Goal: Information Seeking & Learning: Learn about a topic

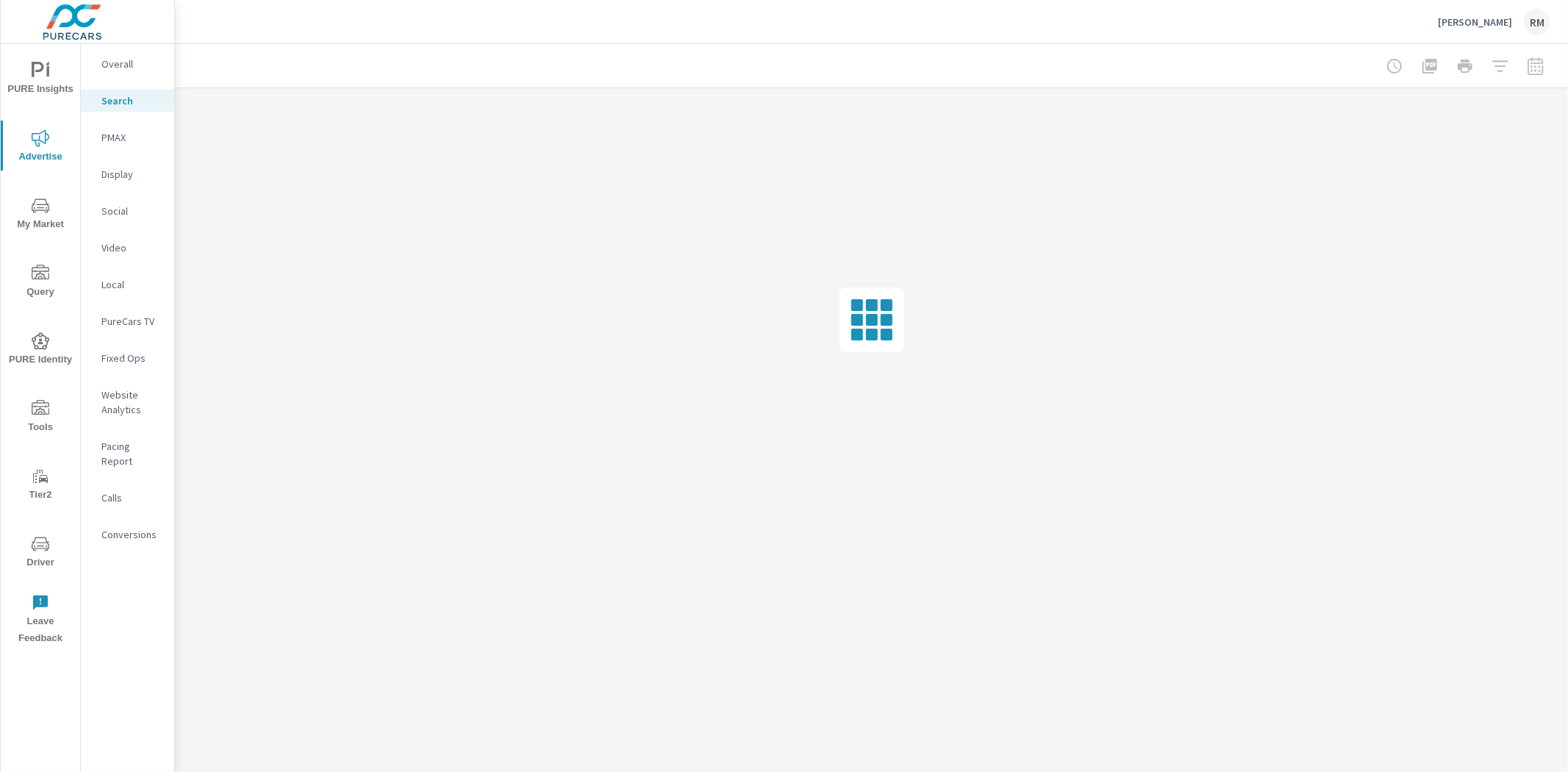
click at [1461, 19] on p "Bob Howard Toyota" at bounding box center [1475, 22] width 74 height 13
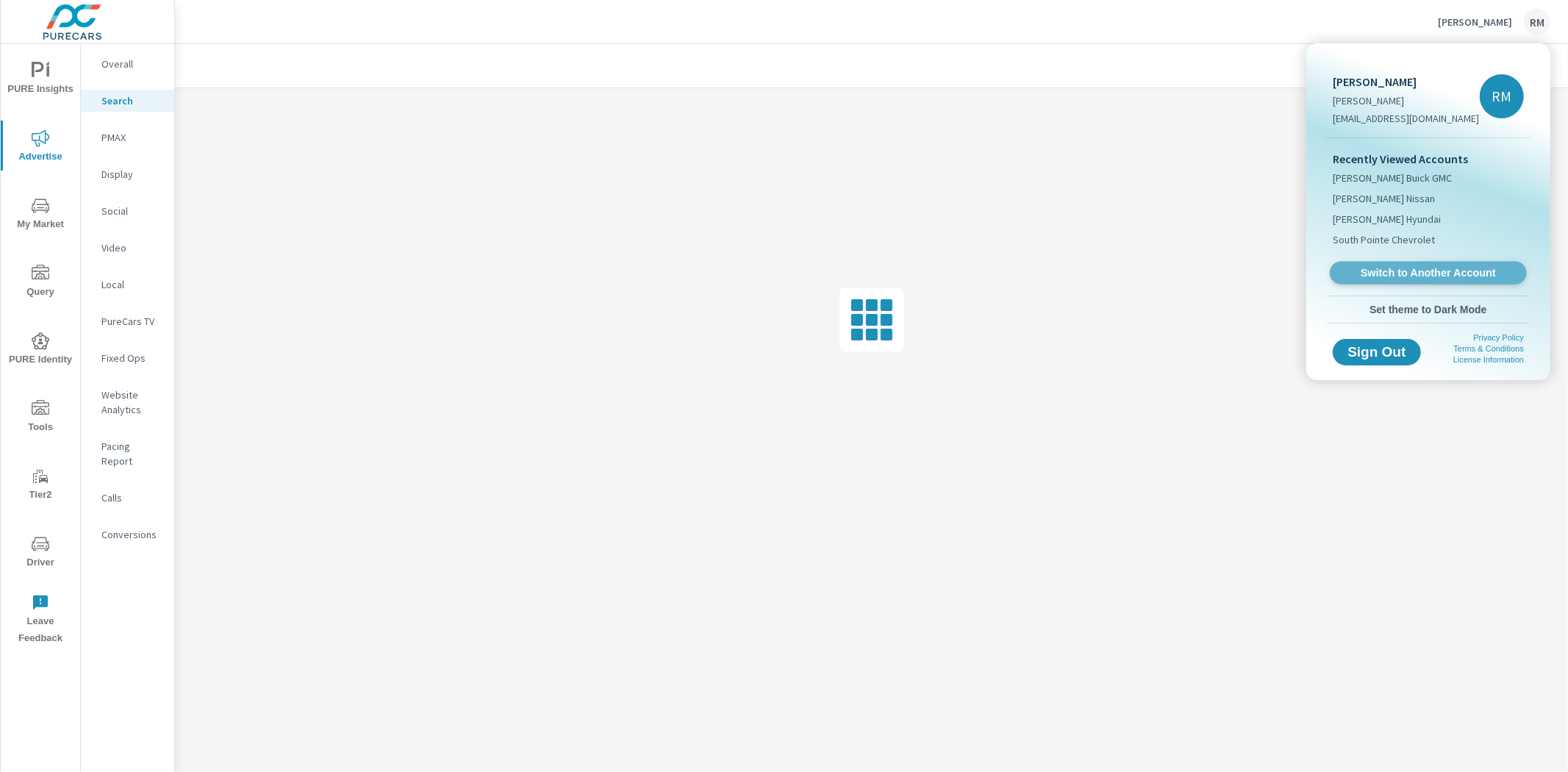
click at [1412, 282] on link "Switch to Another Account" at bounding box center [1428, 273] width 197 height 23
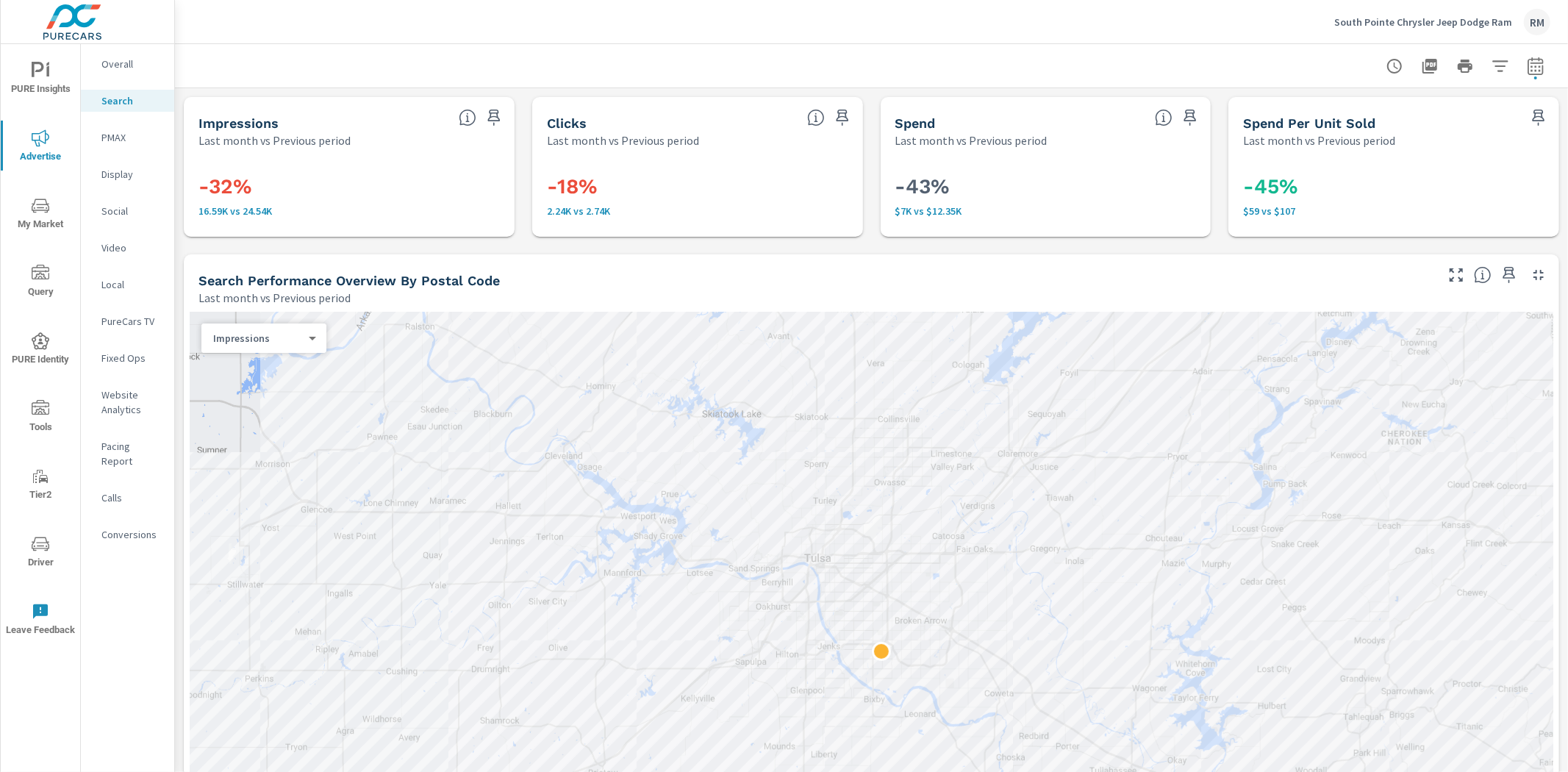
click at [113, 400] on p "Website Analytics" at bounding box center [131, 402] width 61 height 30
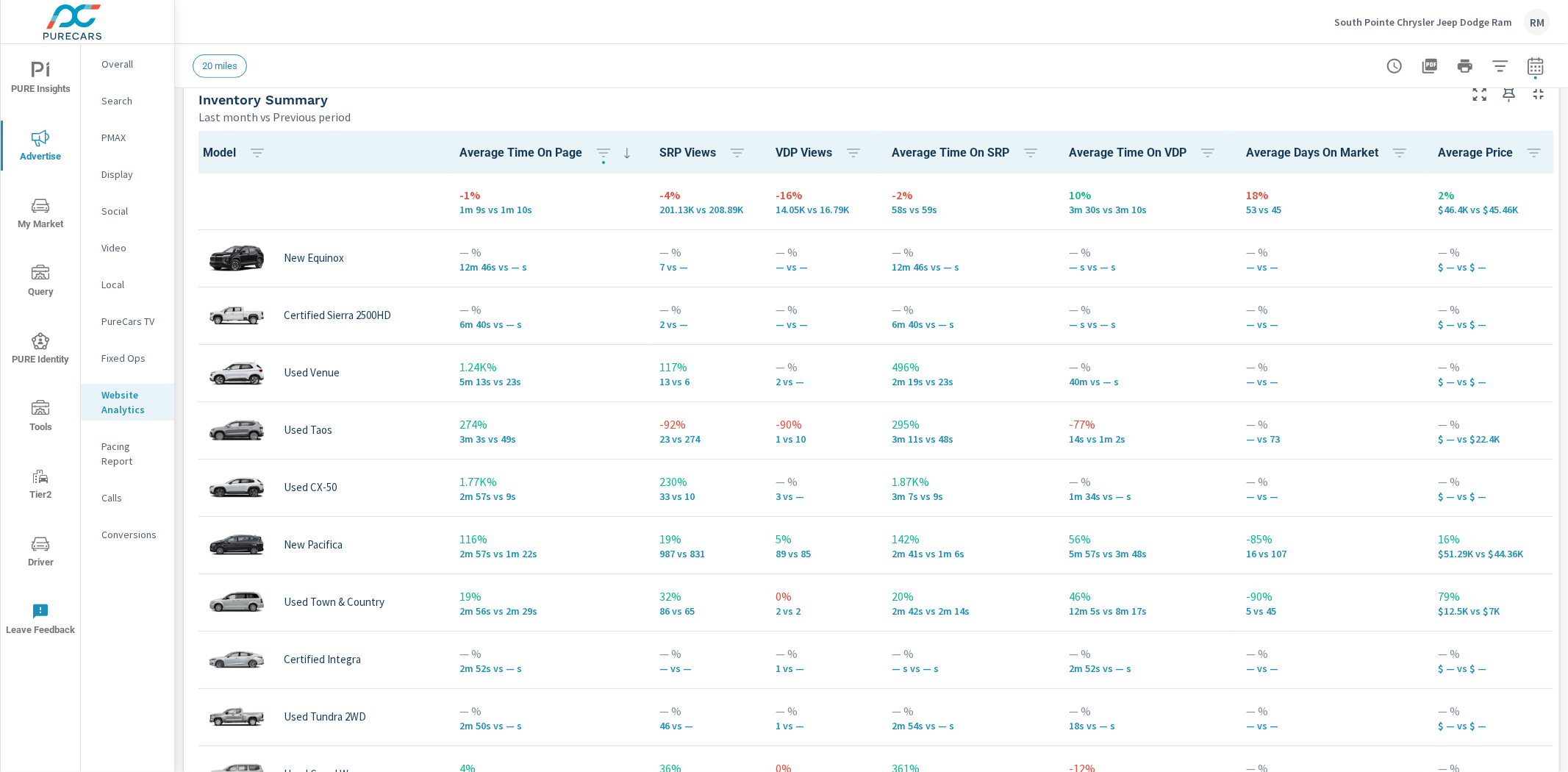
scroll to position [82, 0]
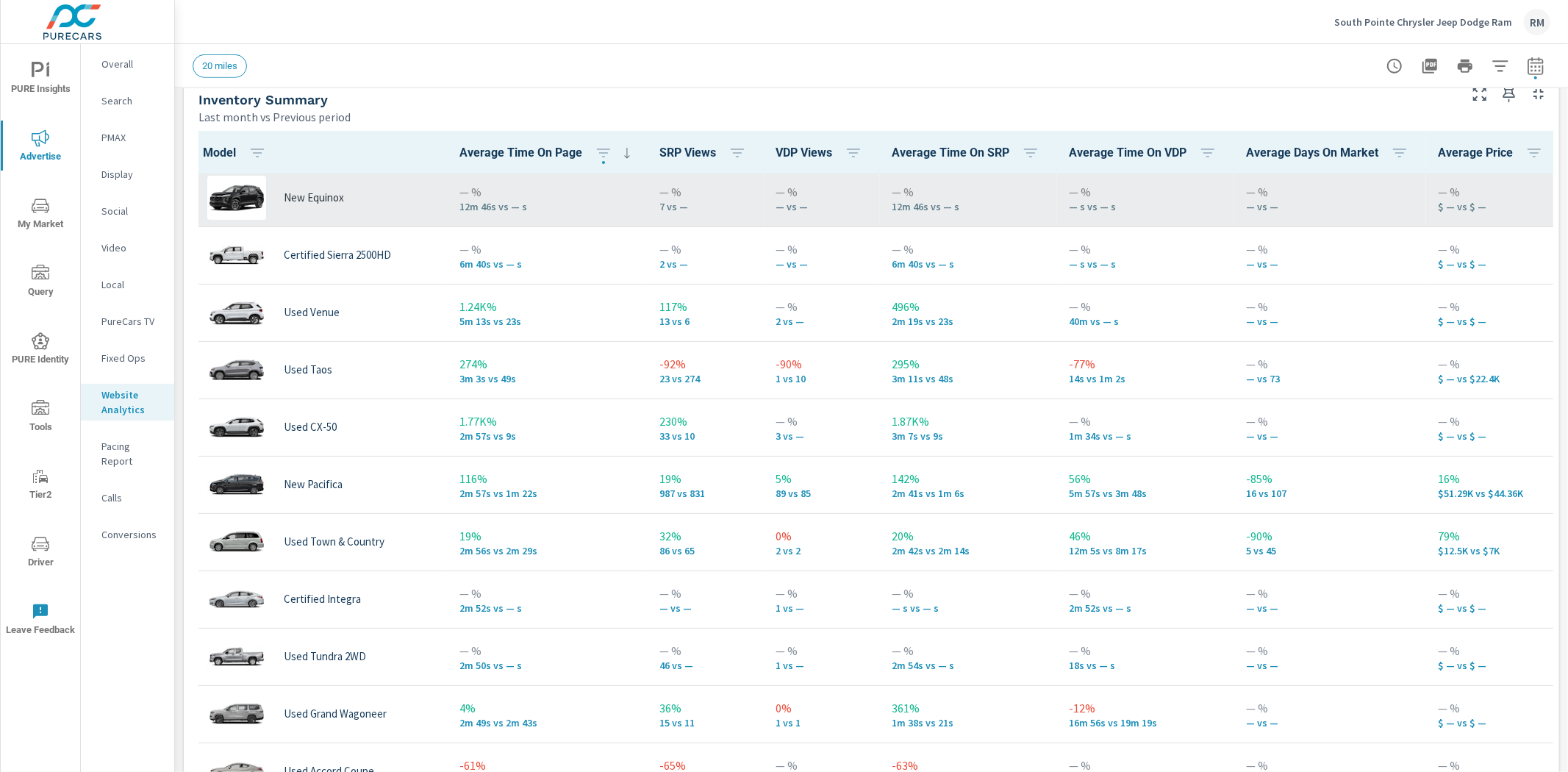
scroll to position [1, 0]
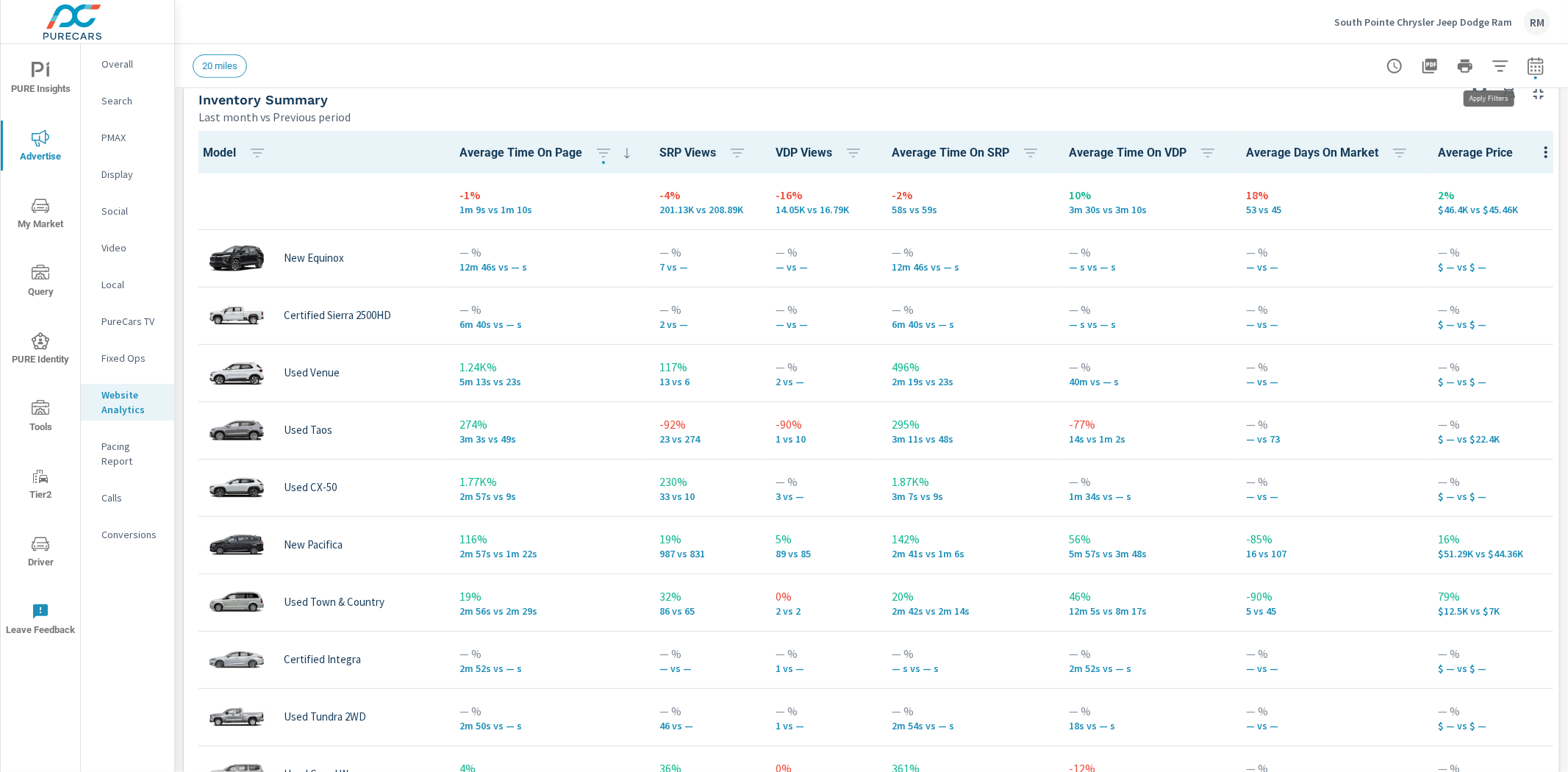
click at [1492, 67] on icon "button" at bounding box center [1500, 66] width 18 height 18
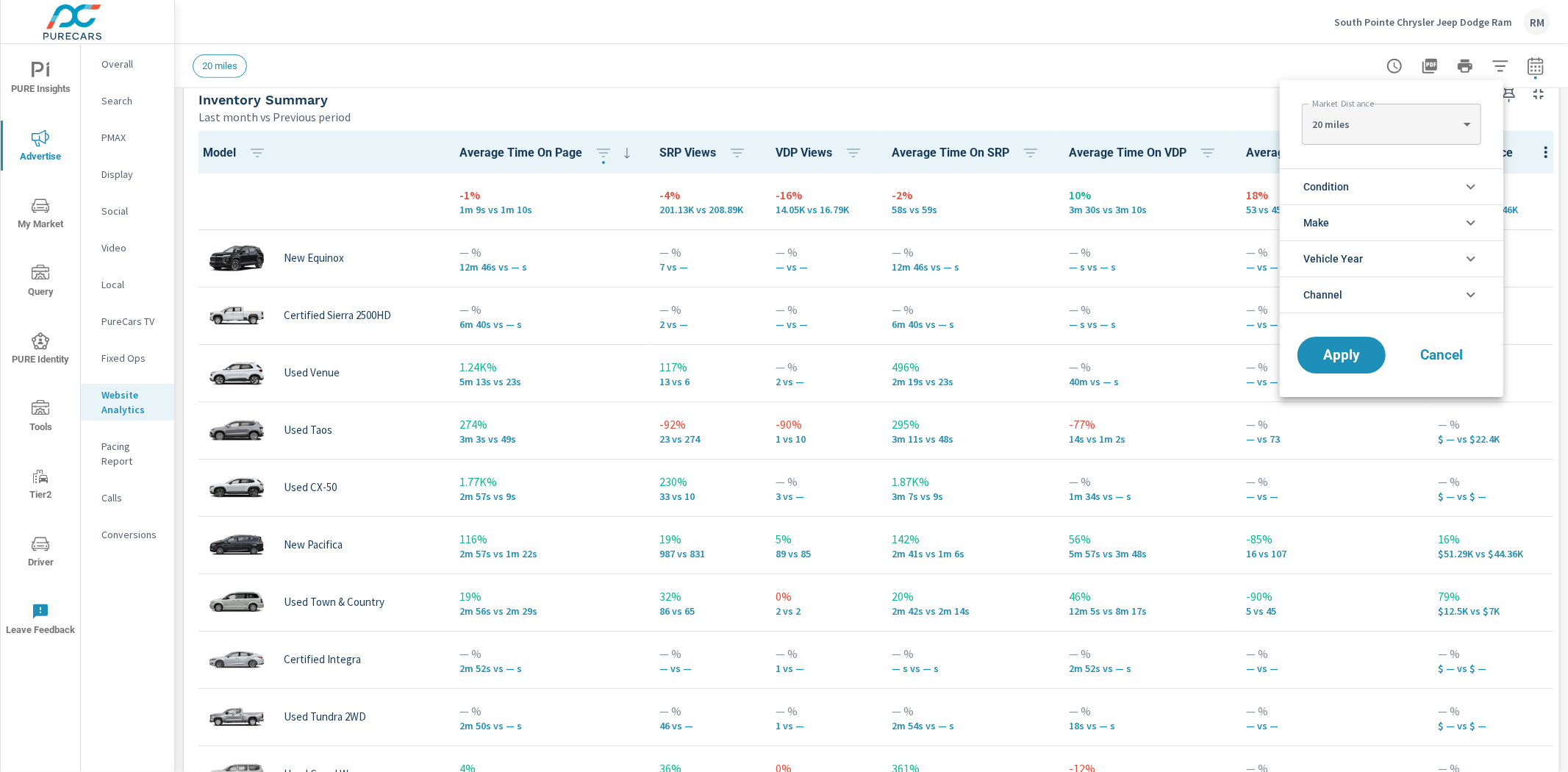
click at [1431, 195] on li "Condition" at bounding box center [1391, 186] width 223 height 36
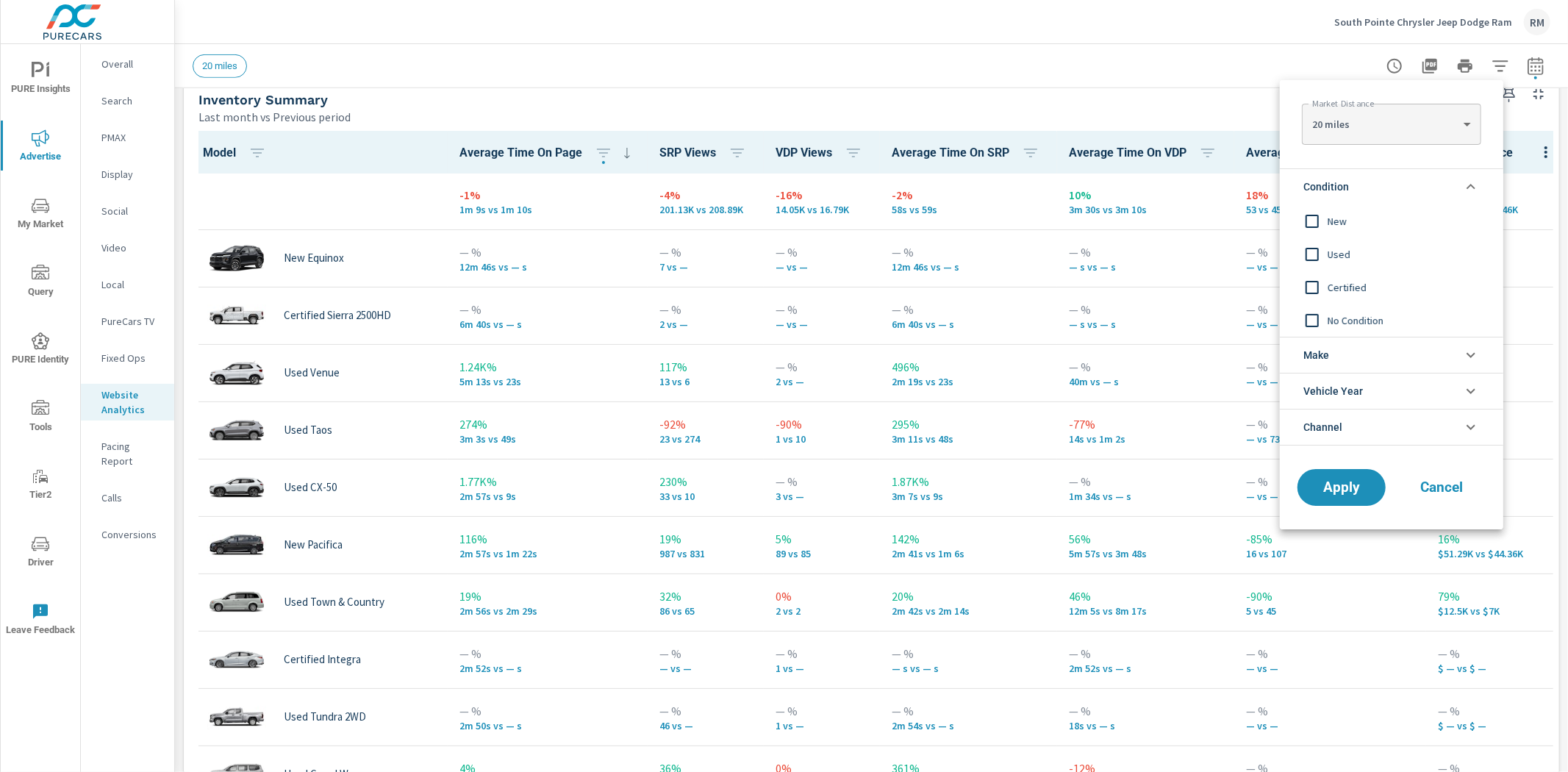
click at [1336, 223] on span "New" at bounding box center [1408, 221] width 161 height 18
click at [1339, 484] on span "Apply" at bounding box center [1342, 487] width 61 height 14
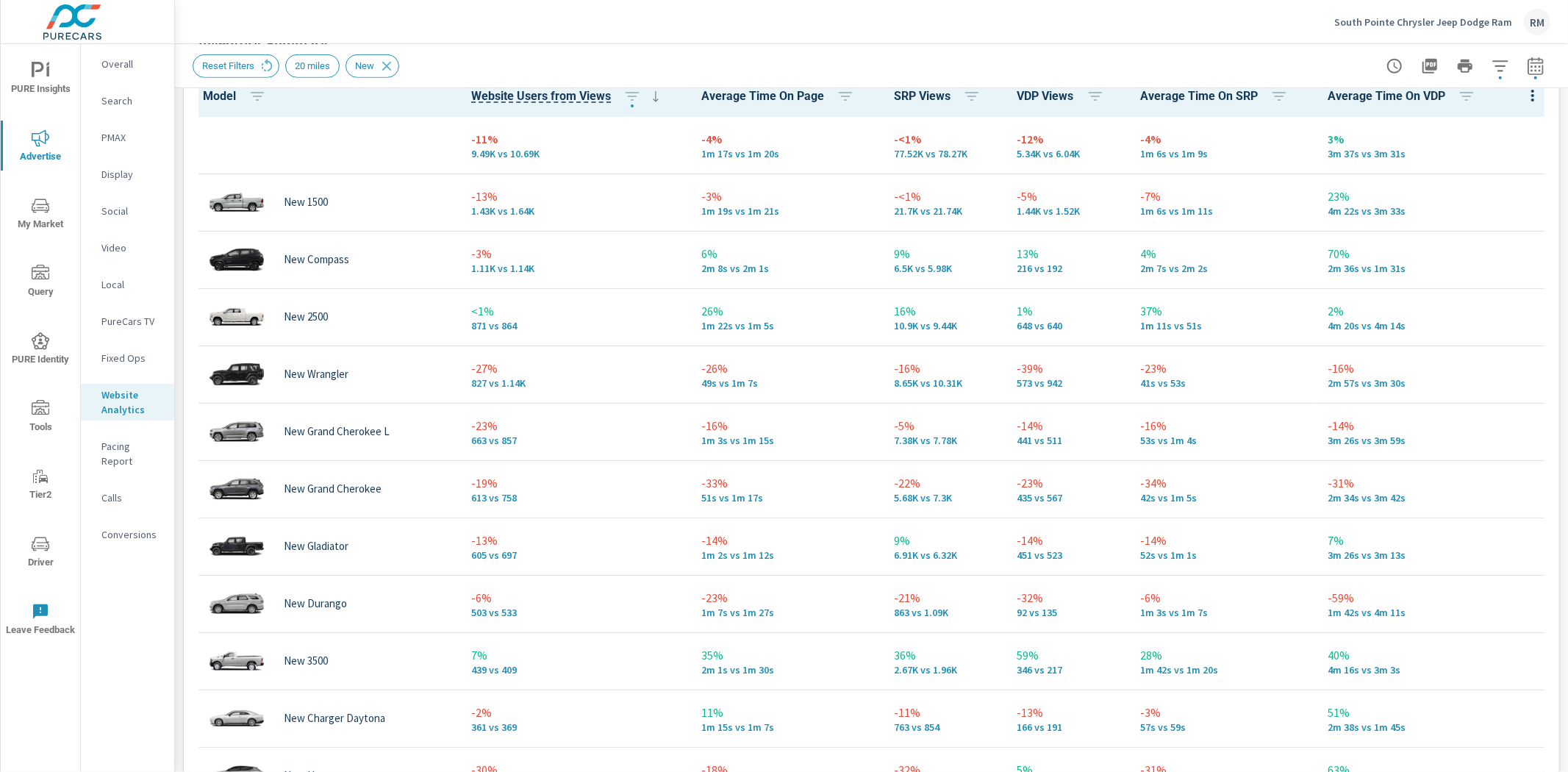
scroll to position [679, 0]
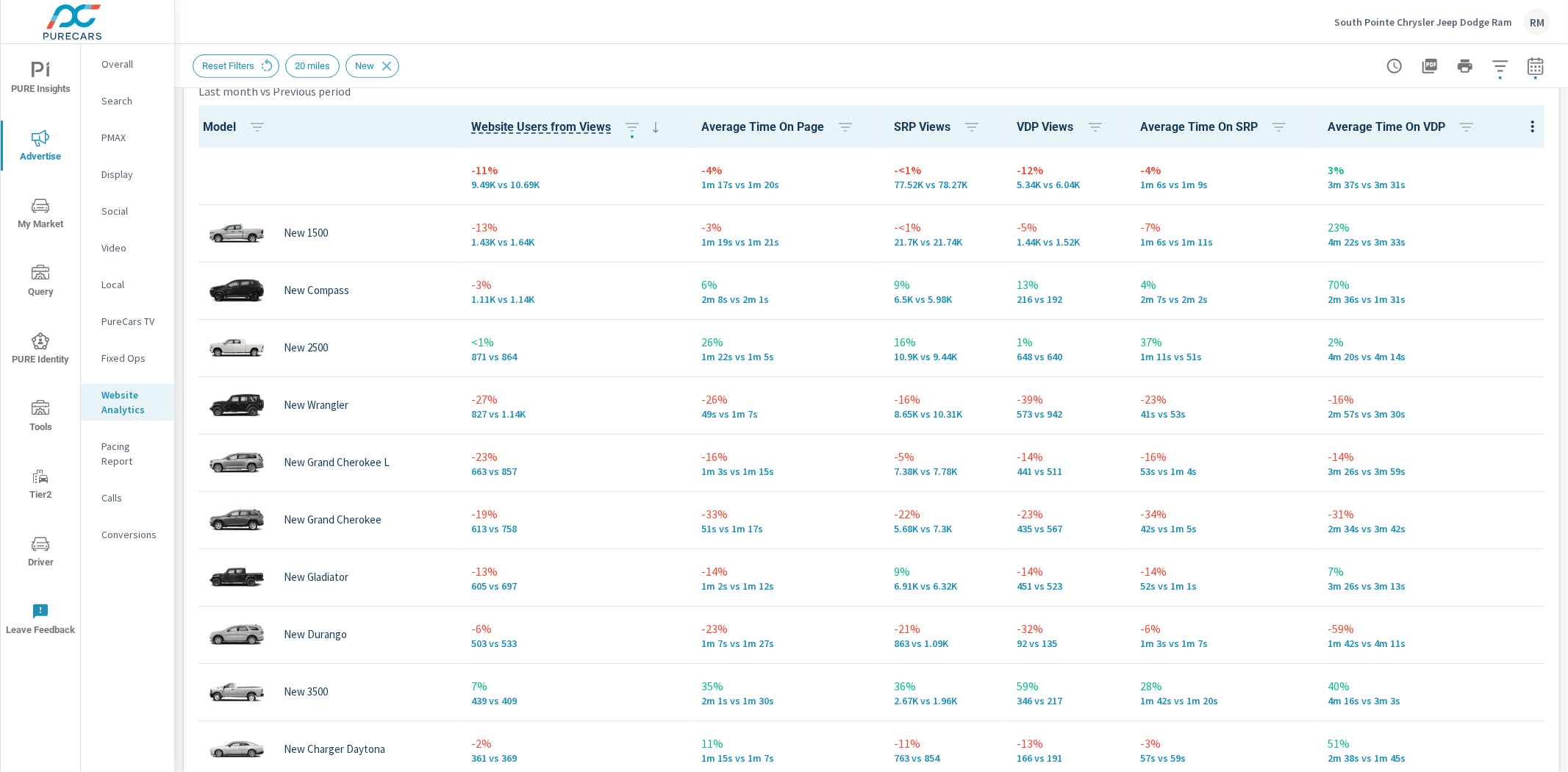
click at [61, 222] on span "My Market" at bounding box center [40, 215] width 71 height 36
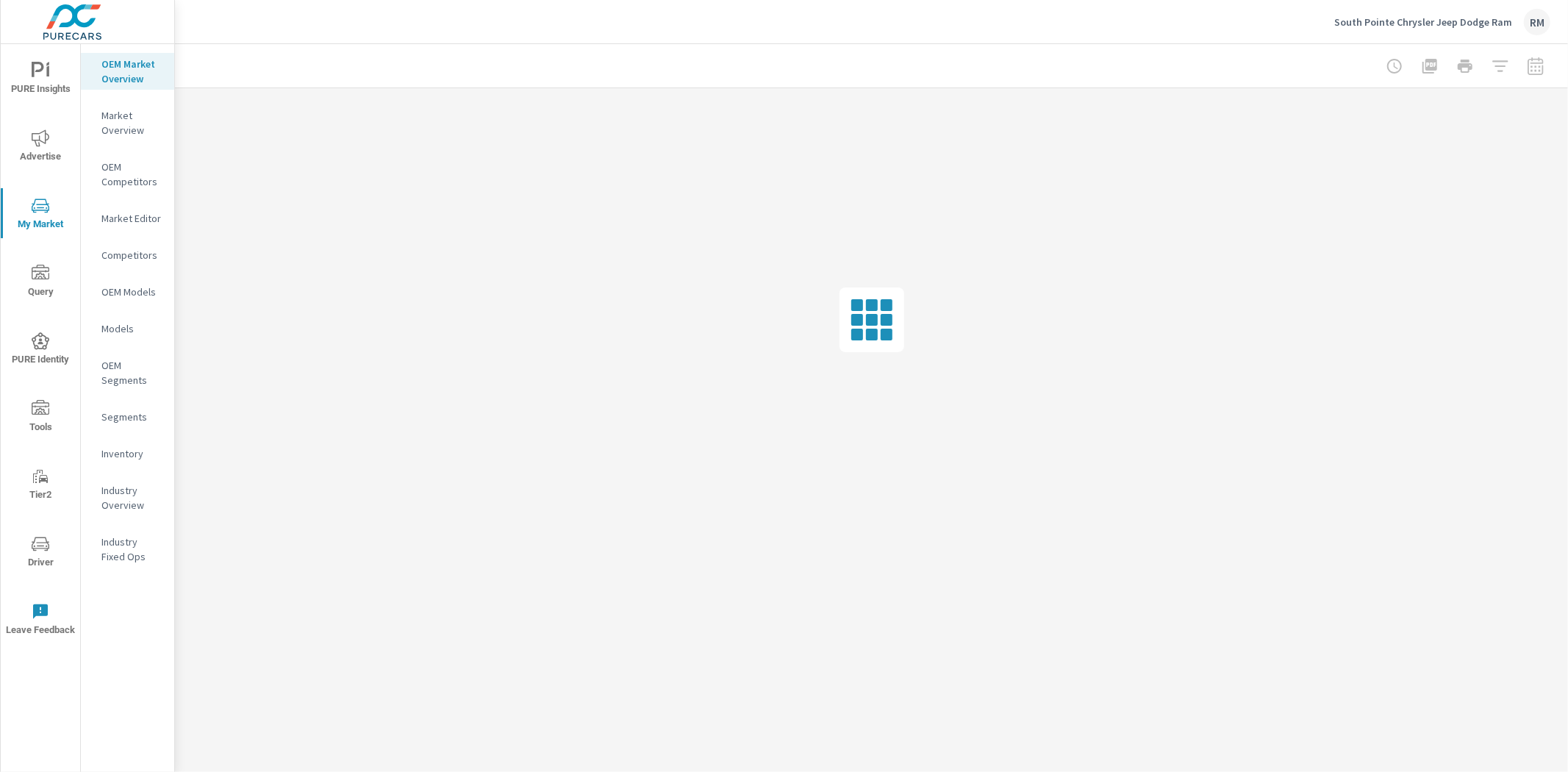
click at [135, 461] on div "Inventory" at bounding box center [128, 453] width 93 height 22
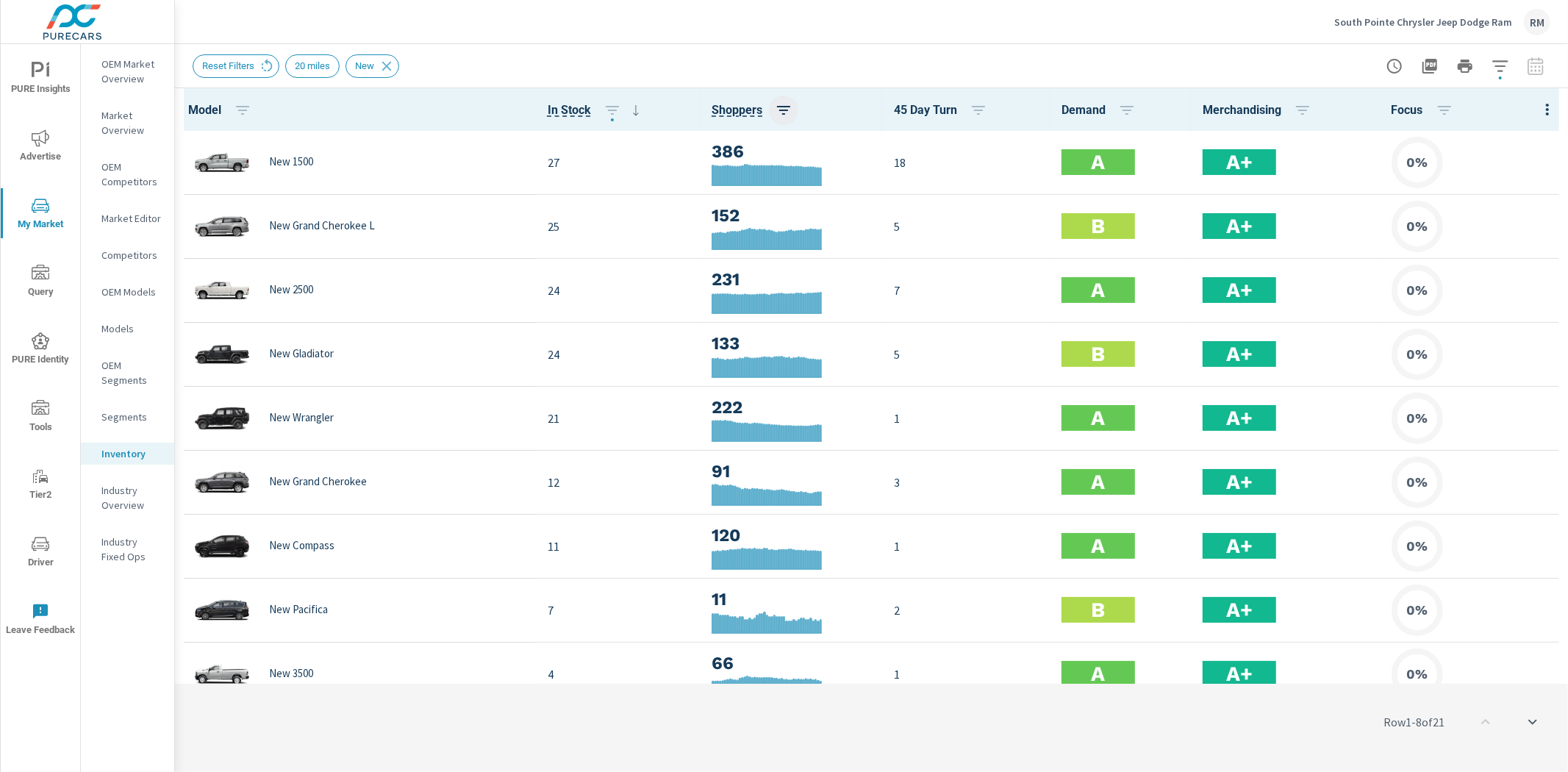
click at [780, 111] on icon "button" at bounding box center [783, 110] width 18 height 18
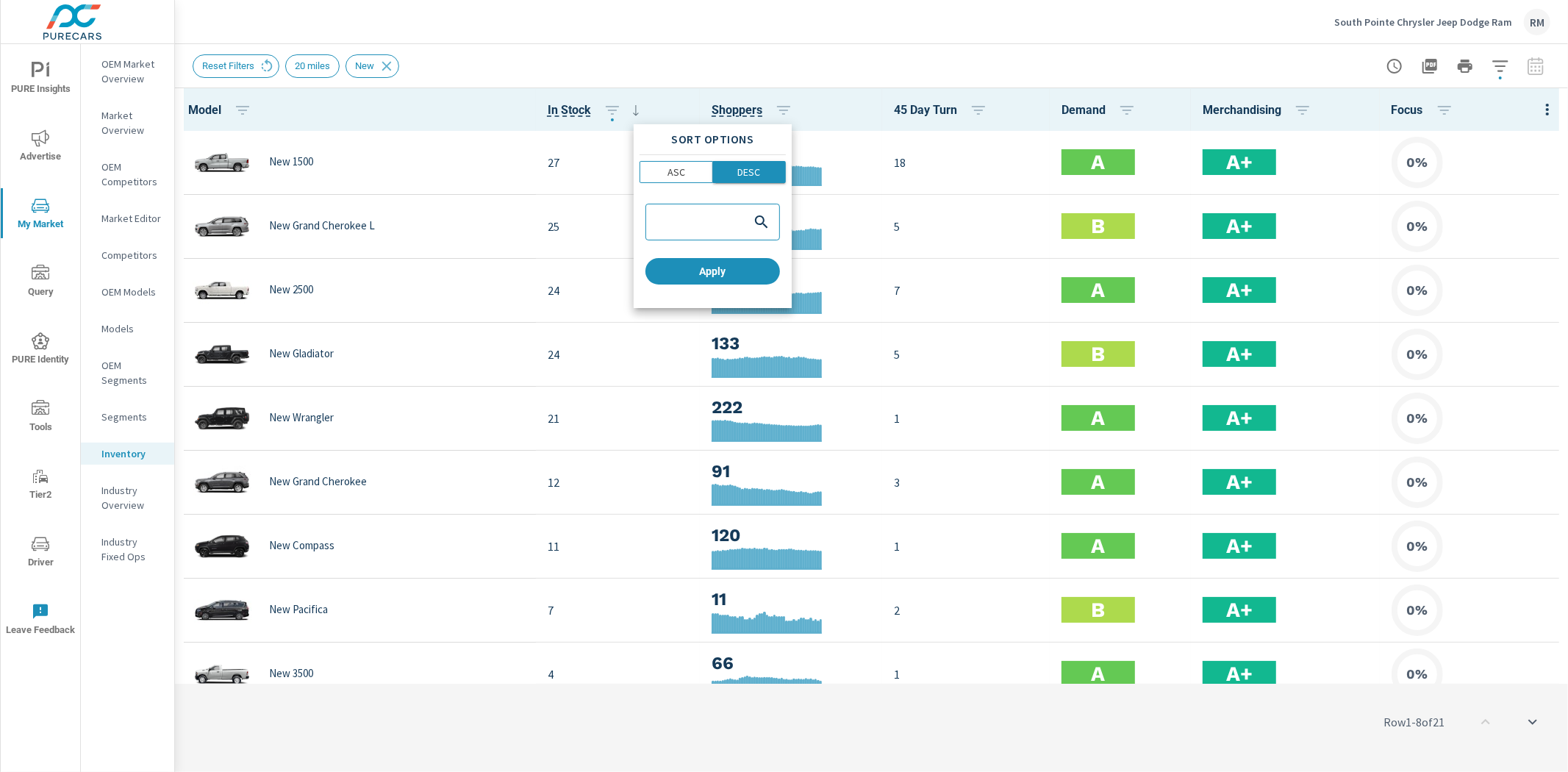
click at [775, 170] on span "DESC" at bounding box center [750, 172] width 64 height 15
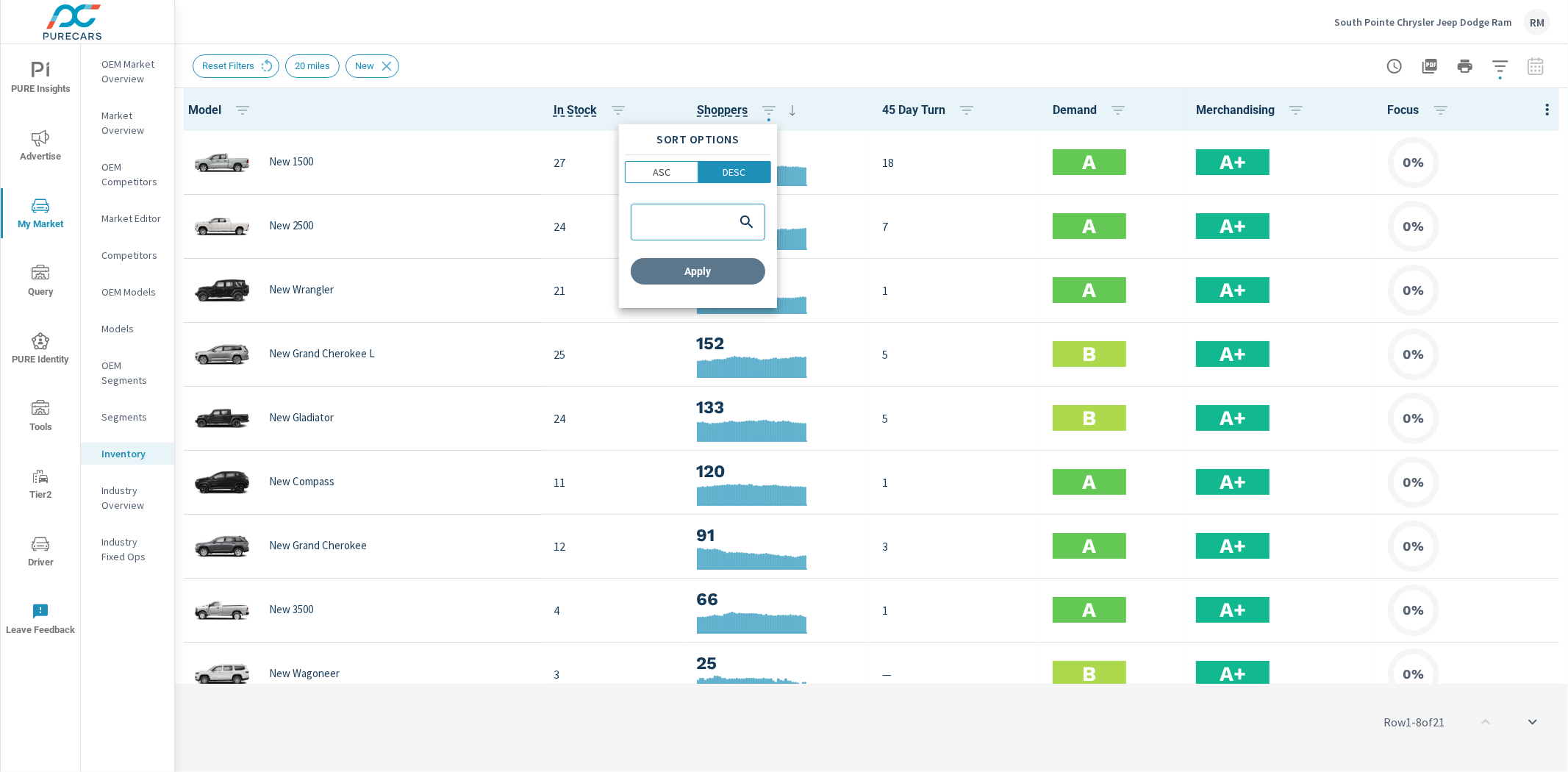
click at [746, 269] on span "Apply" at bounding box center [698, 271] width 123 height 13
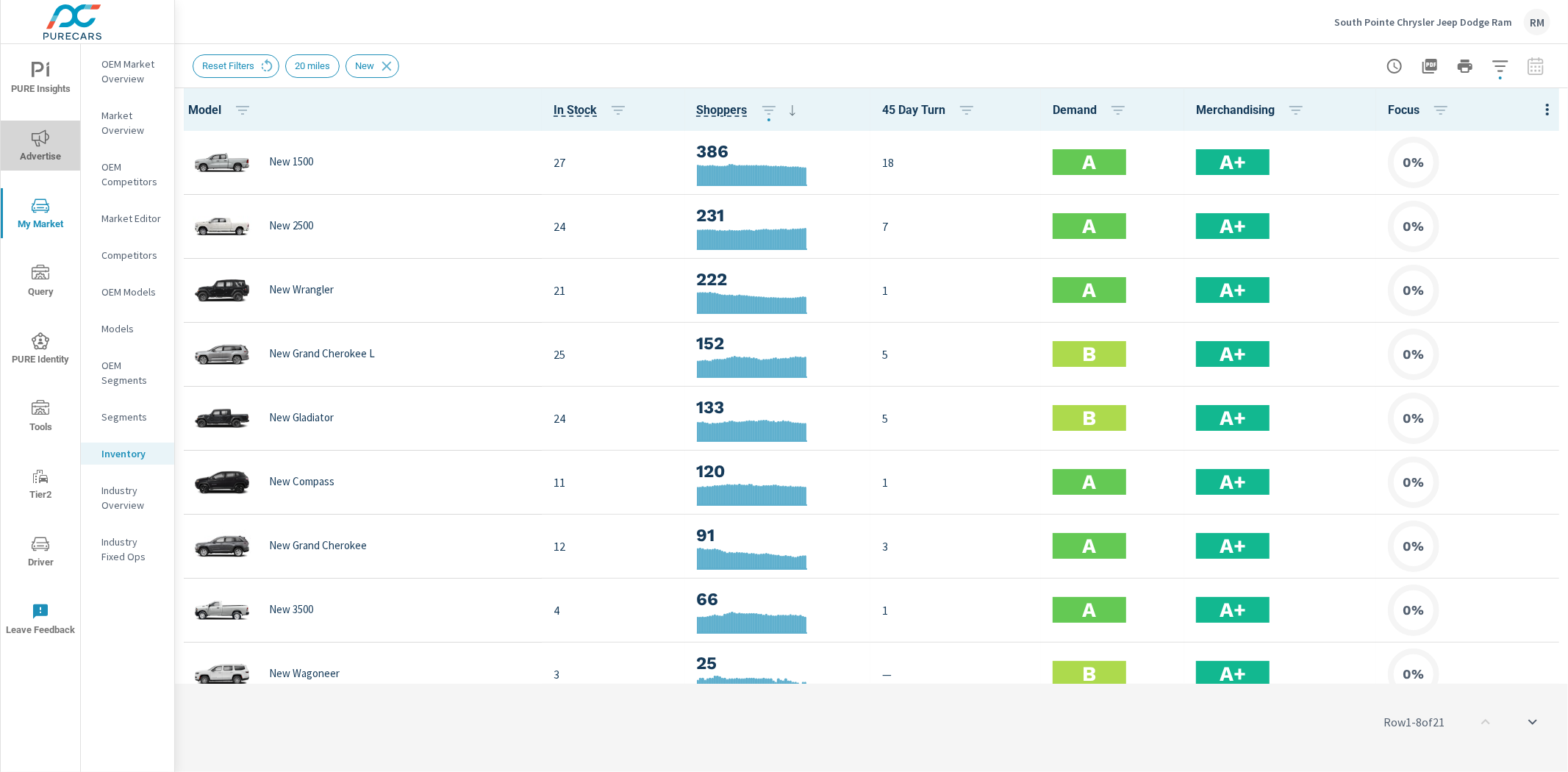
click at [38, 145] on icon "nav menu" at bounding box center [40, 138] width 18 height 17
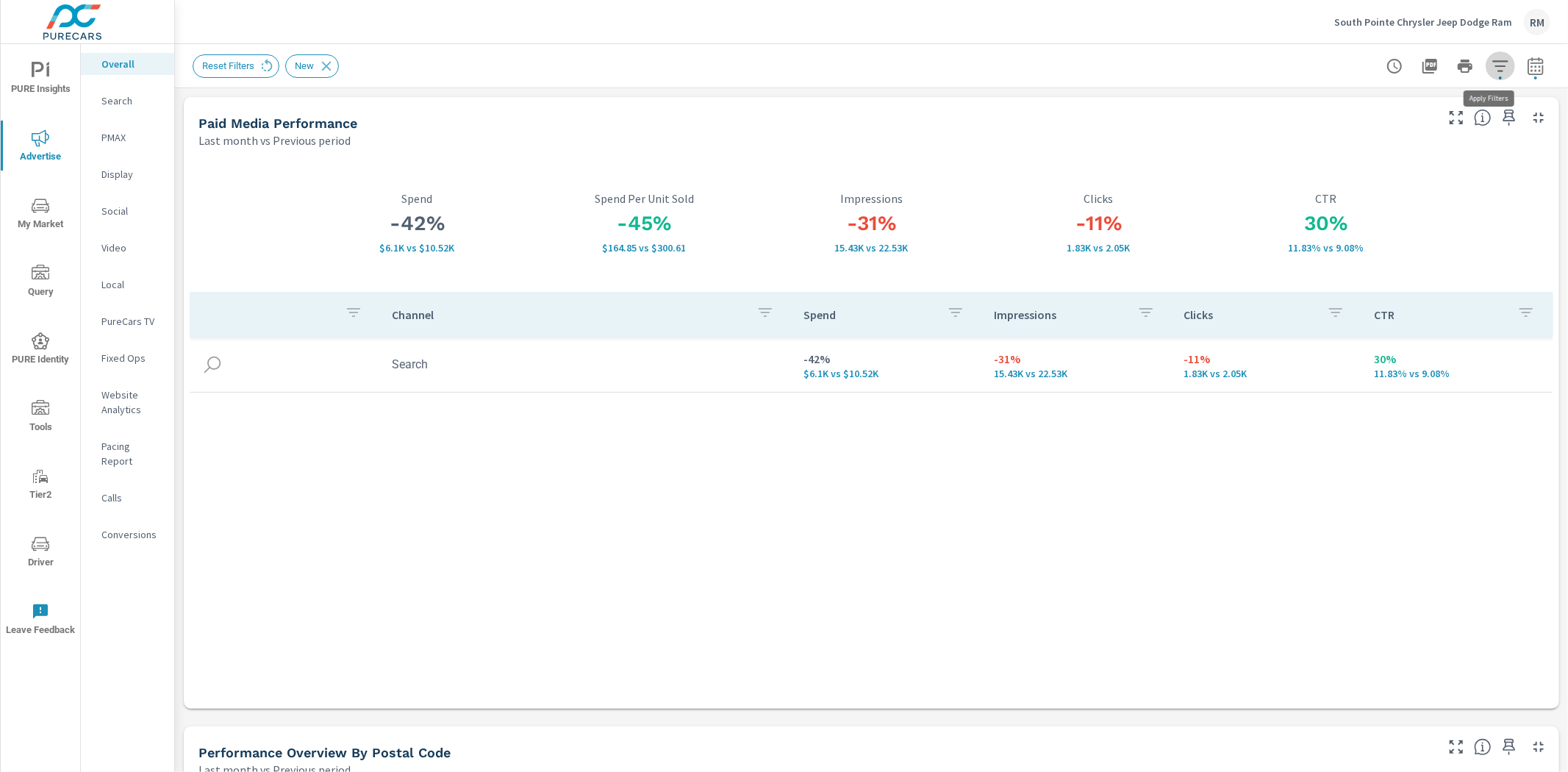
click at [1492, 67] on icon "button" at bounding box center [1500, 66] width 18 height 18
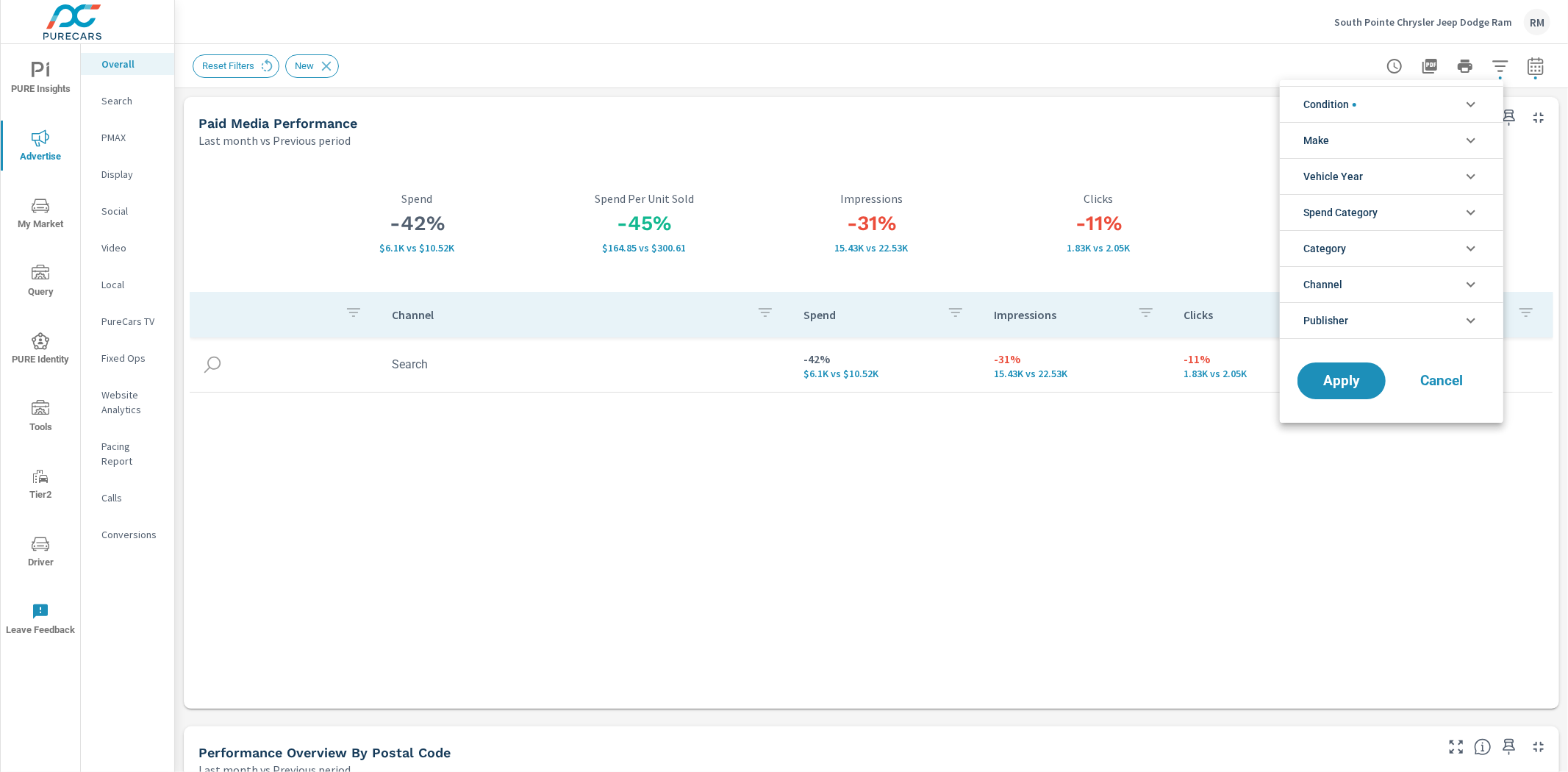
click at [1444, 114] on li "Condition" at bounding box center [1391, 104] width 223 height 36
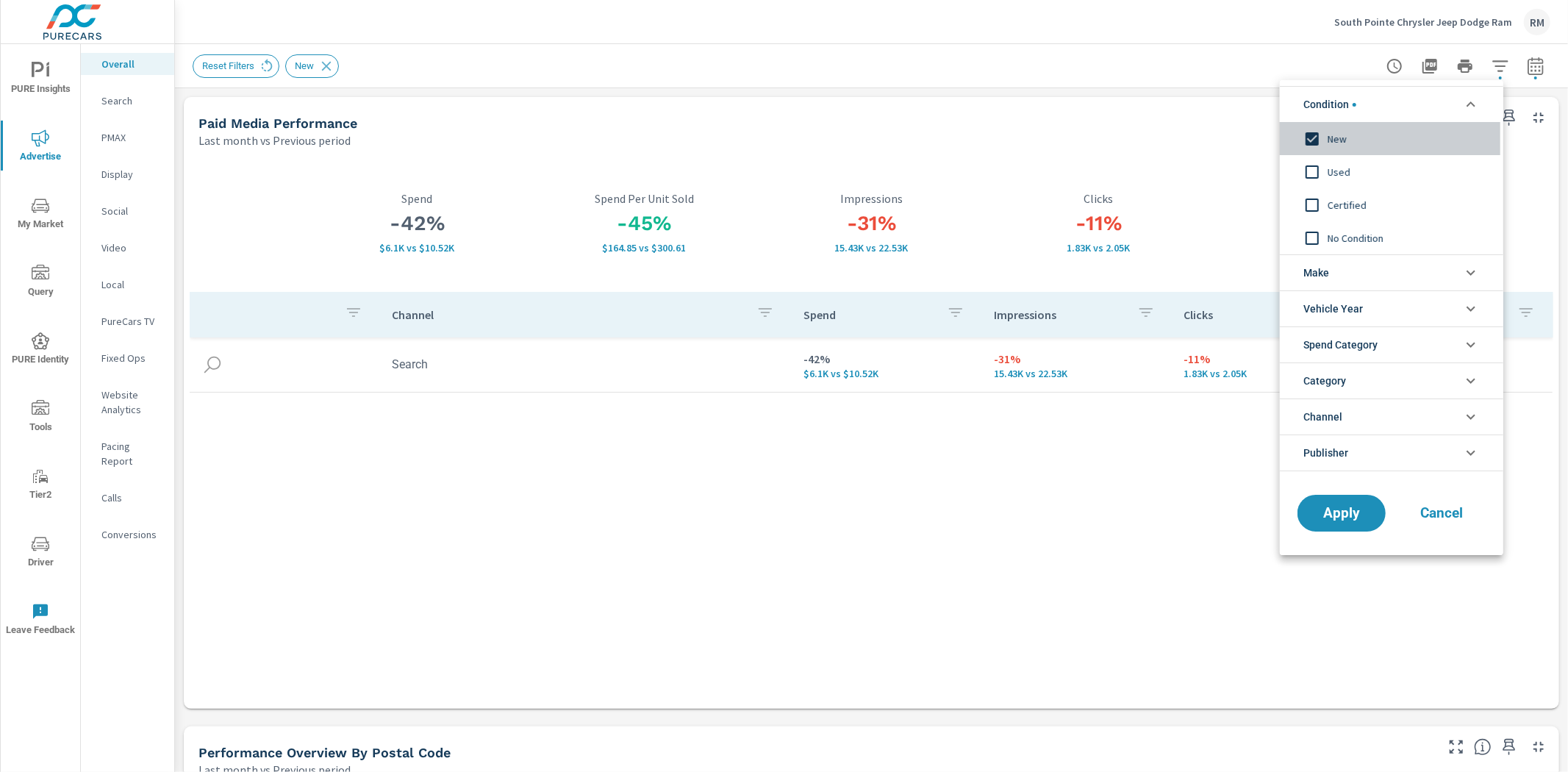
click at [1332, 138] on span "New" at bounding box center [1408, 138] width 161 height 18
click at [1351, 504] on button "Apply" at bounding box center [1342, 512] width 91 height 38
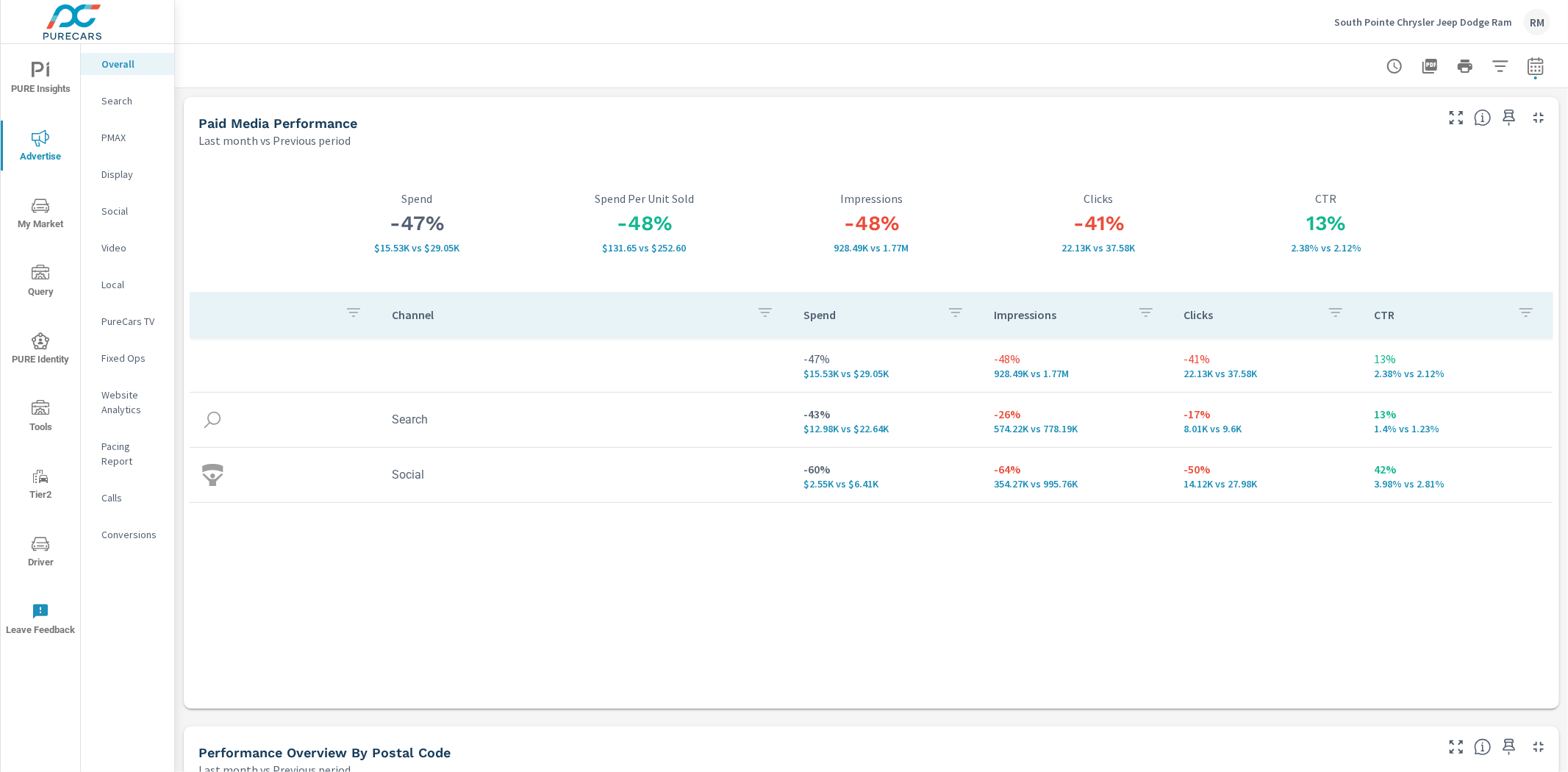
click at [44, 218] on span "My Market" at bounding box center [40, 215] width 71 height 36
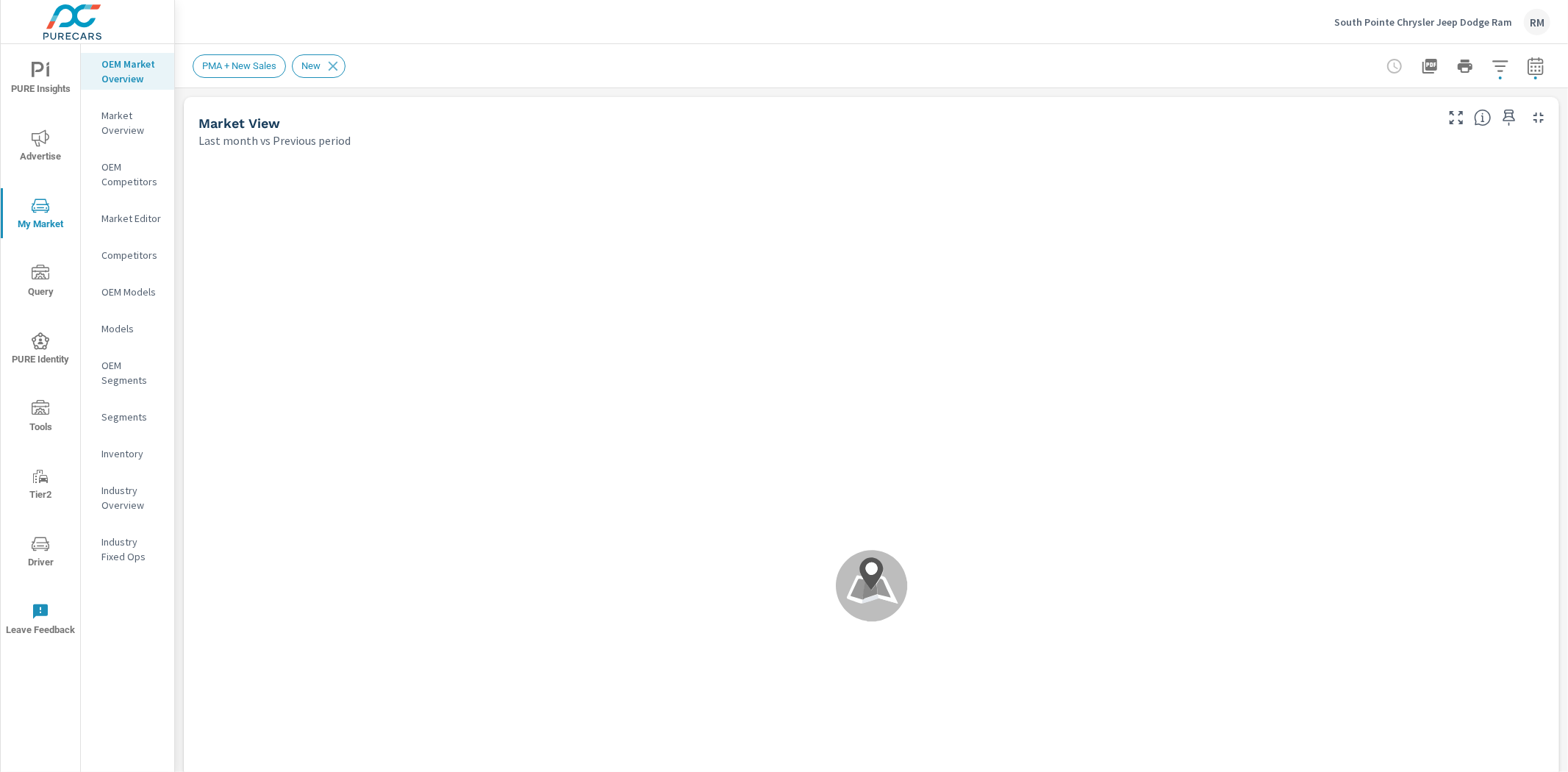
scroll to position [1, 0]
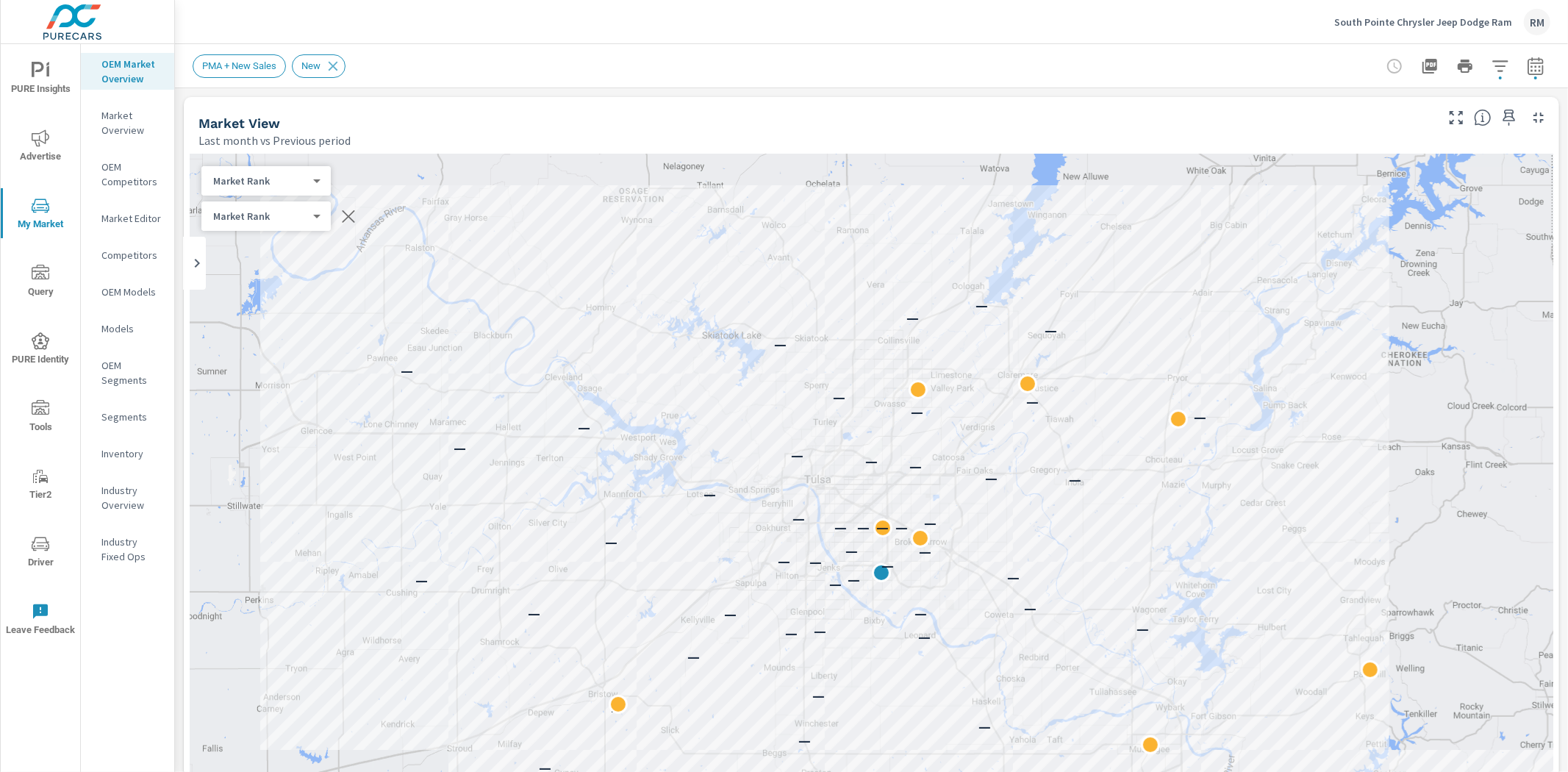
click at [279, 181] on body "PURE Insights Advertise My Market Query PURE Identity Tools Tier2 Driver Leave …" at bounding box center [784, 386] width 1568 height 772
click at [300, 89] on li "Your Sales (Market Data)" at bounding box center [273, 86] width 143 height 23
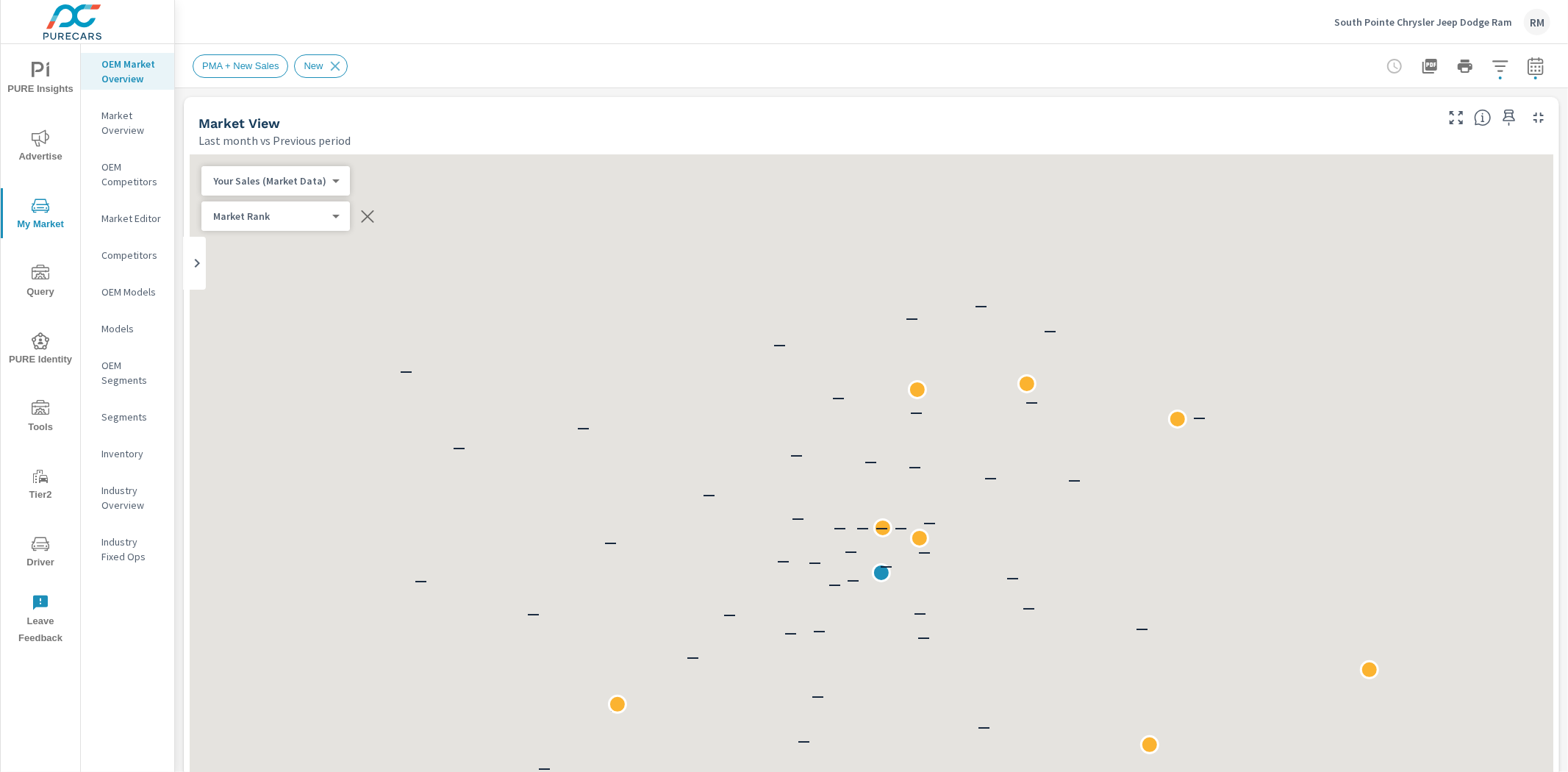
scroll to position [1, 0]
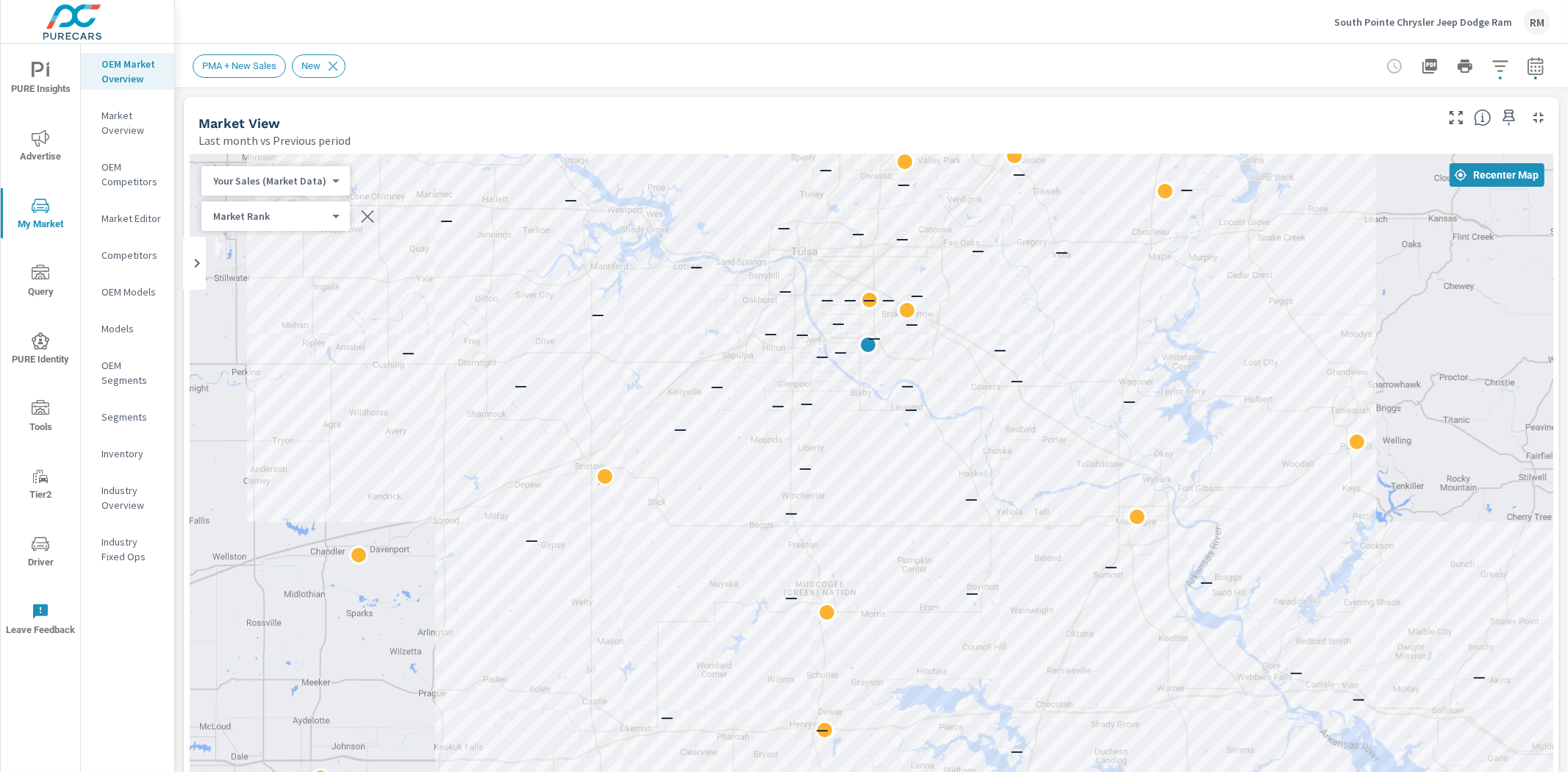
drag, startPoint x: 690, startPoint y: 599, endPoint x: 669, endPoint y: 356, distance: 243.9
click at [669, 356] on div "— — — — — — — — — — — — — — — — — — — — — — — — — — — — — — — — — — — — — — — —…" at bounding box center [872, 563] width 1364 height 817
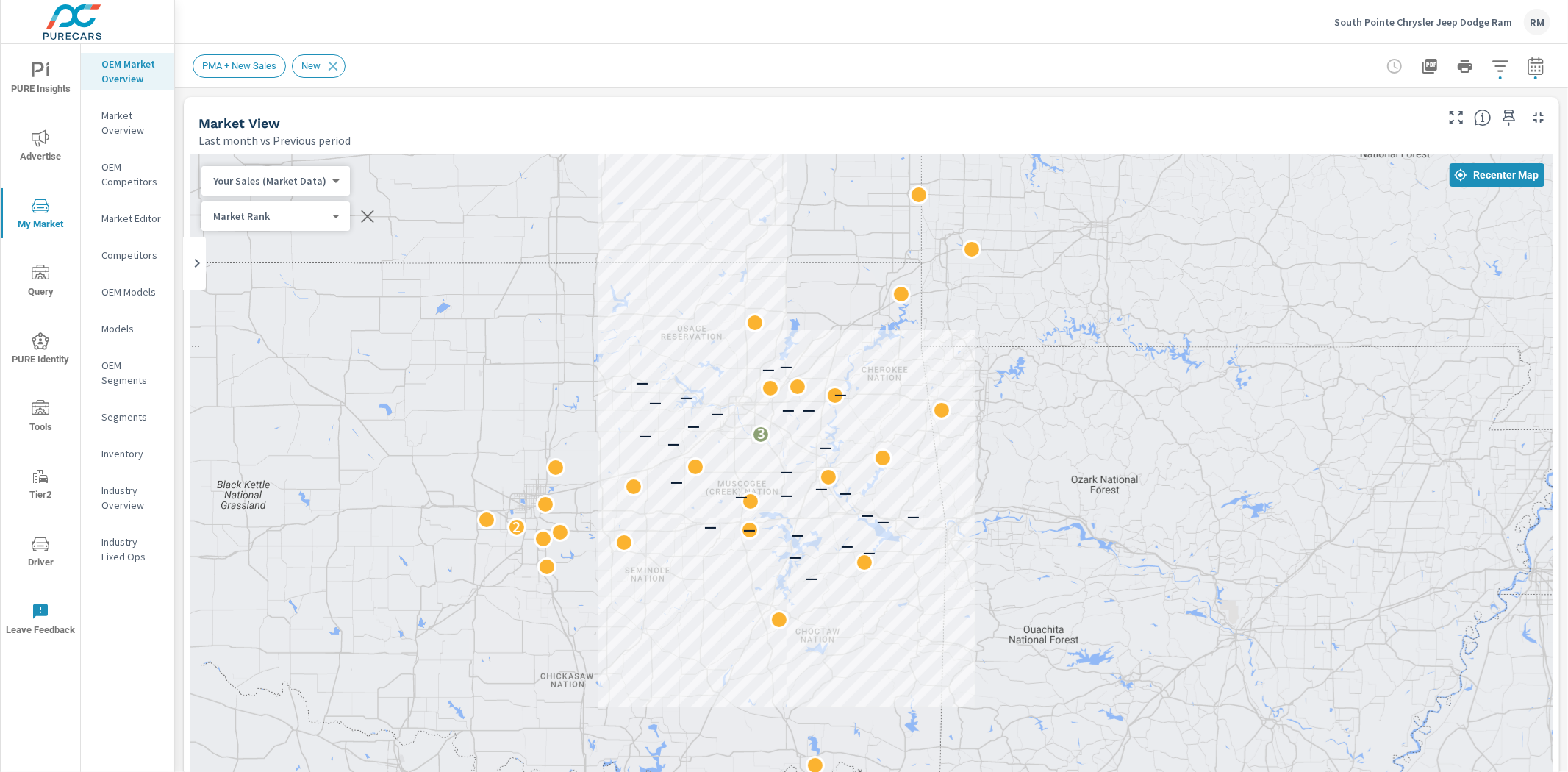
drag, startPoint x: 616, startPoint y: 305, endPoint x: 650, endPoint y: 391, distance: 92.5
click at [650, 391] on div "— — — — — — 2 — — — — — — — — — — — — — — 3 — — — — — — — — — —" at bounding box center [872, 563] width 1364 height 817
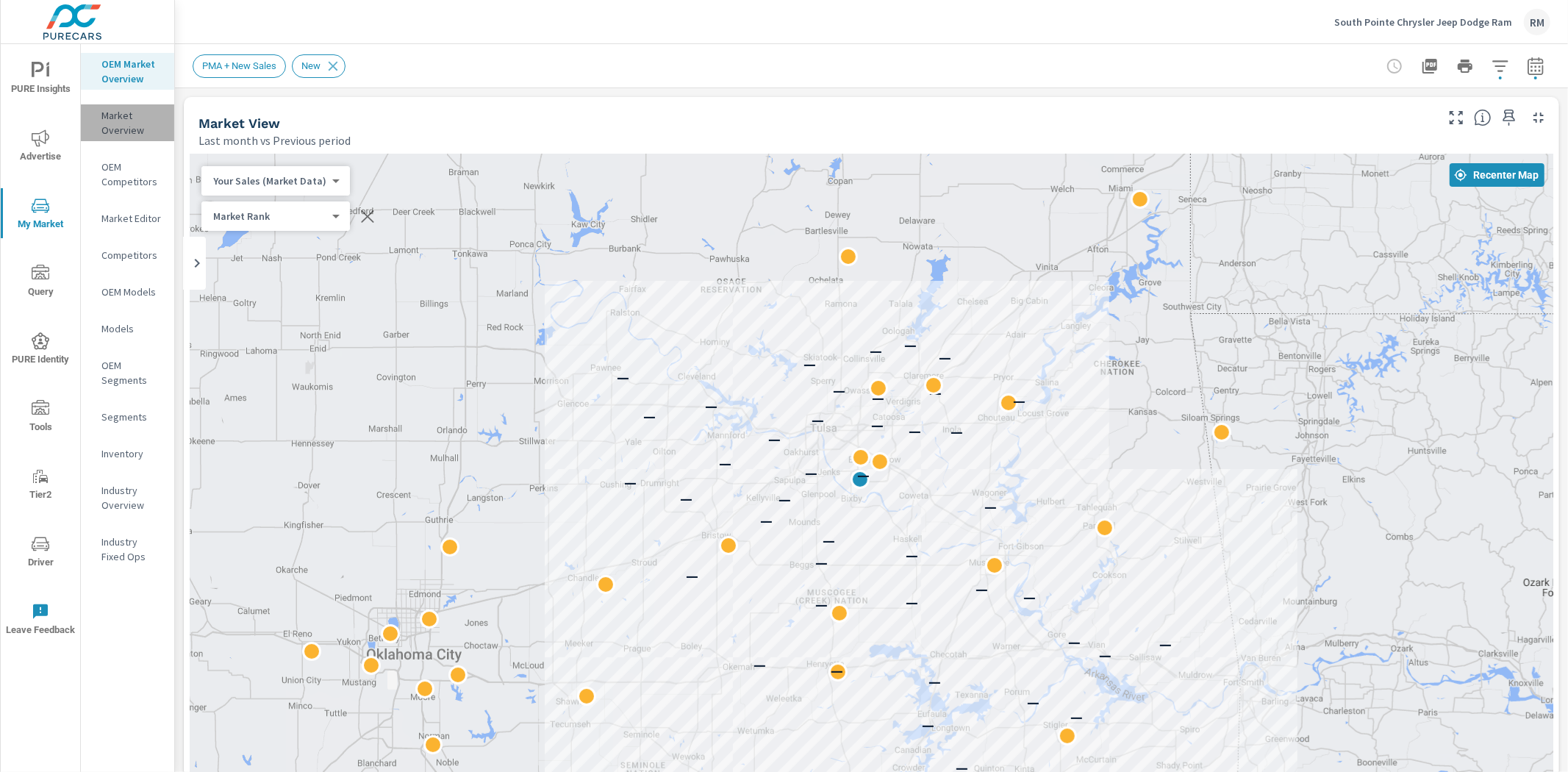
click at [109, 124] on p "Market Overview" at bounding box center [131, 123] width 61 height 30
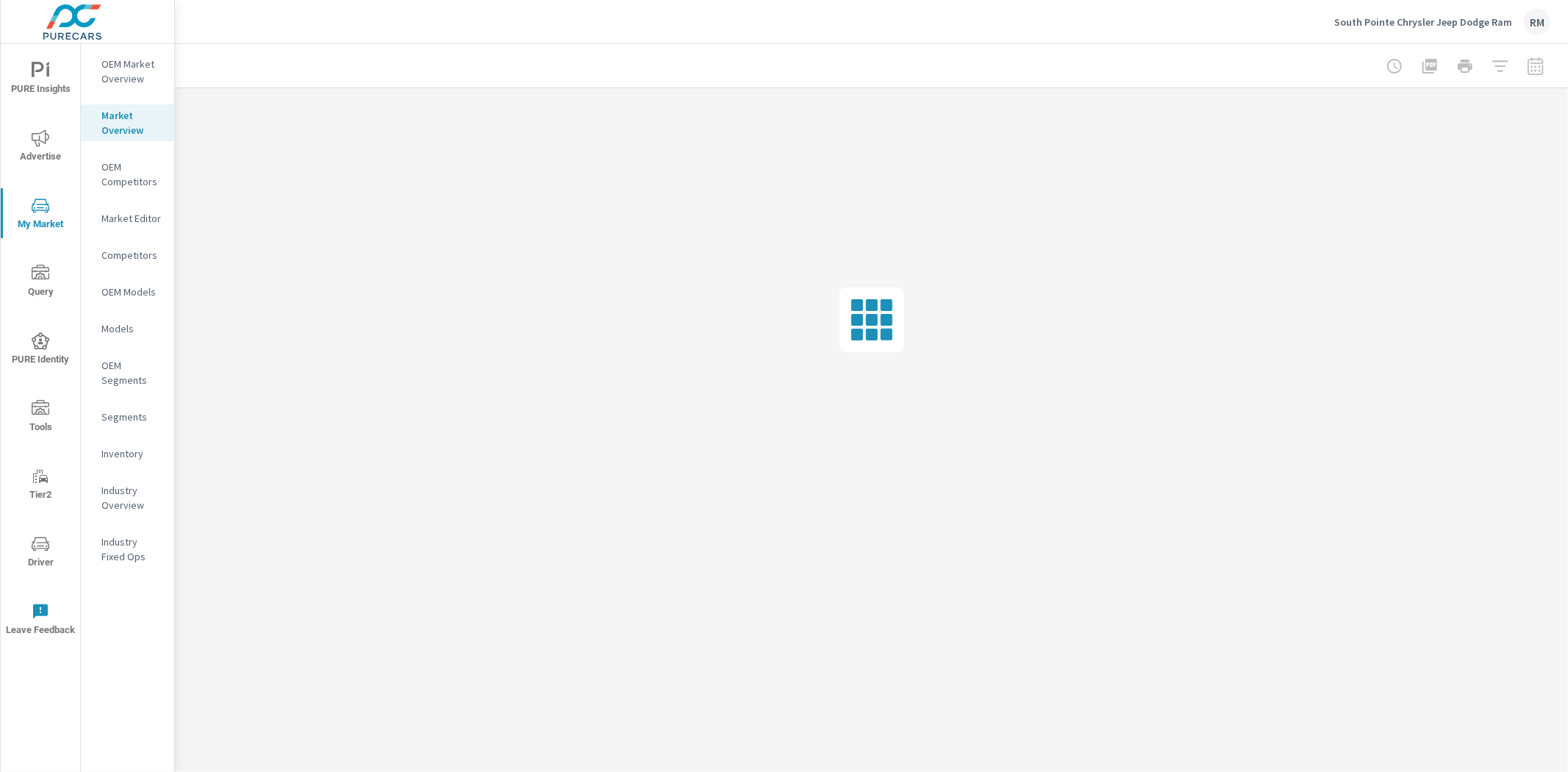
click at [135, 60] on p "OEM Market Overview" at bounding box center [131, 72] width 61 height 30
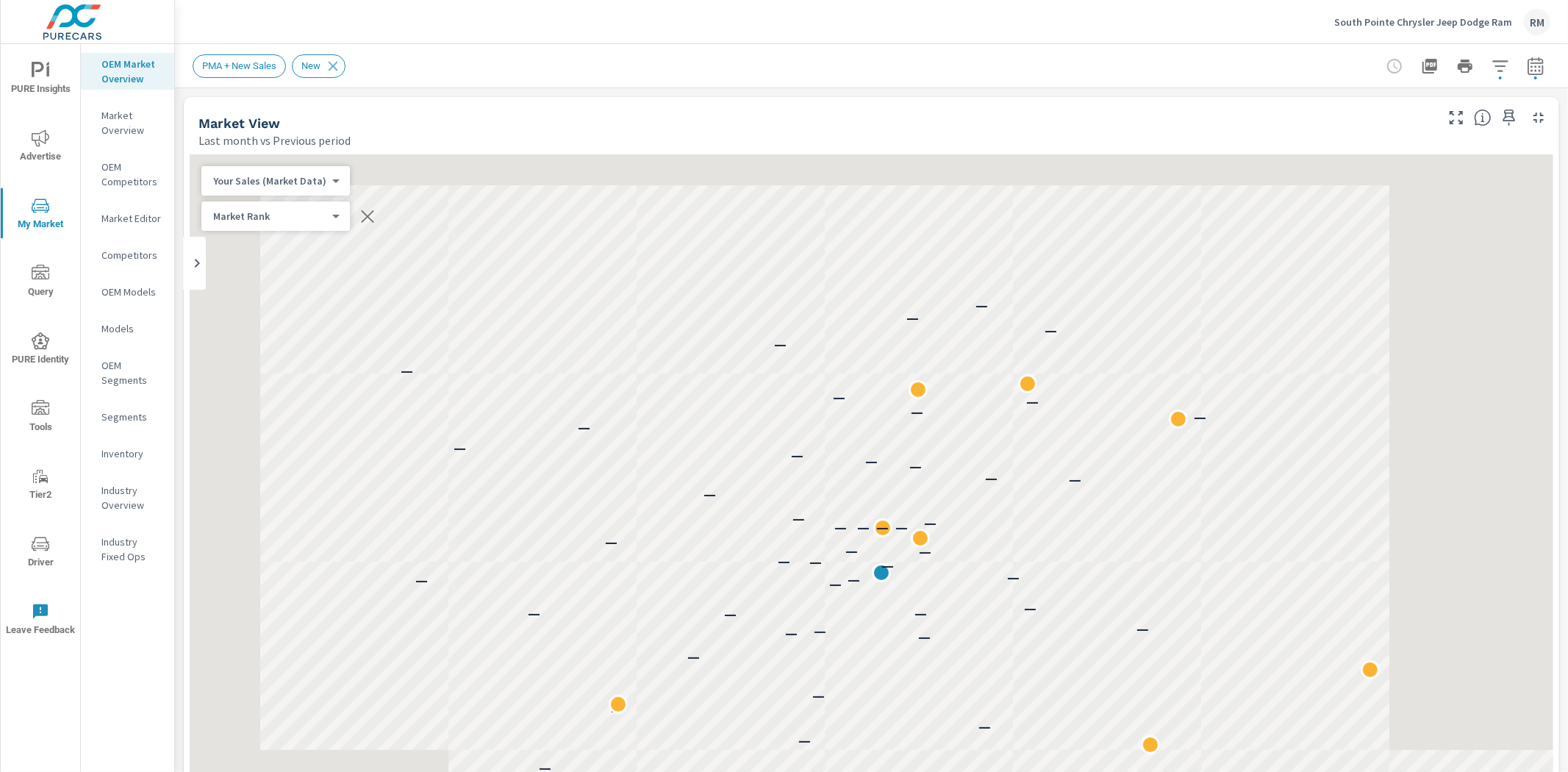
scroll to position [1, 0]
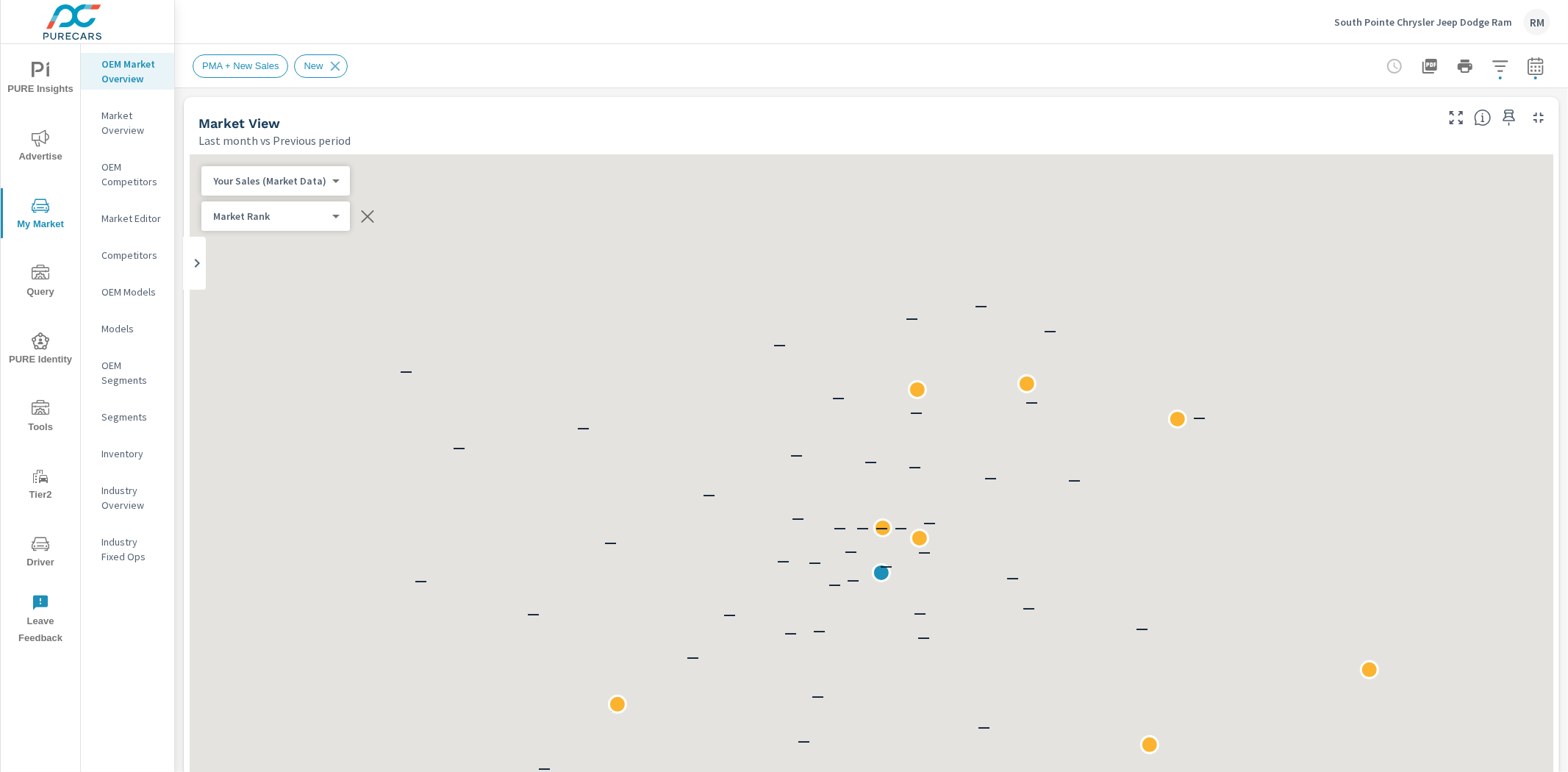
scroll to position [1, 0]
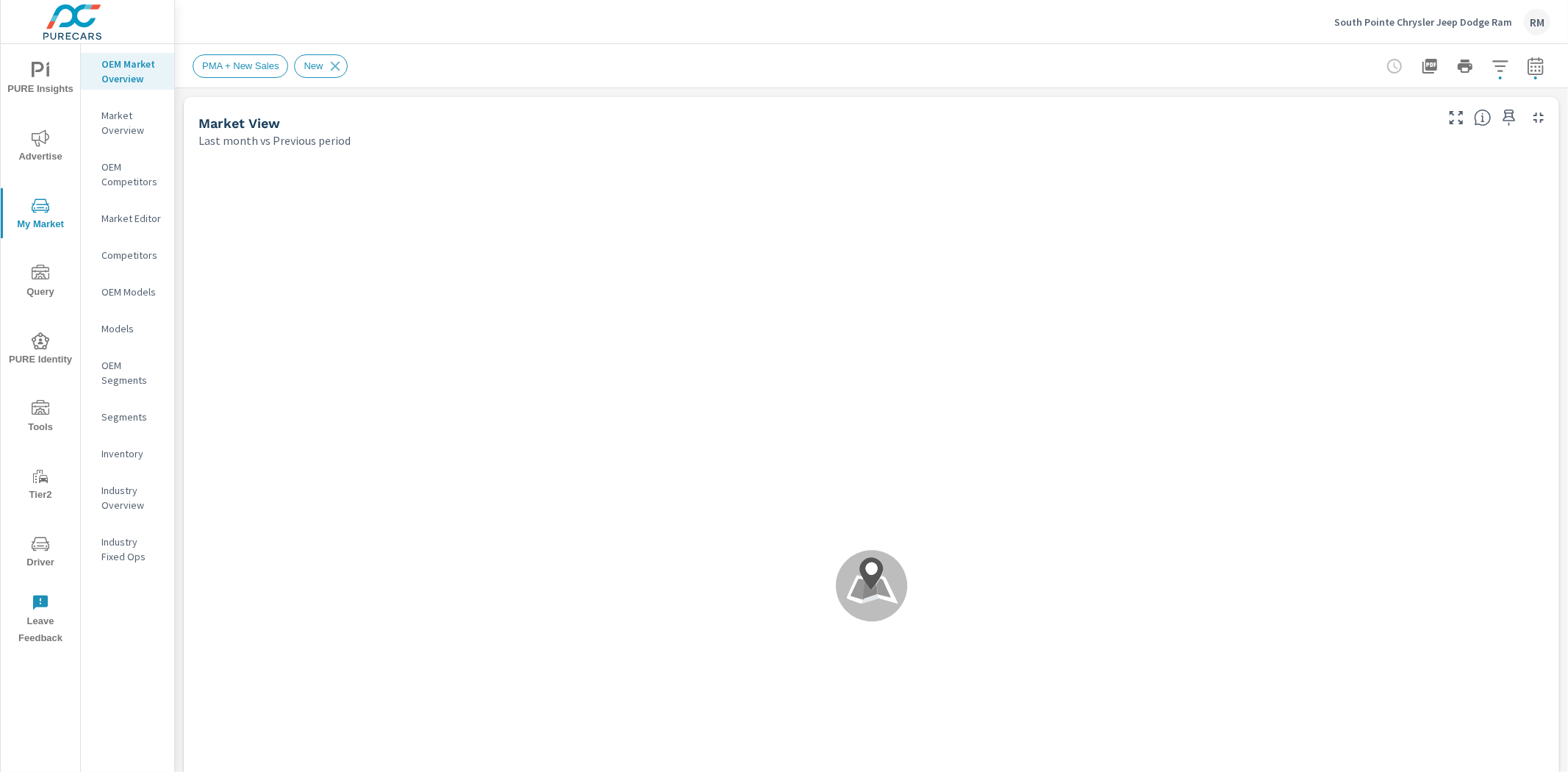
scroll to position [1, 0]
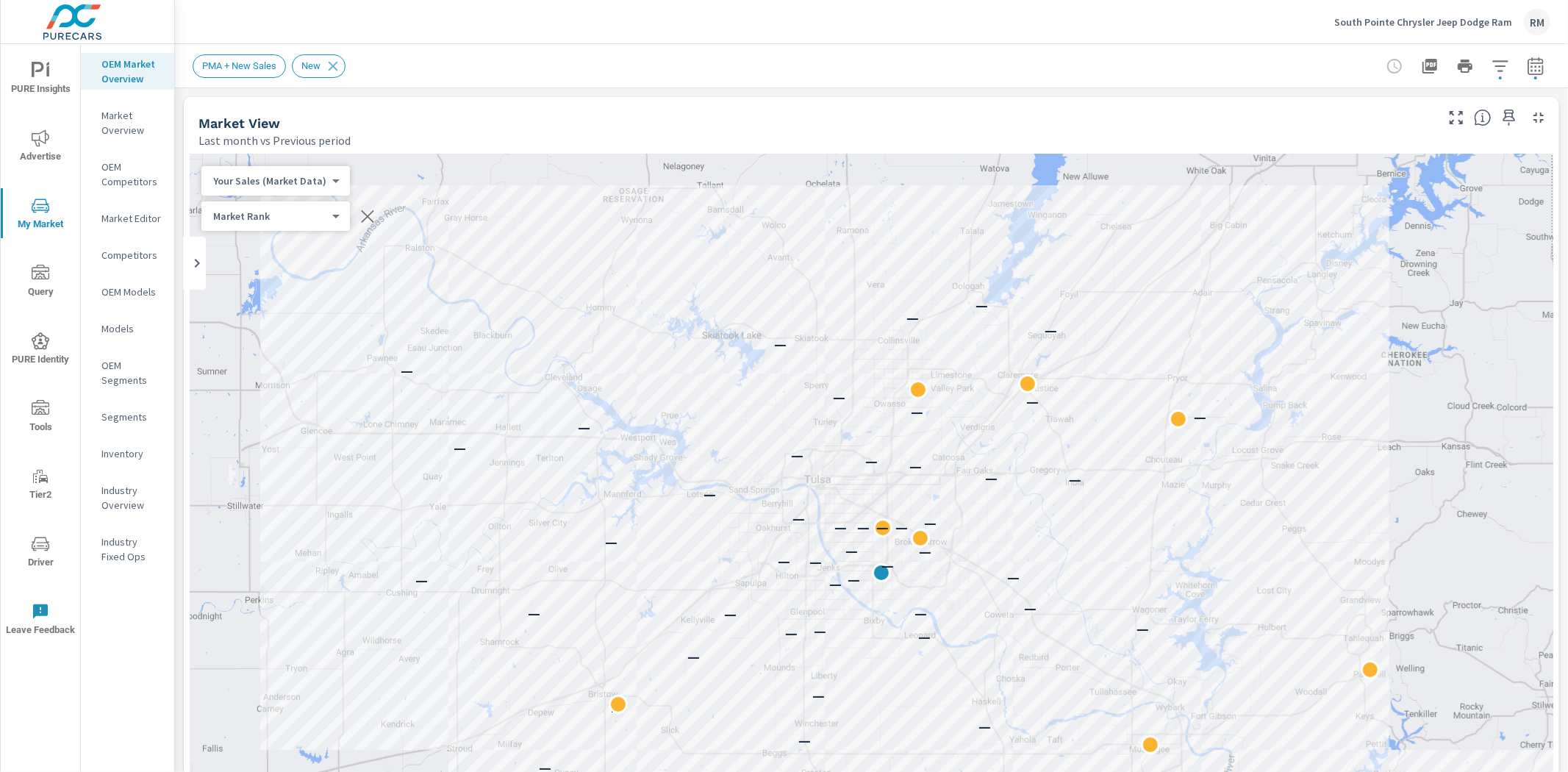
click at [138, 217] on p "Market Editor" at bounding box center [131, 218] width 61 height 15
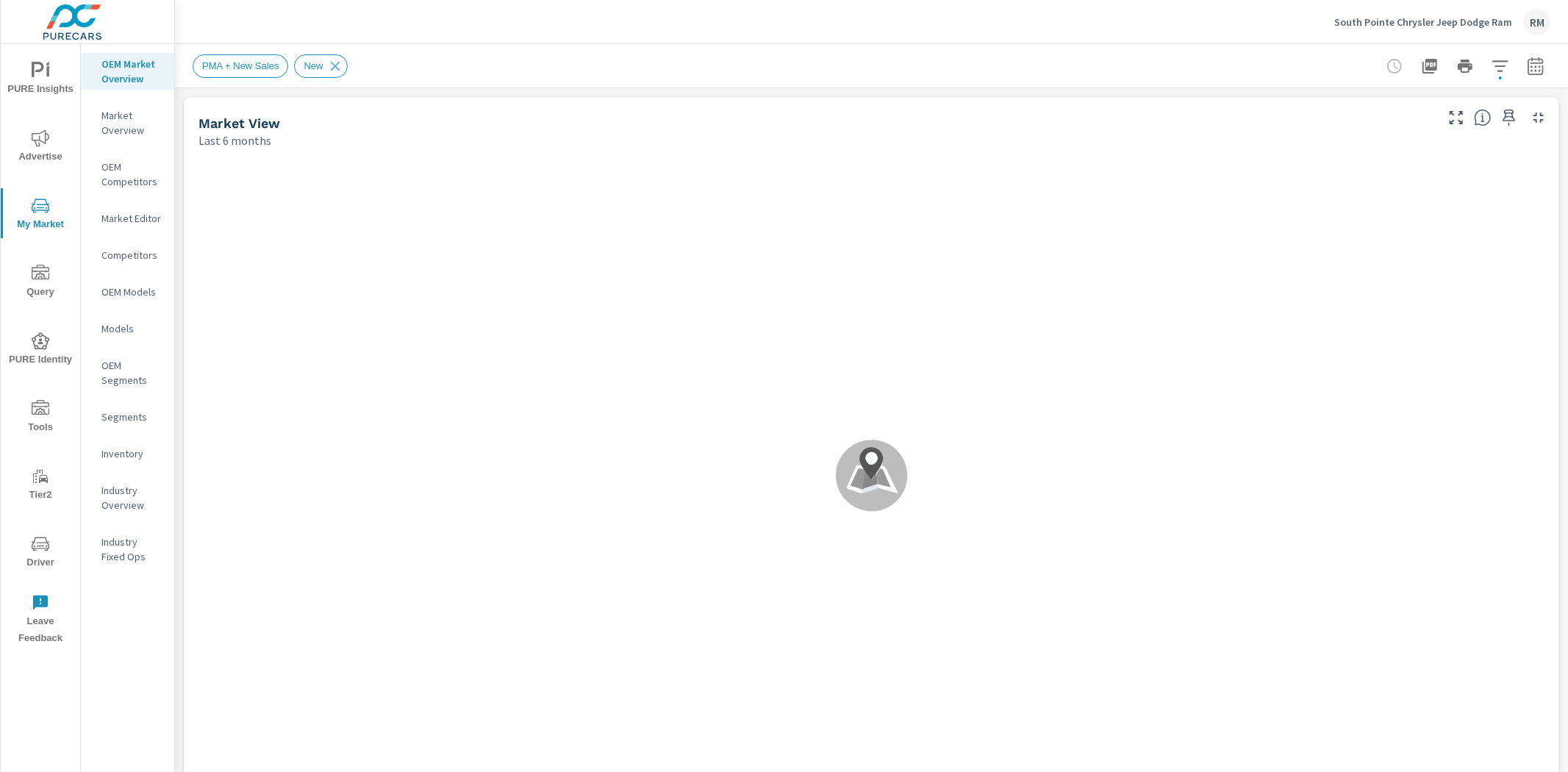
scroll to position [1, 0]
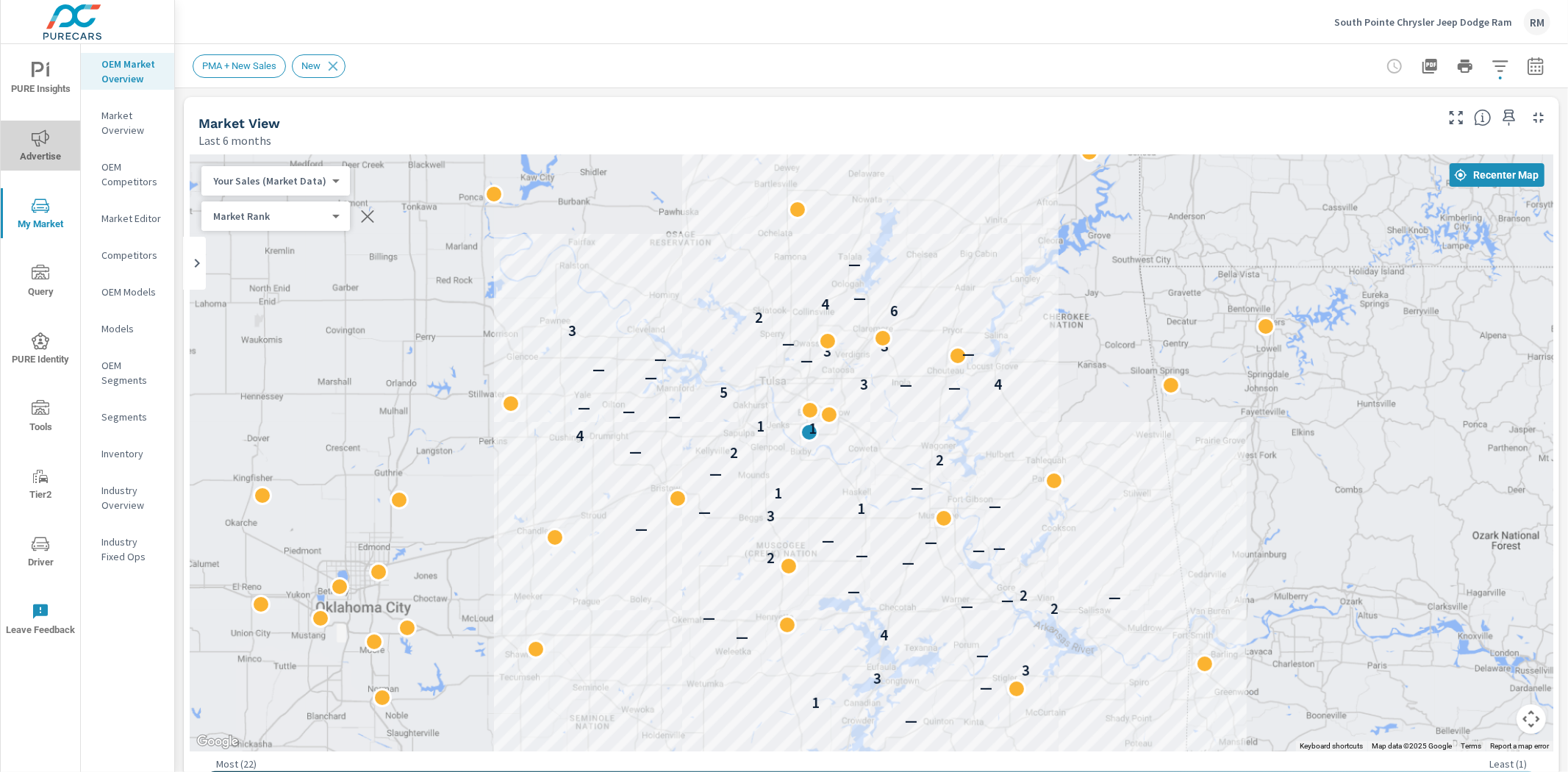
click at [47, 140] on icon "nav menu" at bounding box center [40, 138] width 18 height 17
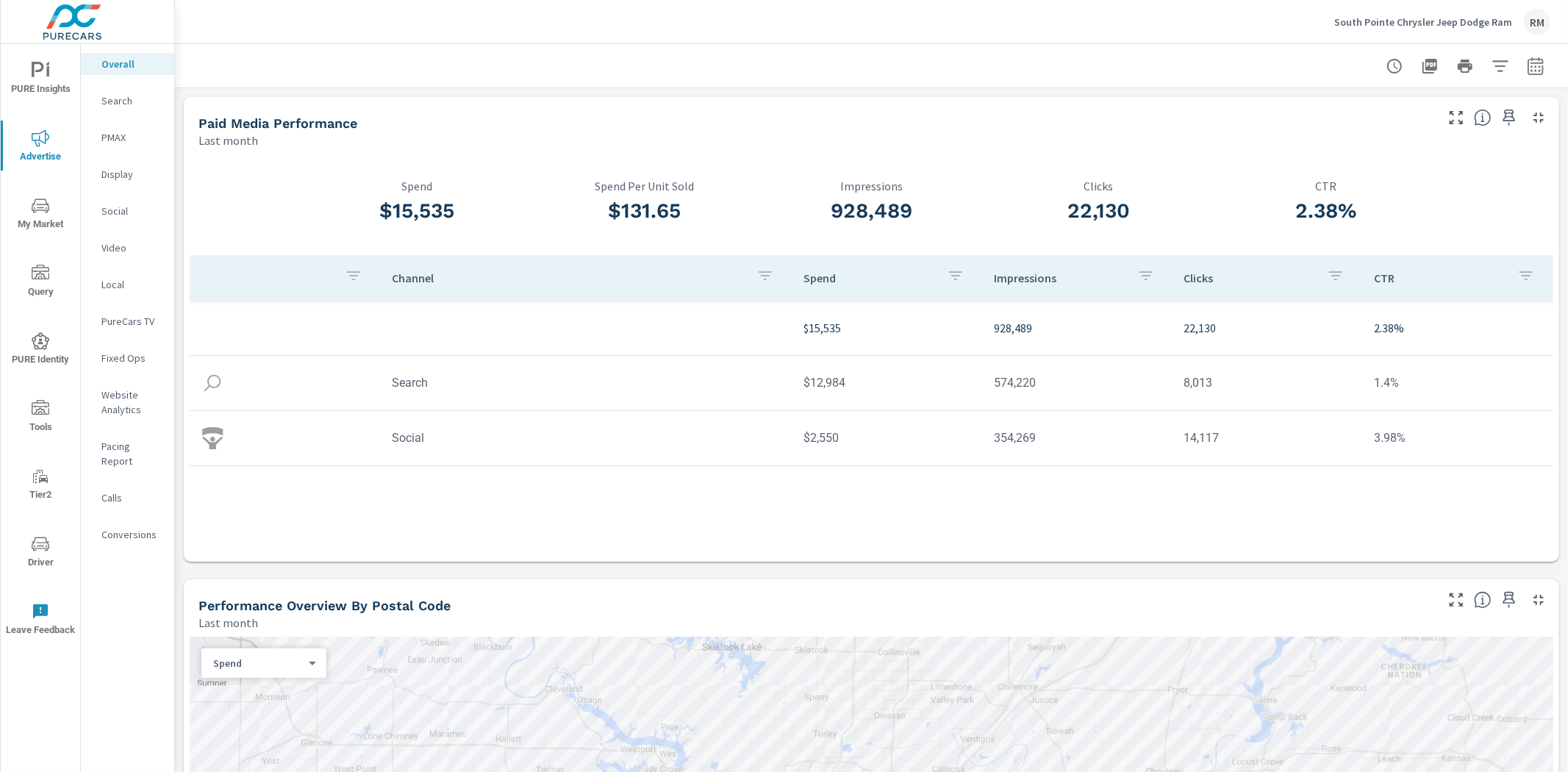
click at [117, 103] on p "Search" at bounding box center [131, 100] width 61 height 15
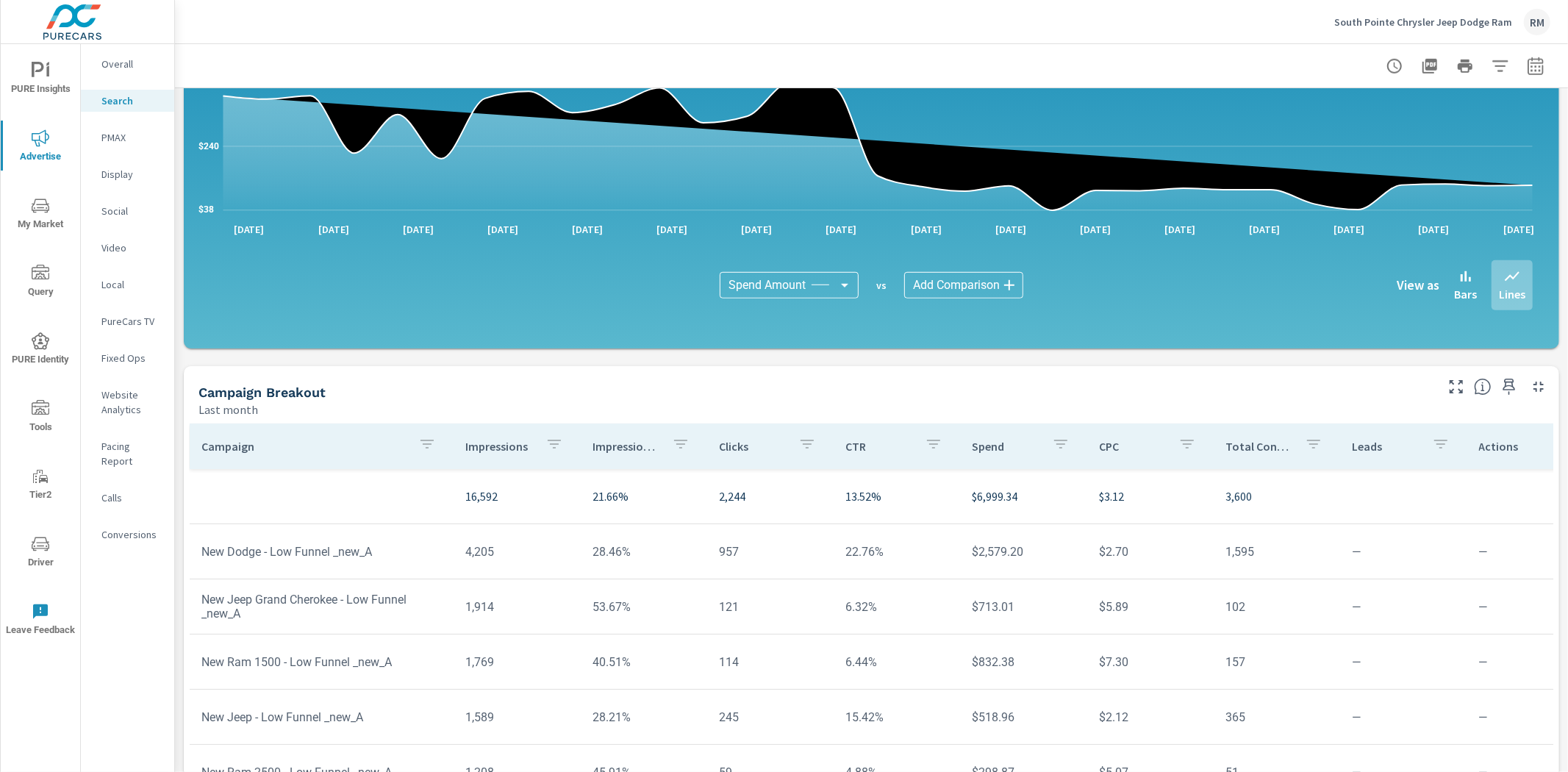
scroll to position [816, 0]
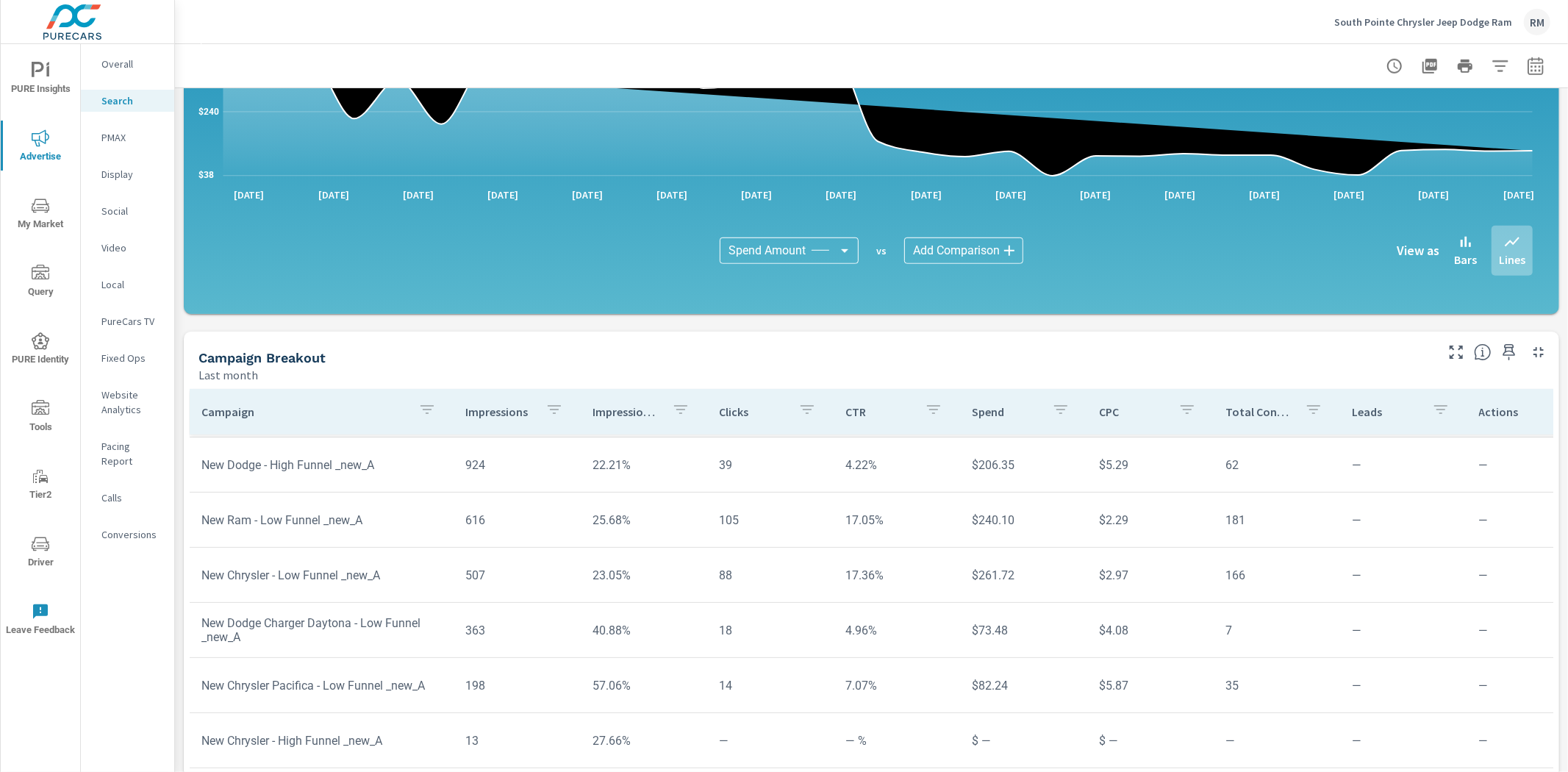
scroll to position [883, 0]
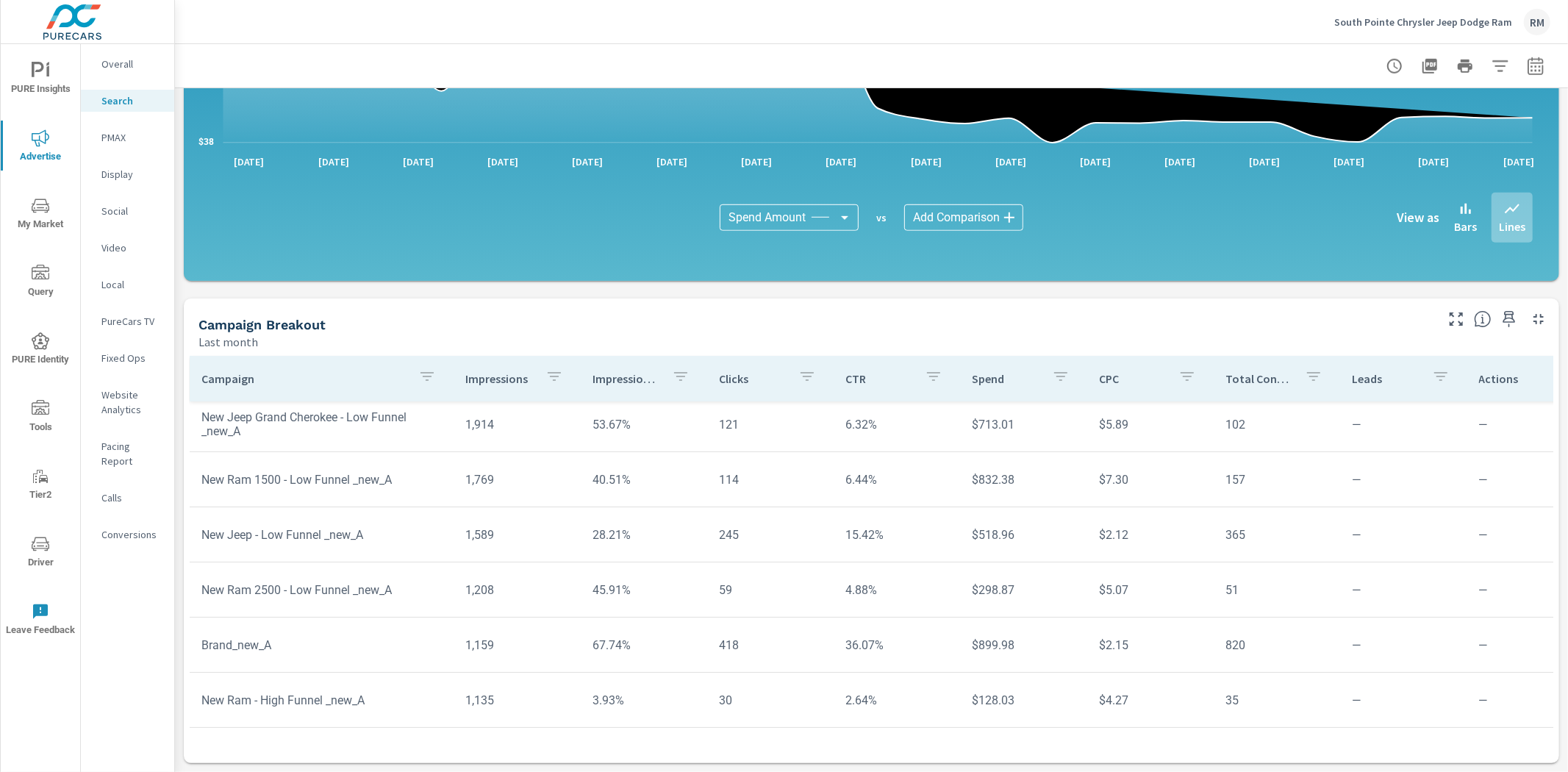
scroll to position [98, 0]
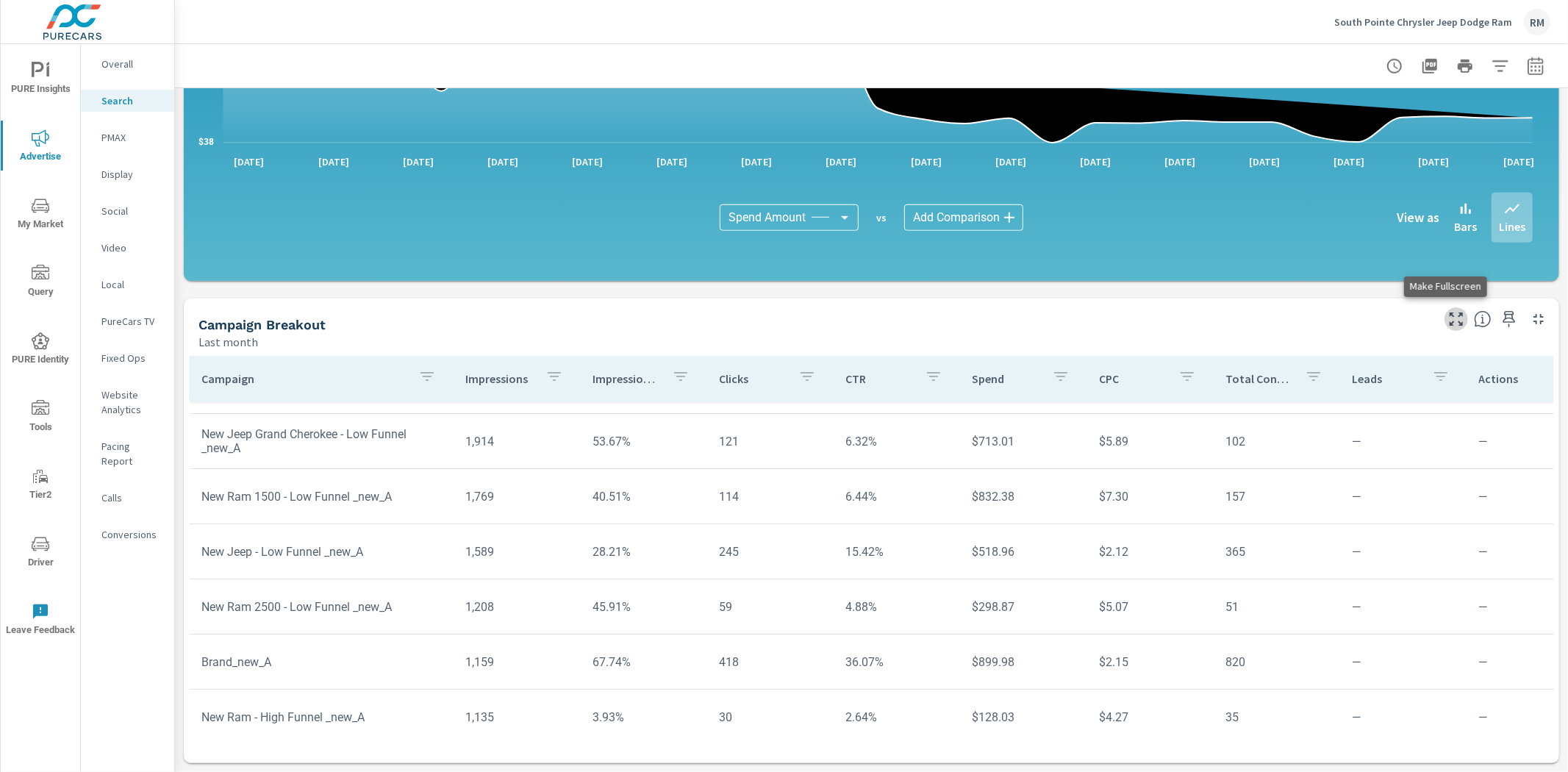
click at [1447, 318] on icon "button" at bounding box center [1456, 319] width 18 height 18
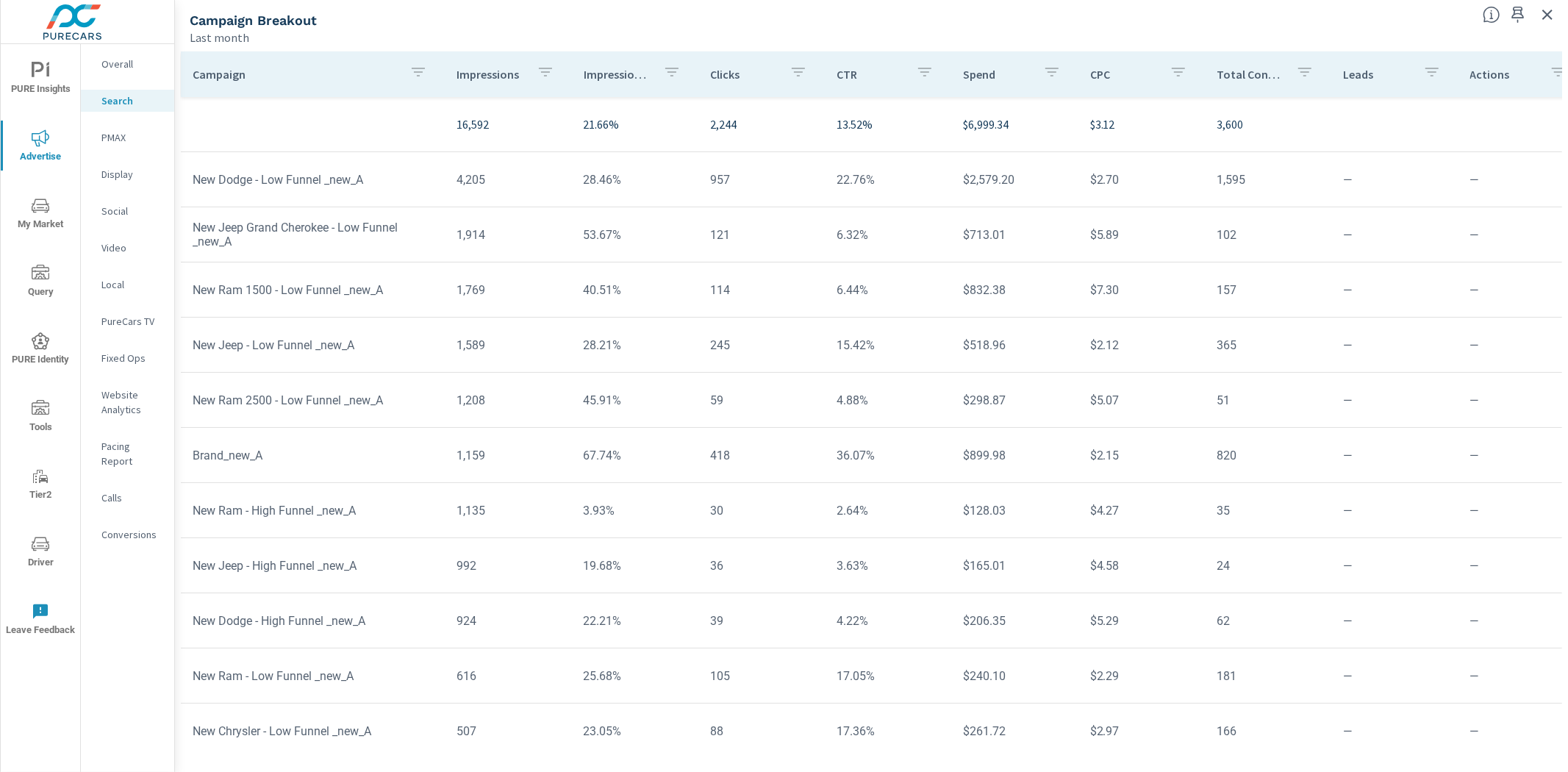
click at [726, 79] on p "Clicks" at bounding box center [744, 74] width 68 height 15
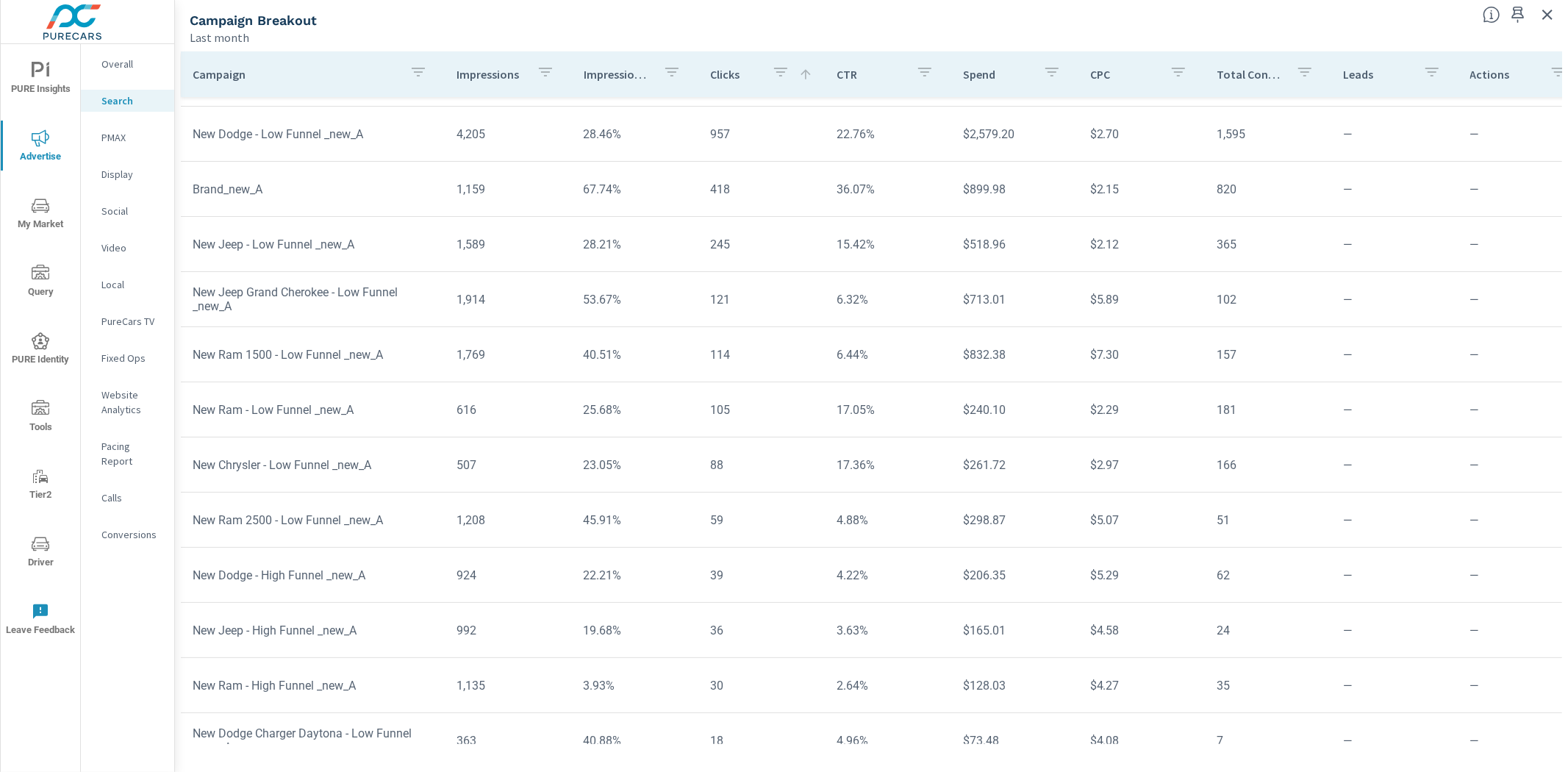
scroll to position [82, 0]
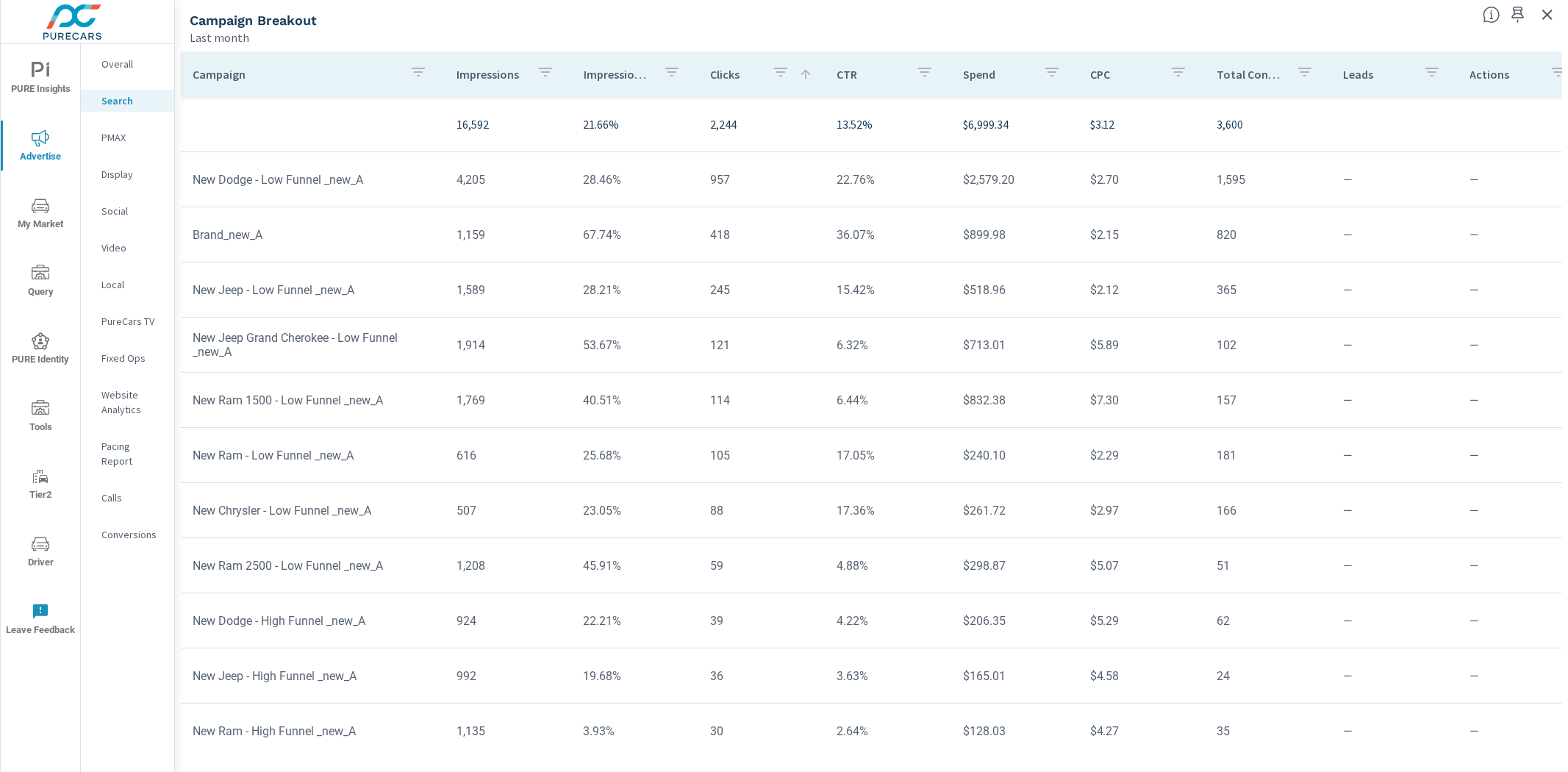
scroll to position [82, 0]
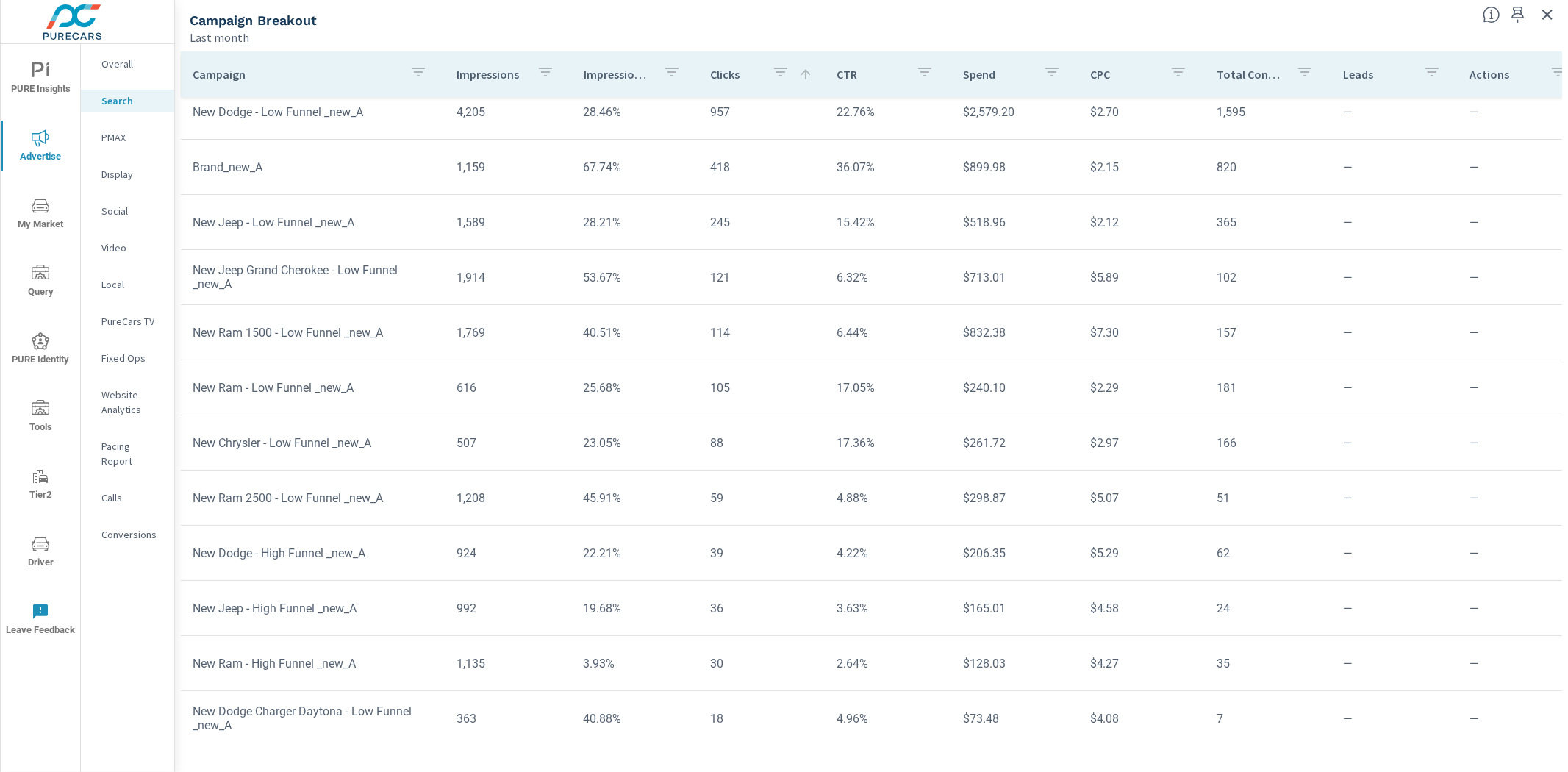
scroll to position [61, 0]
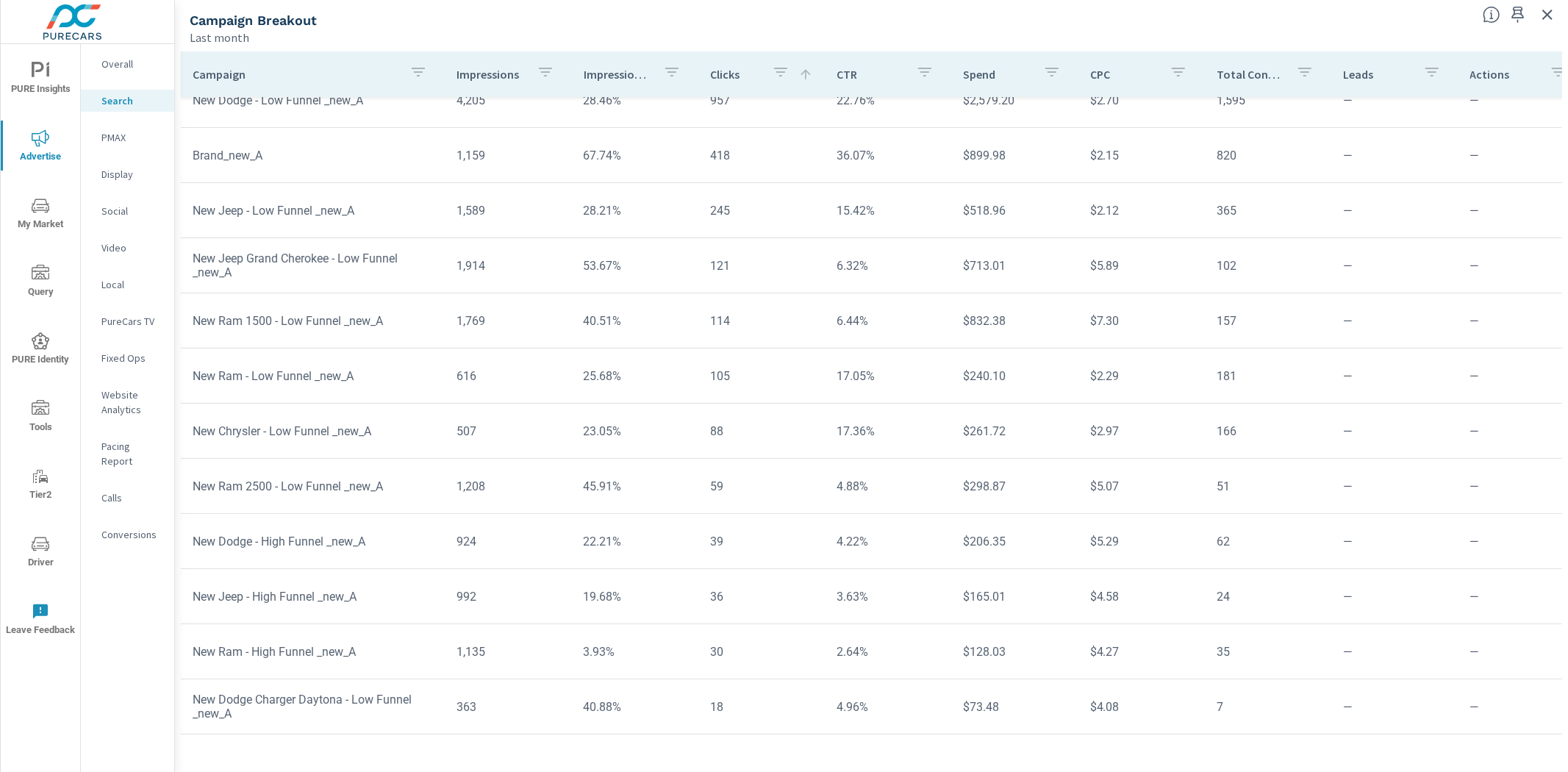
scroll to position [63, 0]
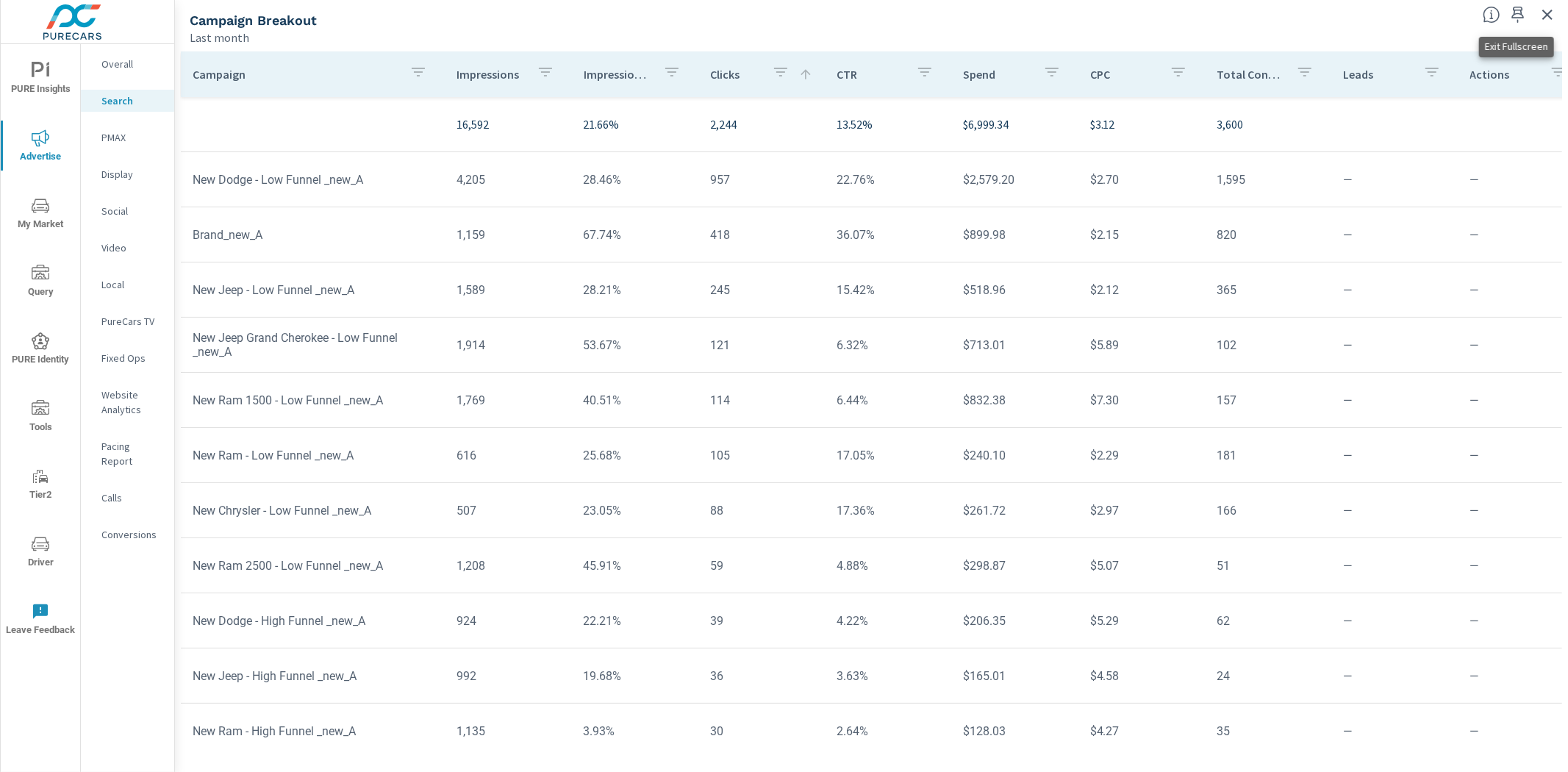
click at [1540, 16] on icon "button" at bounding box center [1547, 15] width 18 height 18
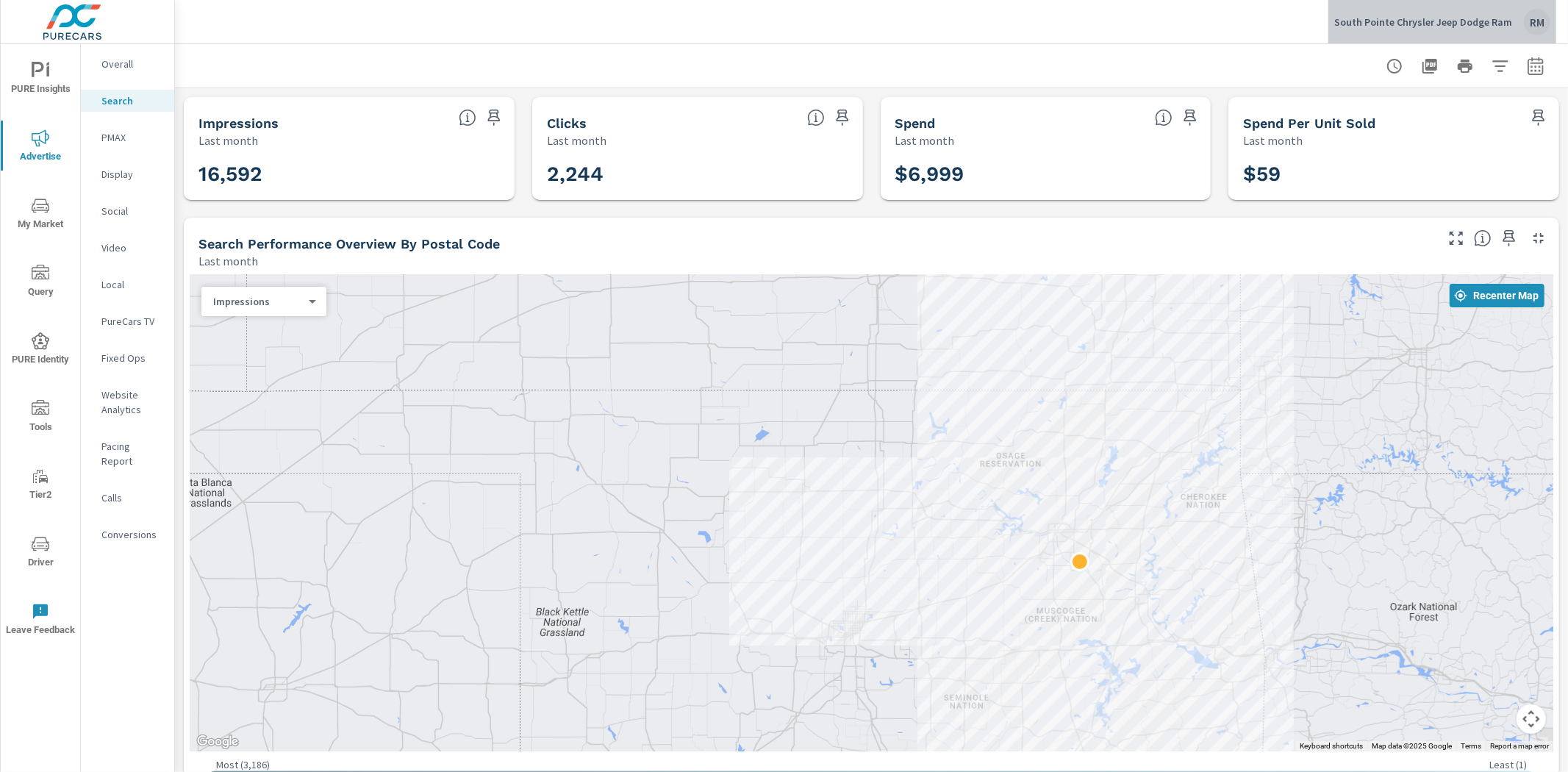
click at [1478, 23] on p "South Pointe Chrysler Jeep Dodge Ram" at bounding box center [1423, 22] width 178 height 13
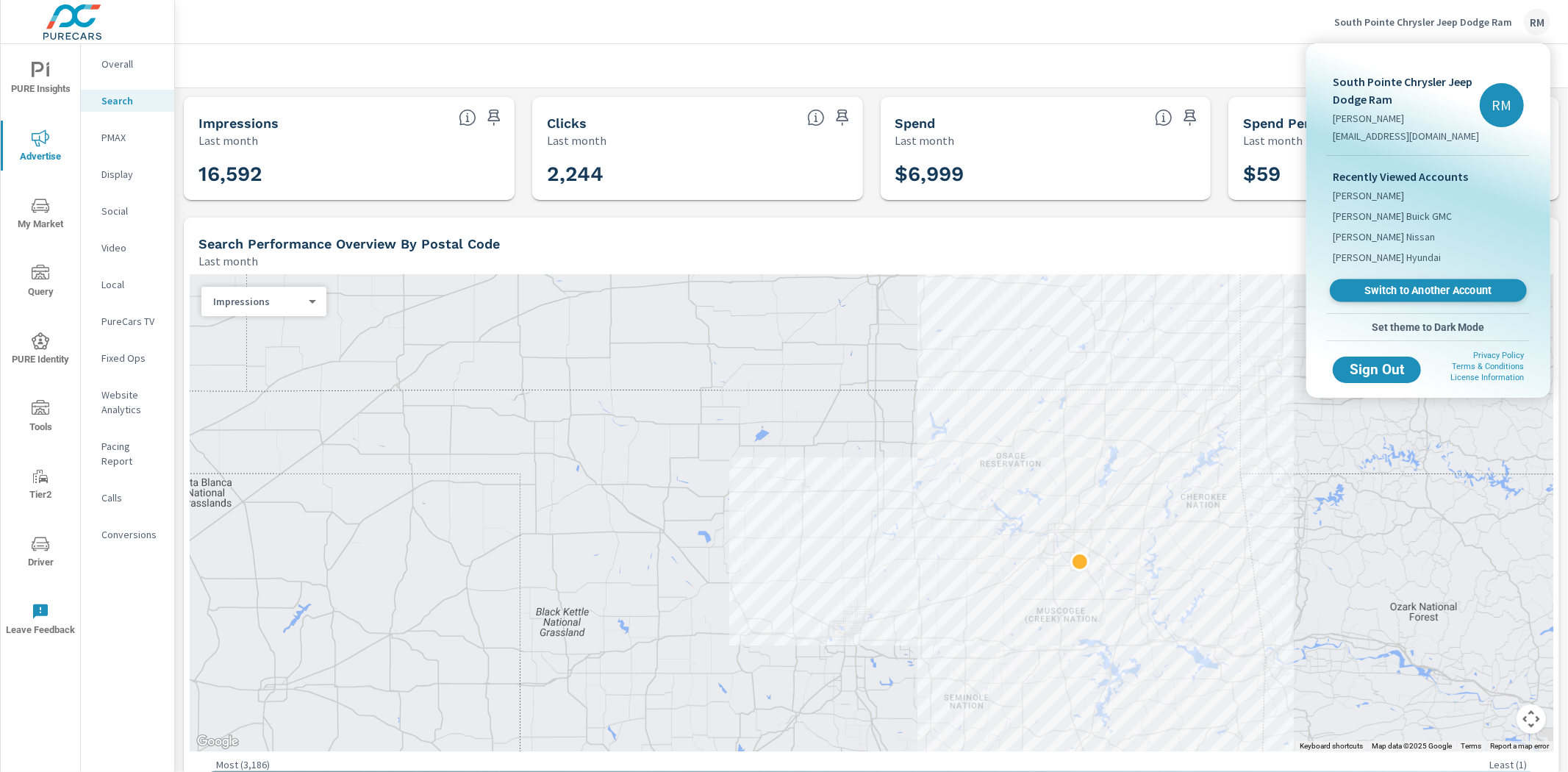
click at [1394, 287] on span "Switch to Another Account" at bounding box center [1428, 291] width 180 height 14
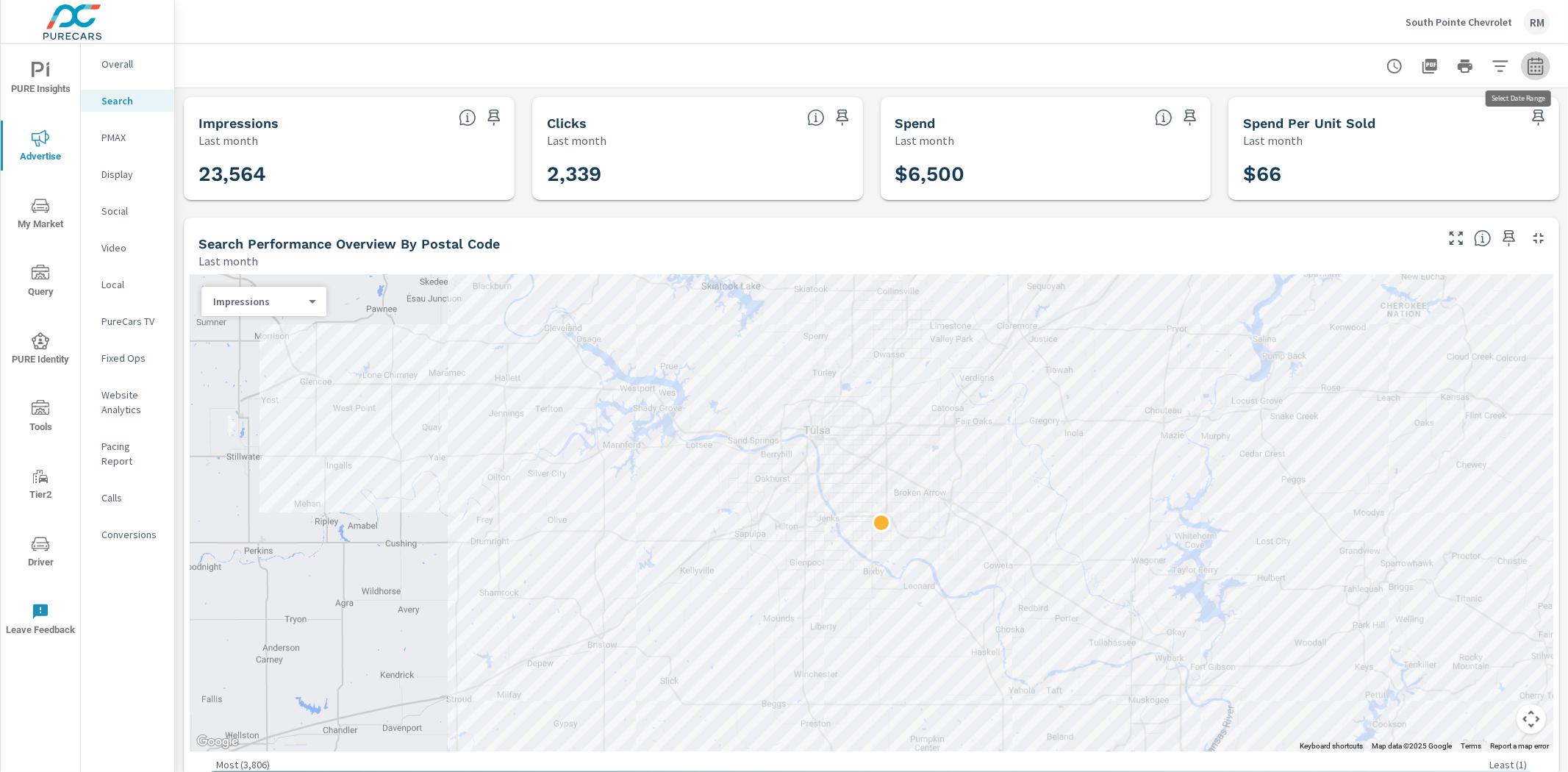
click at [1528, 61] on icon "button" at bounding box center [1535, 65] width 16 height 18
select select "Last month"
click at [1394, 159] on p "+ Add comparison" at bounding box center [1421, 165] width 188 height 18
select select "Previous period"
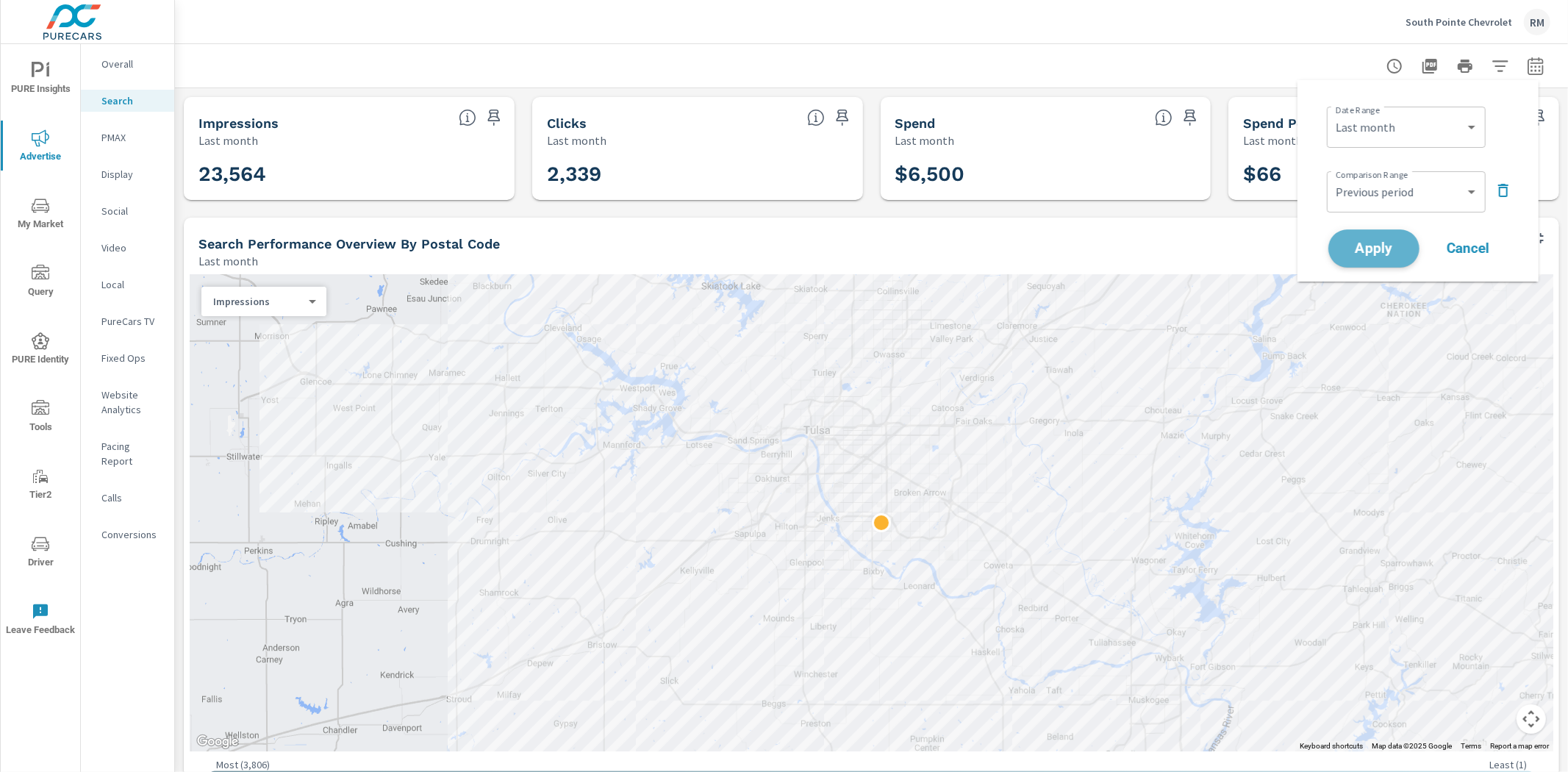
click at [1407, 238] on button "Apply" at bounding box center [1374, 248] width 91 height 38
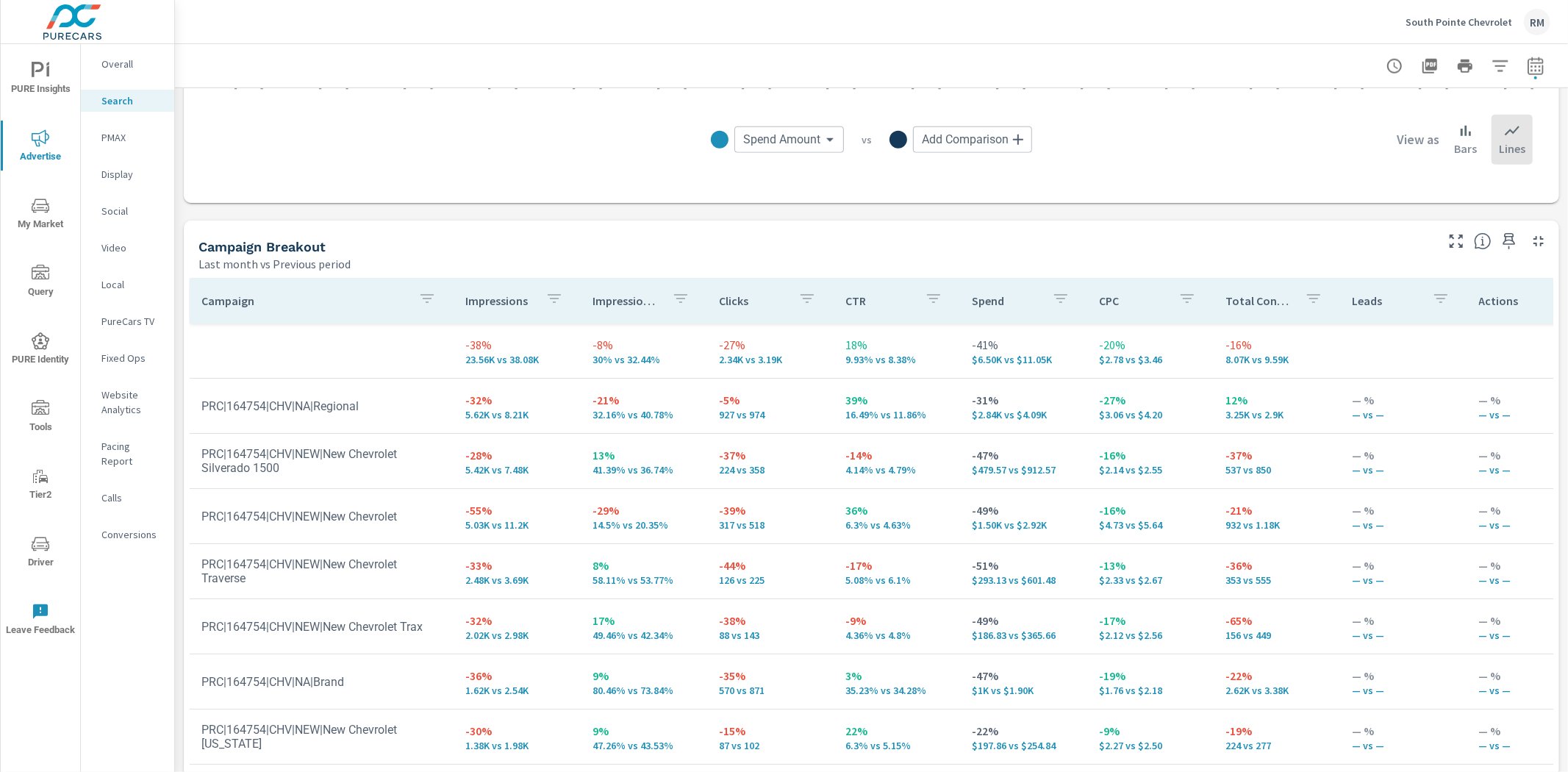
scroll to position [1361, 0]
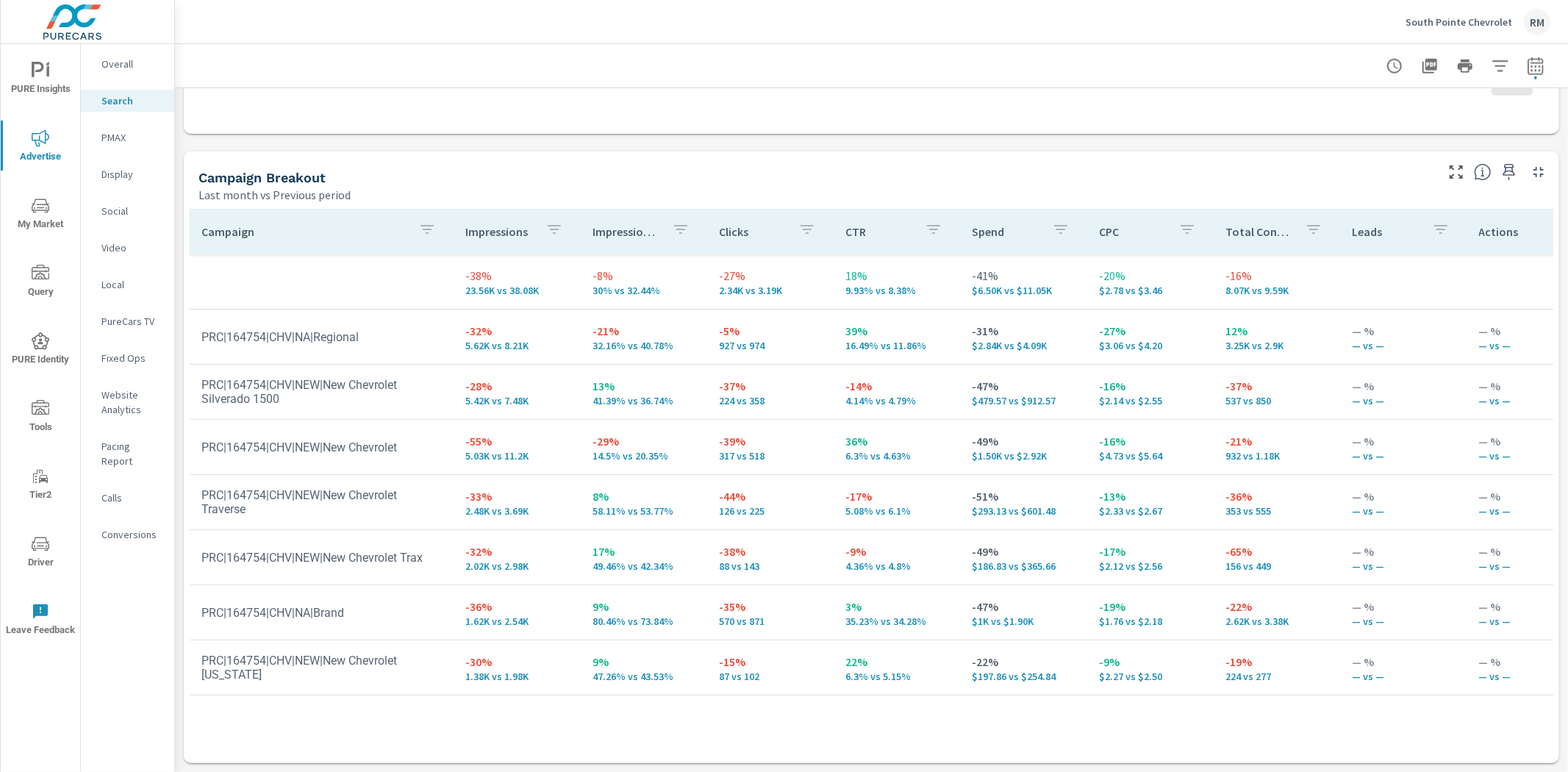
click at [26, 206] on span "My Market" at bounding box center [40, 215] width 71 height 36
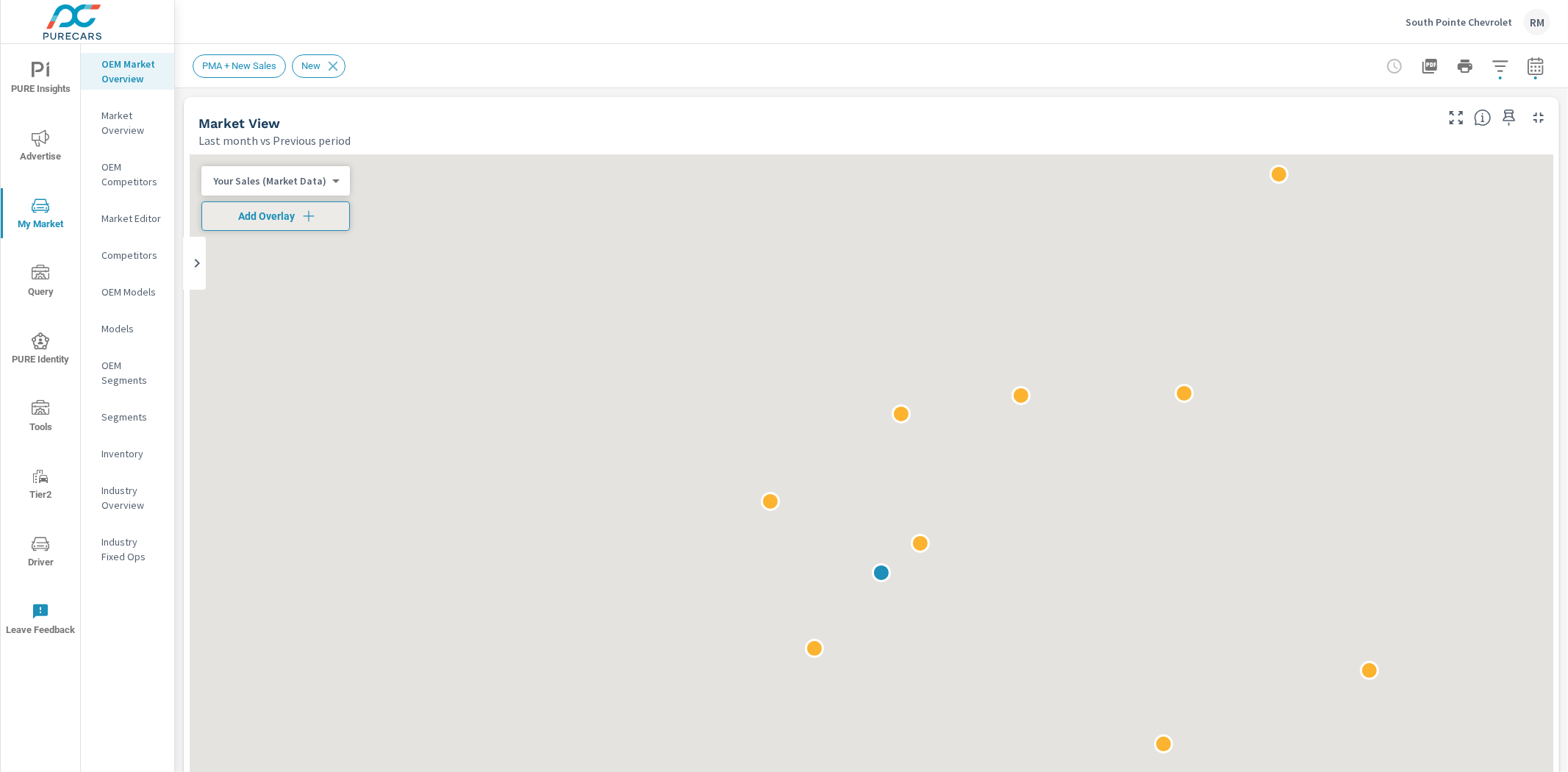
scroll to position [1, 0]
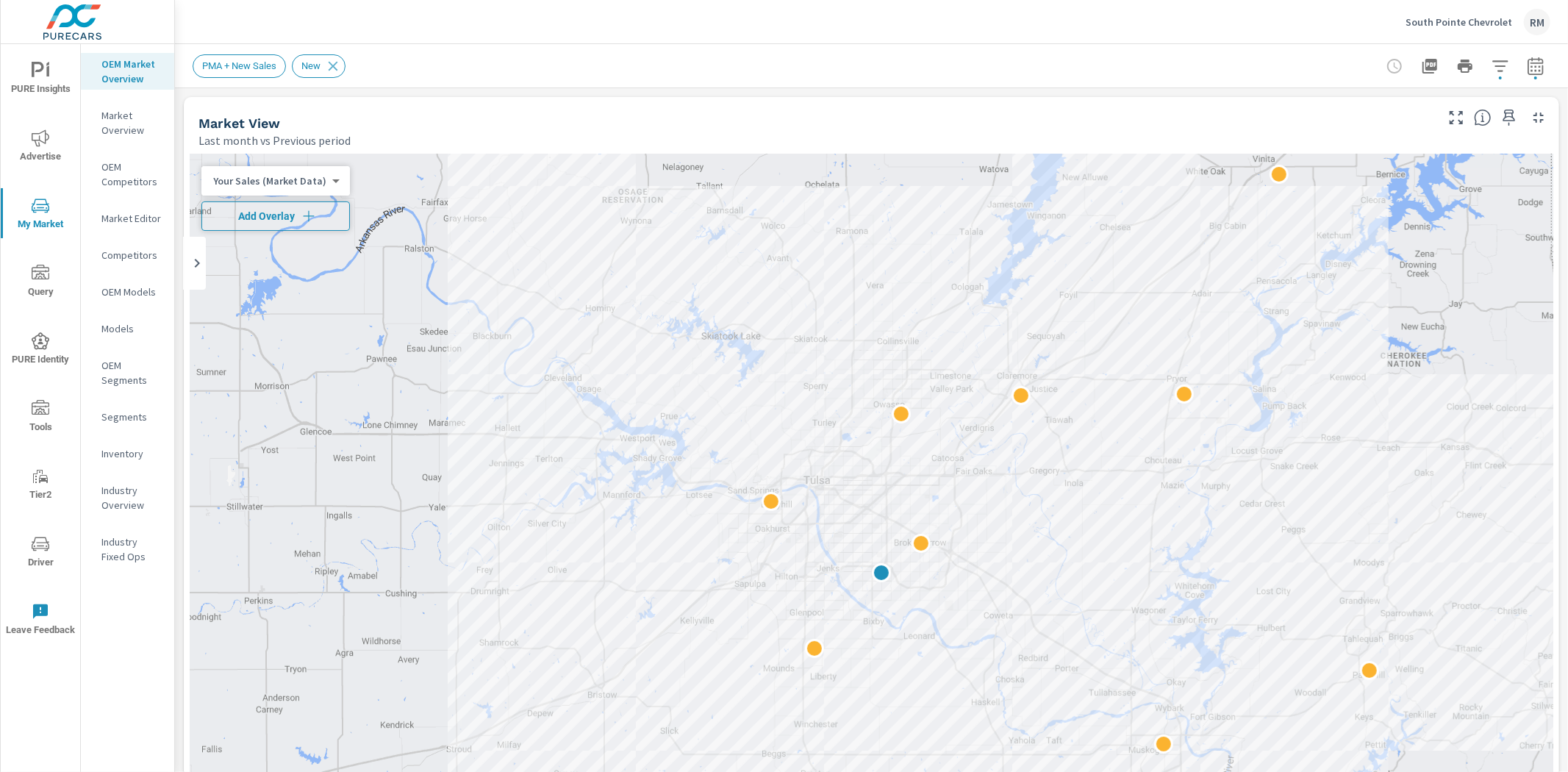
click at [317, 215] on span "Add Overlay" at bounding box center [276, 215] width 135 height 15
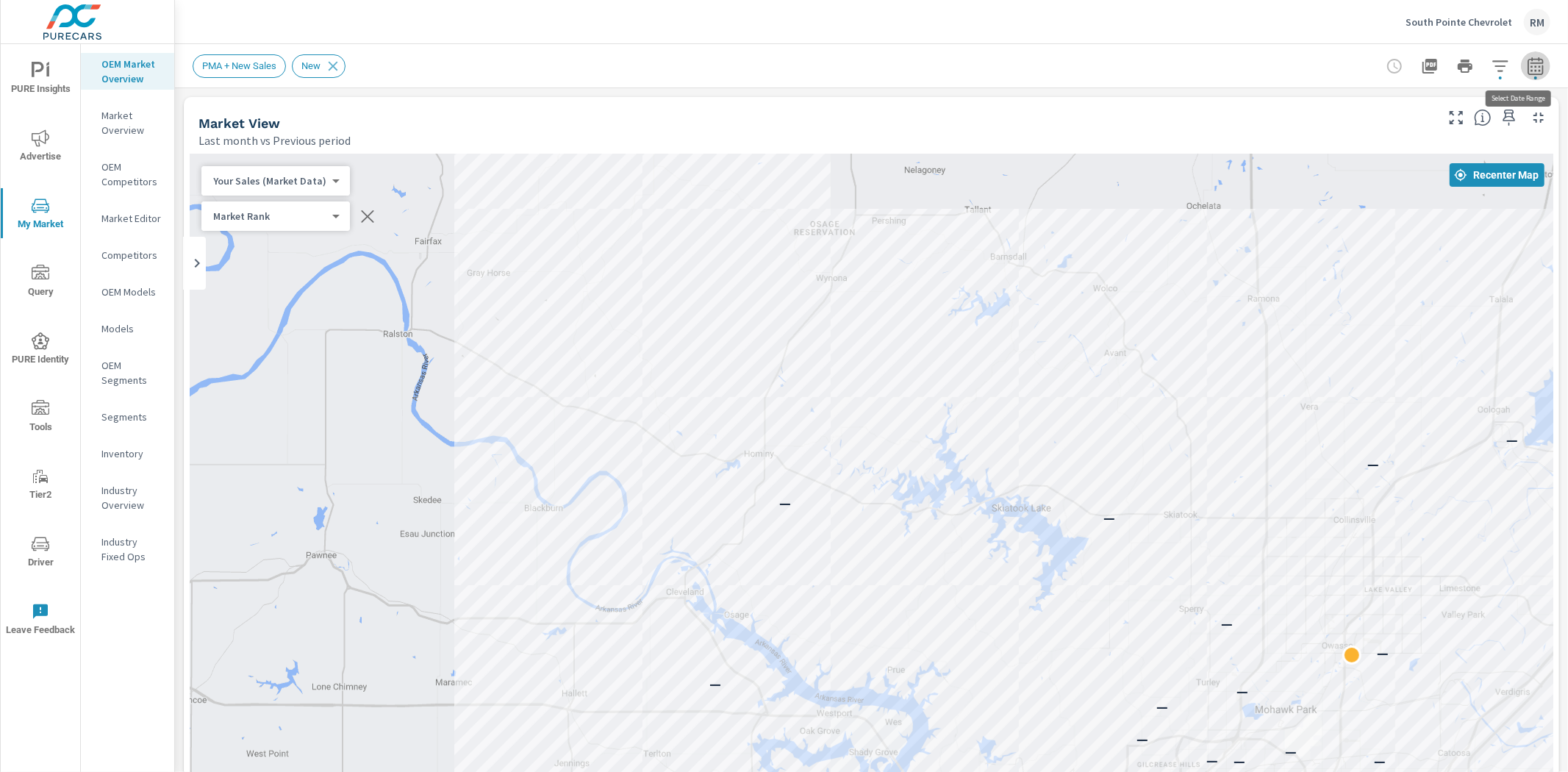
click at [1521, 61] on button "button" at bounding box center [1536, 66] width 30 height 30
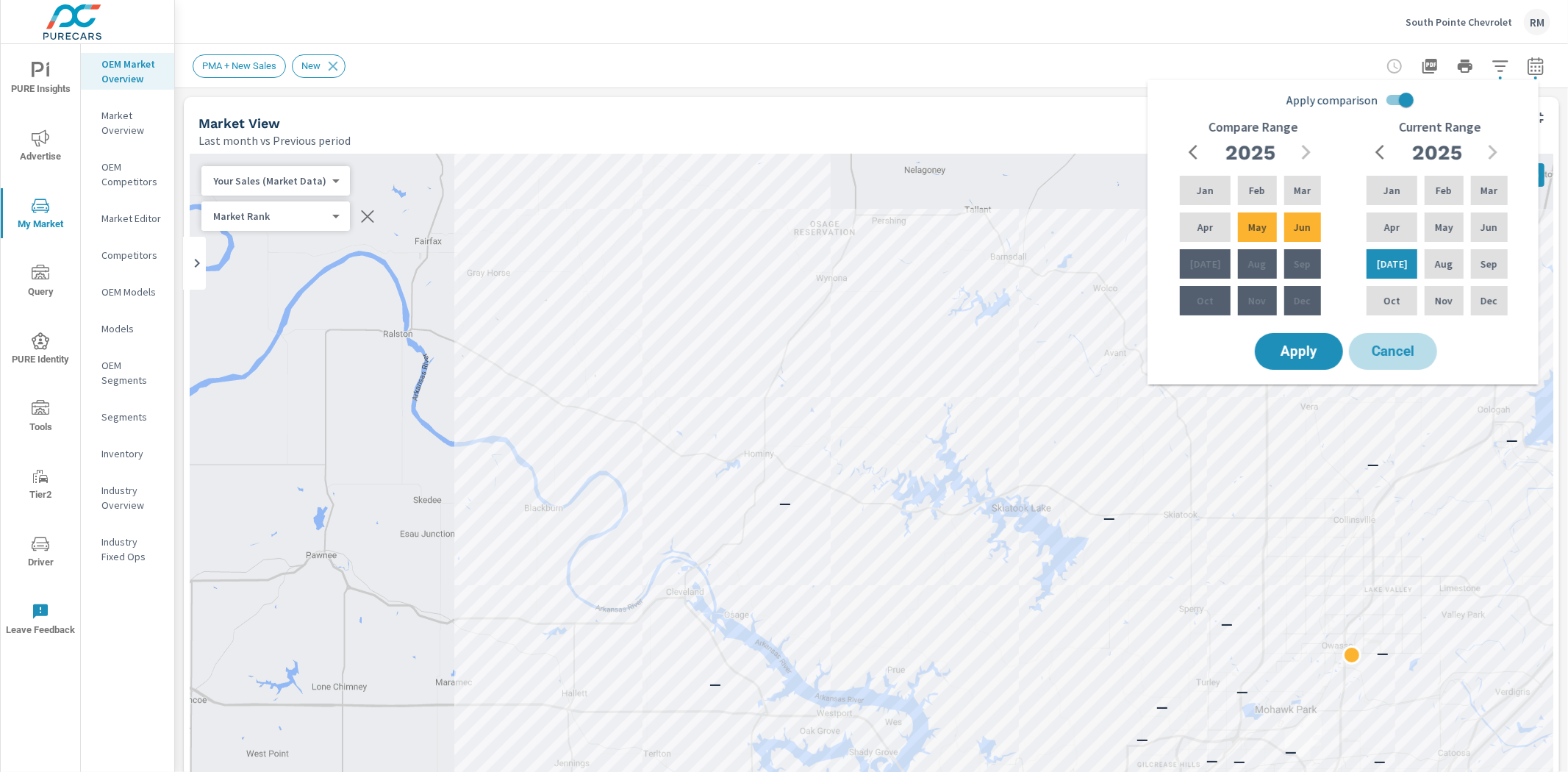
click at [1420, 351] on span "Cancel" at bounding box center [1394, 351] width 59 height 13
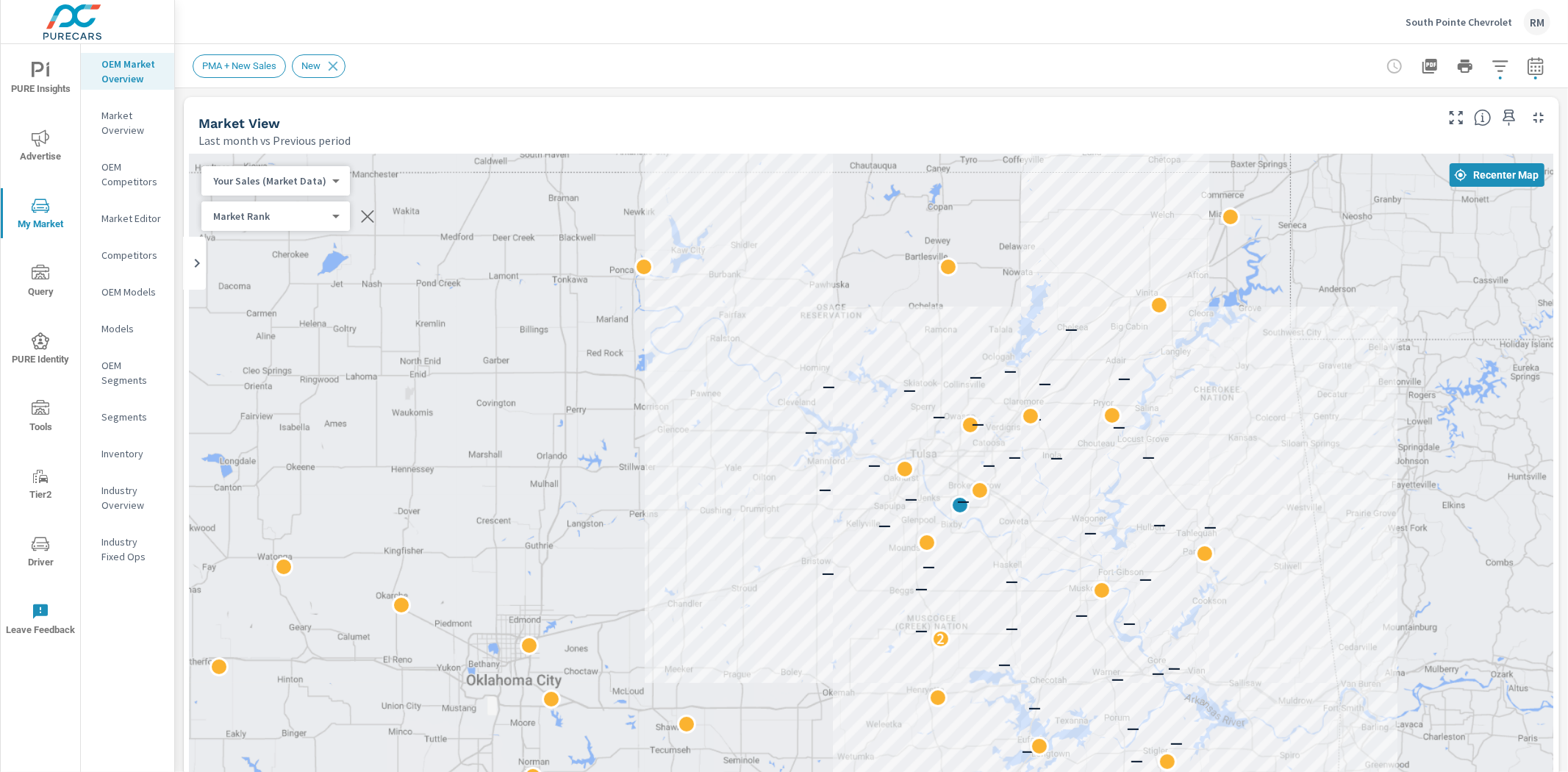
click at [384, 128] on div "Market View" at bounding box center [815, 123] width 1234 height 17
click at [1492, 68] on icon "button" at bounding box center [1500, 66] width 18 height 18
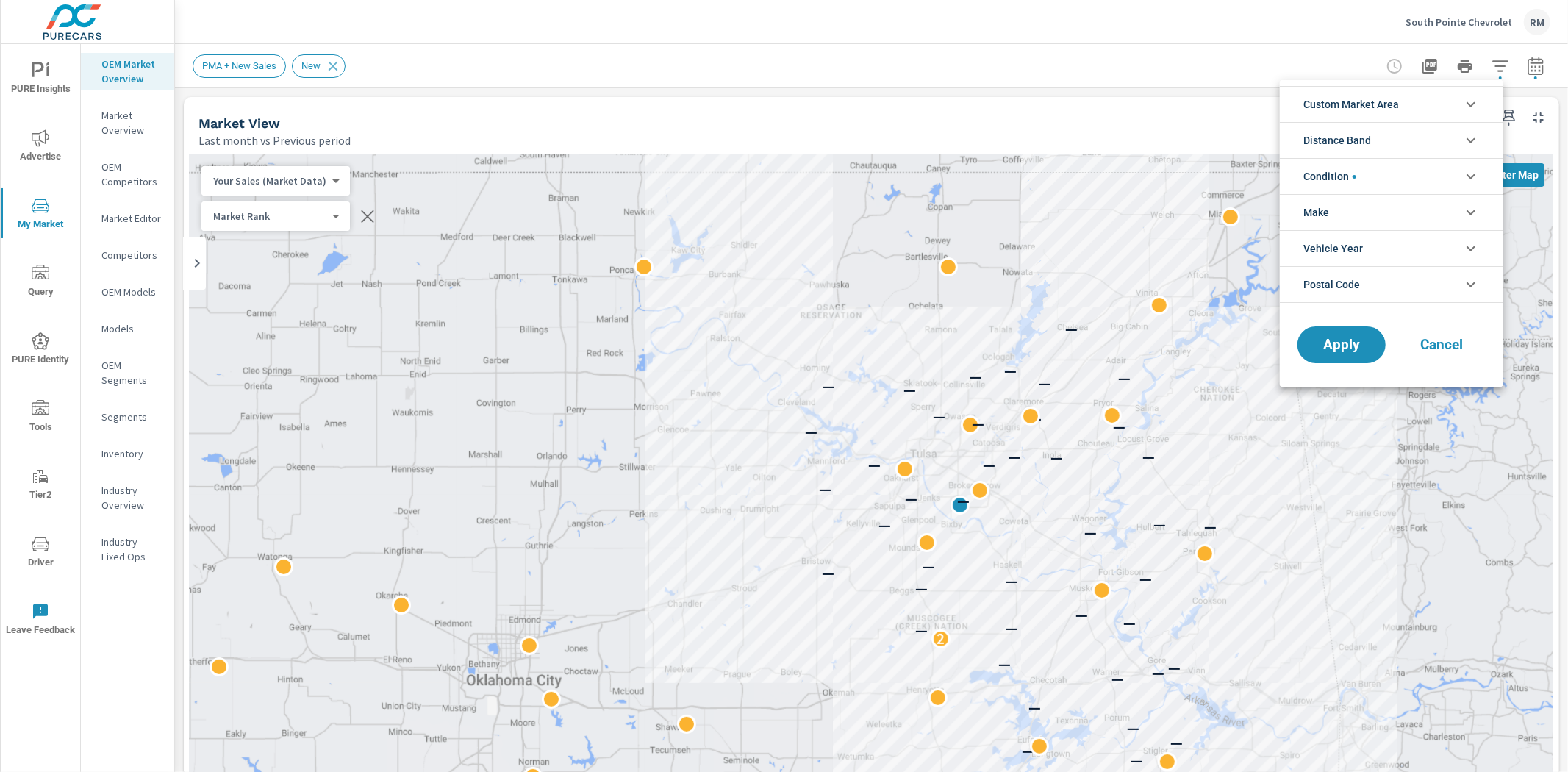
click at [1440, 171] on li "Condition" at bounding box center [1391, 176] width 223 height 36
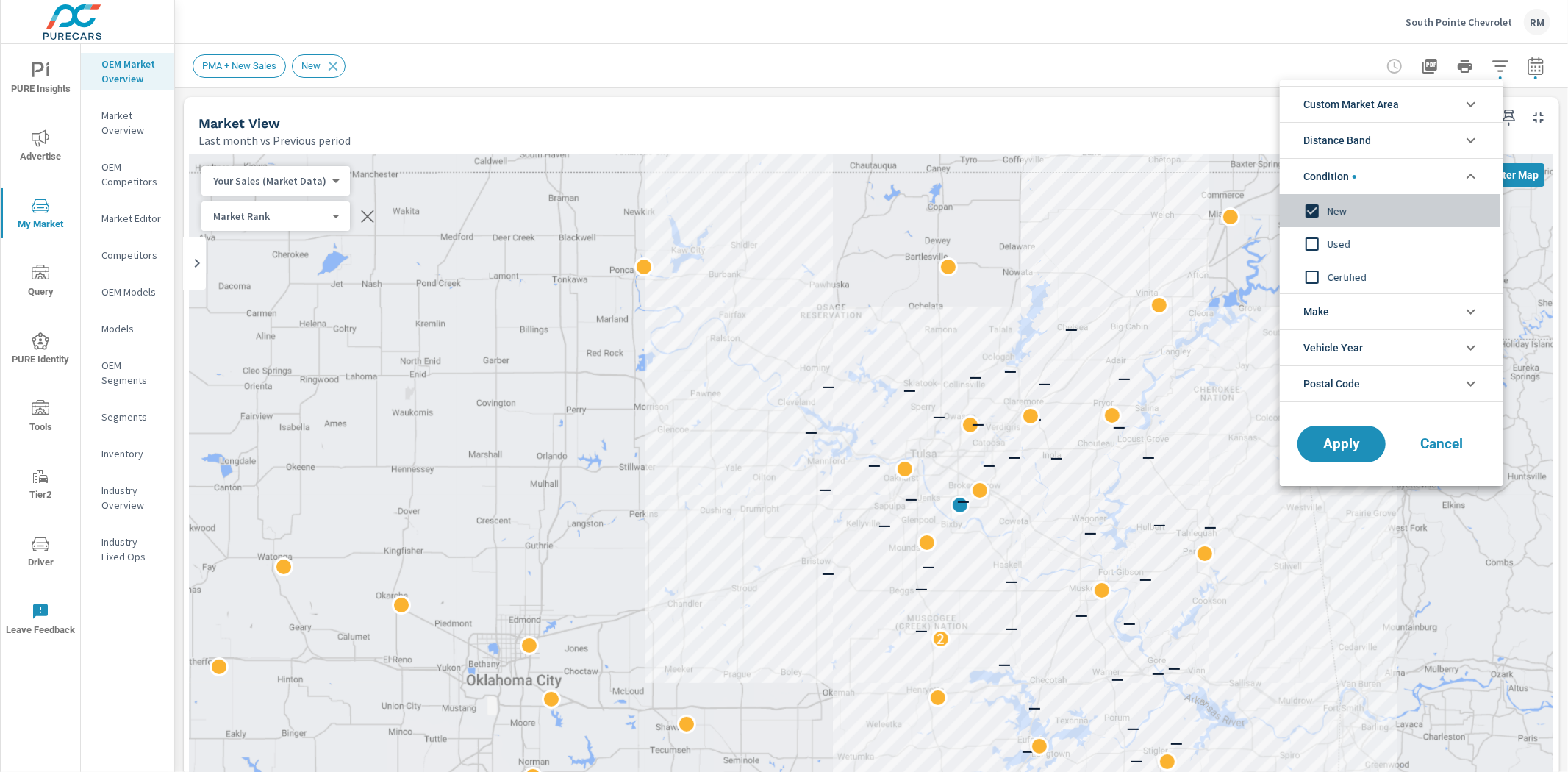
click at [1337, 211] on span "New" at bounding box center [1408, 211] width 161 height 18
click at [52, 84] on div at bounding box center [784, 386] width 1568 height 772
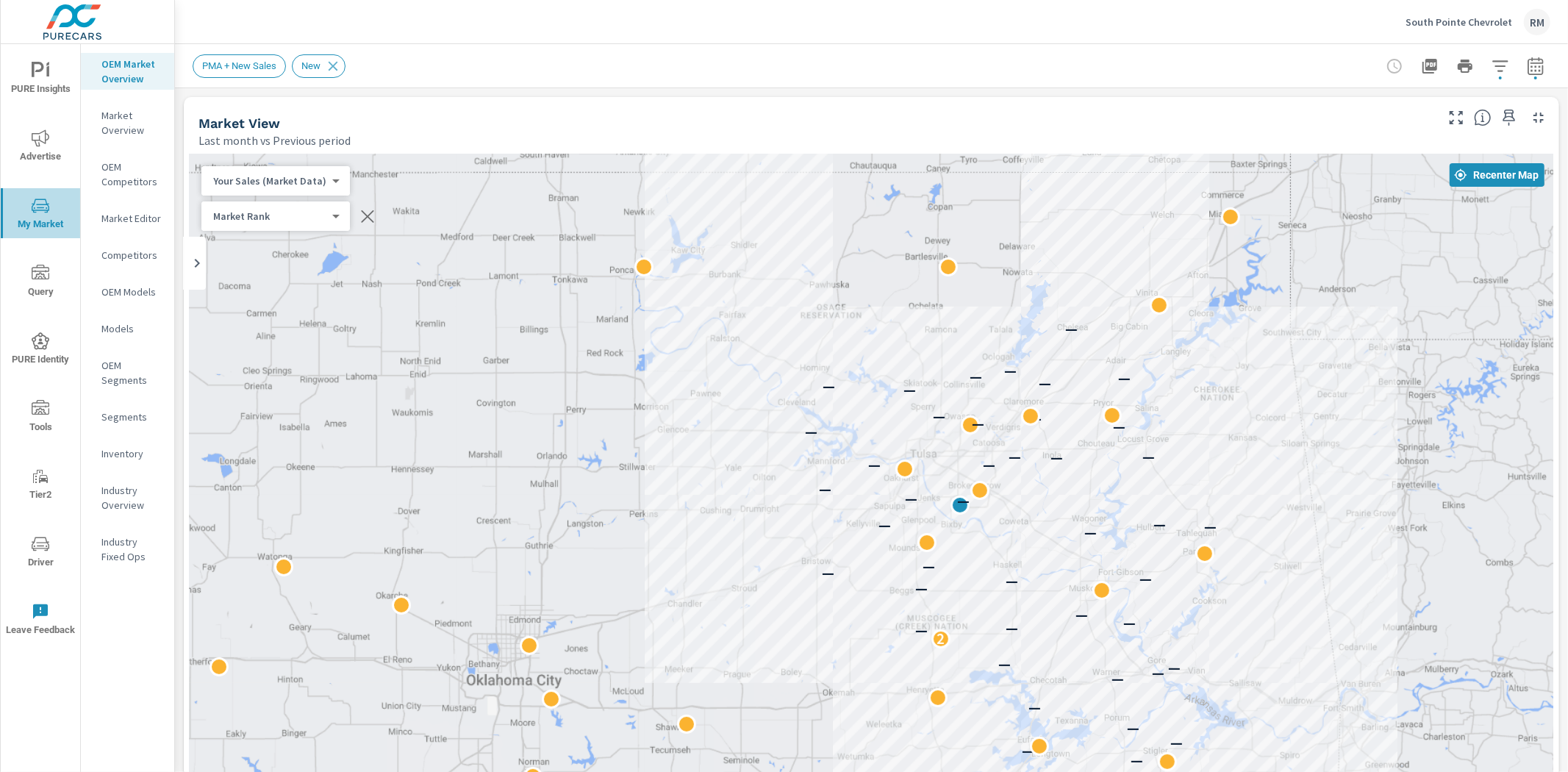
click at [47, 223] on span "My Market" at bounding box center [40, 215] width 71 height 36
click at [47, 150] on span "Advertise" at bounding box center [40, 147] width 71 height 36
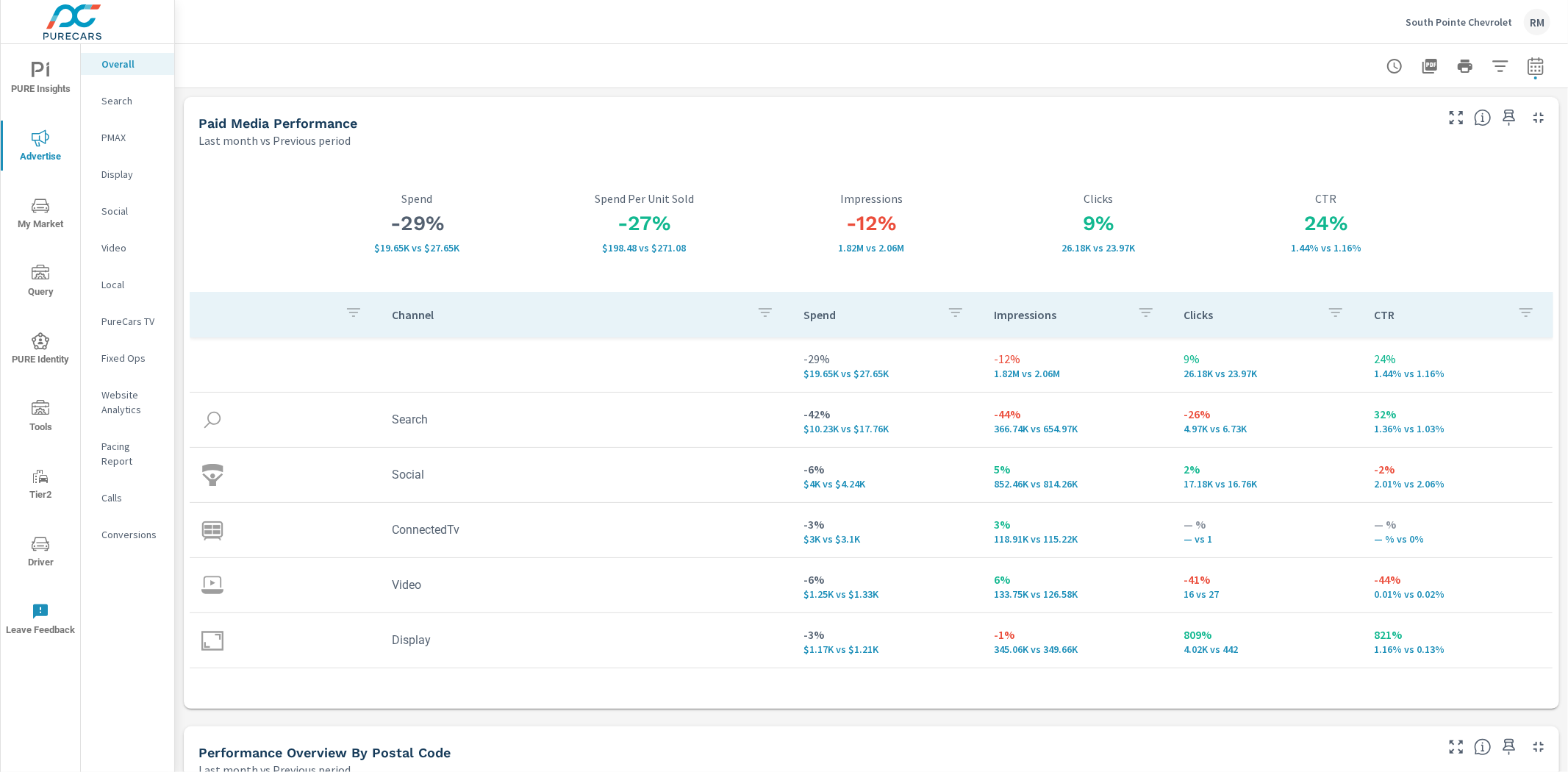
click at [51, 201] on span "My Market" at bounding box center [40, 215] width 71 height 36
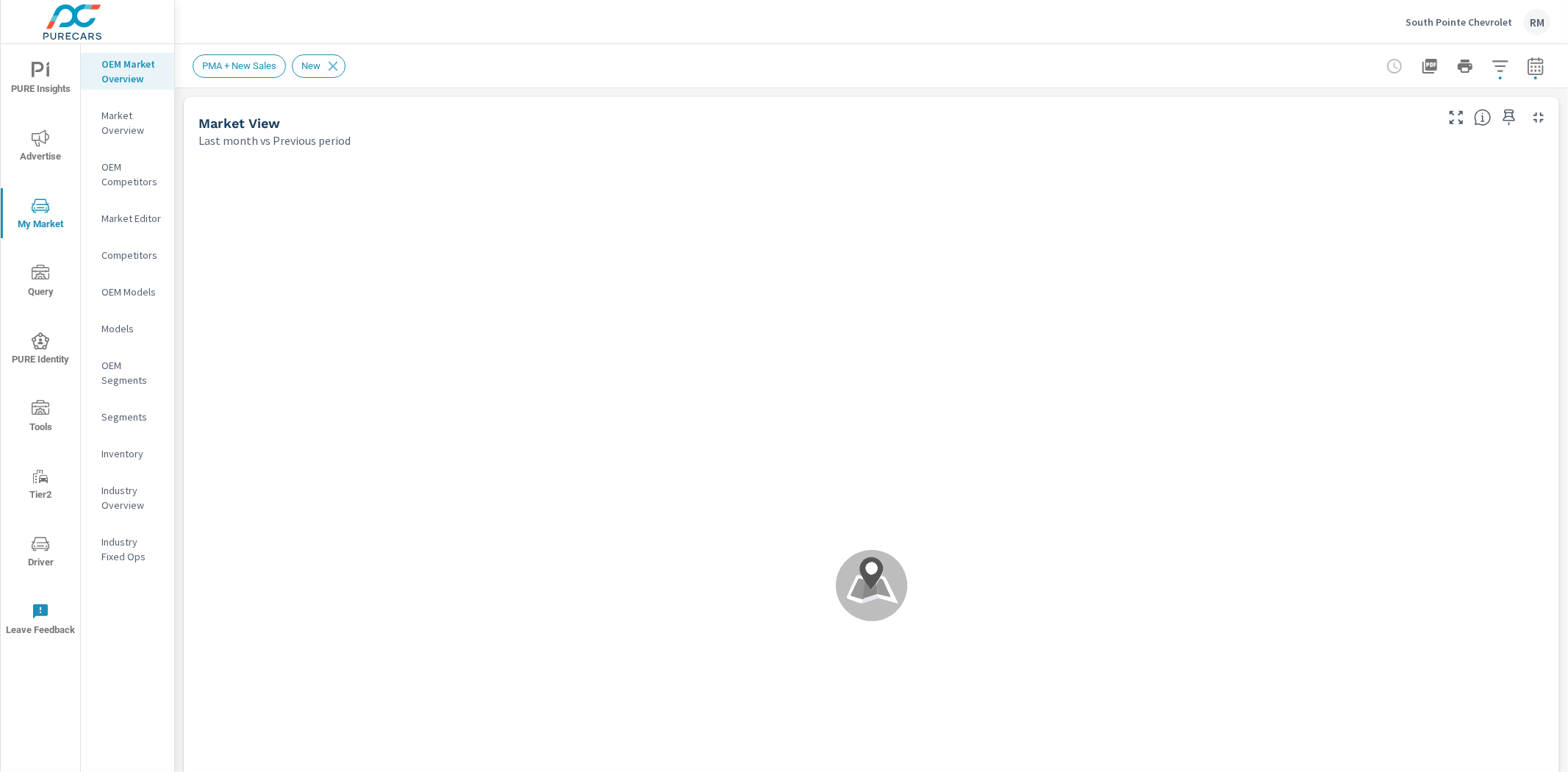
scroll to position [1, 0]
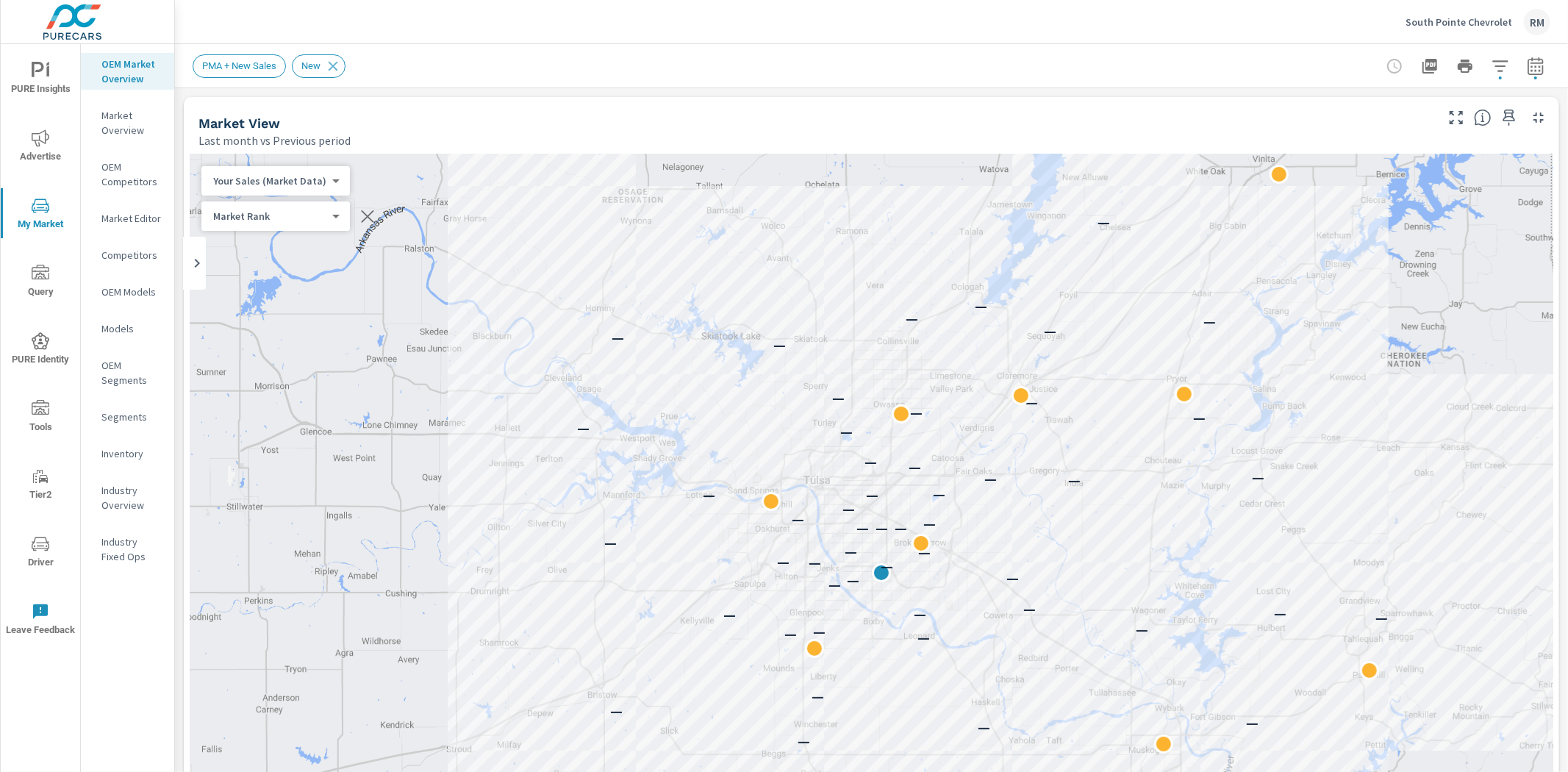
drag, startPoint x: 696, startPoint y: 94, endPoint x: 731, endPoint y: 72, distance: 41.3
drag, startPoint x: 731, startPoint y: 72, endPoint x: 1511, endPoint y: 71, distance: 780.0
click at [1521, 71] on button "button" at bounding box center [1536, 66] width 30 height 30
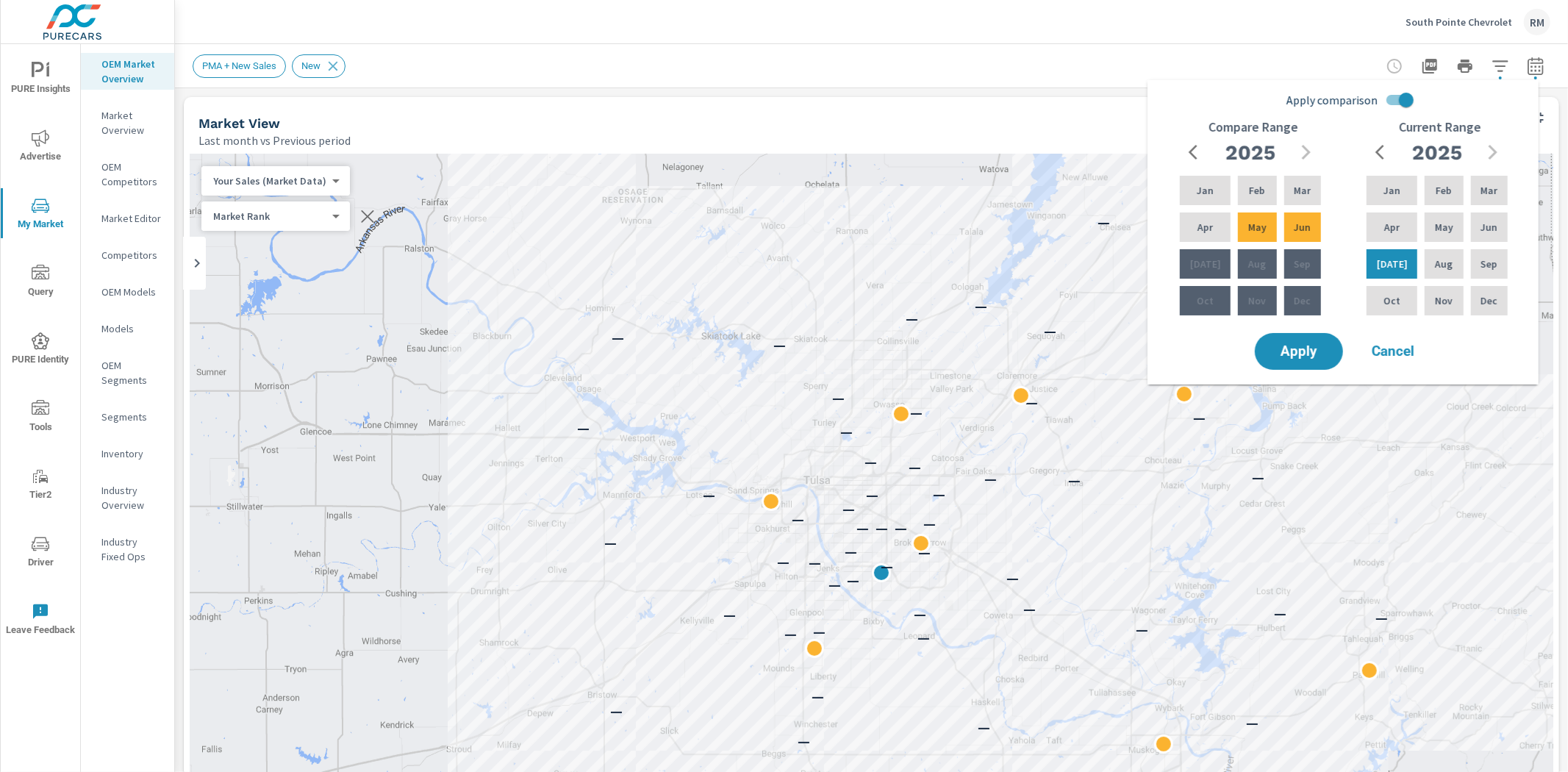
click at [1393, 98] on input "Apply comparison" at bounding box center [1406, 100] width 84 height 28
checkbox input "false"
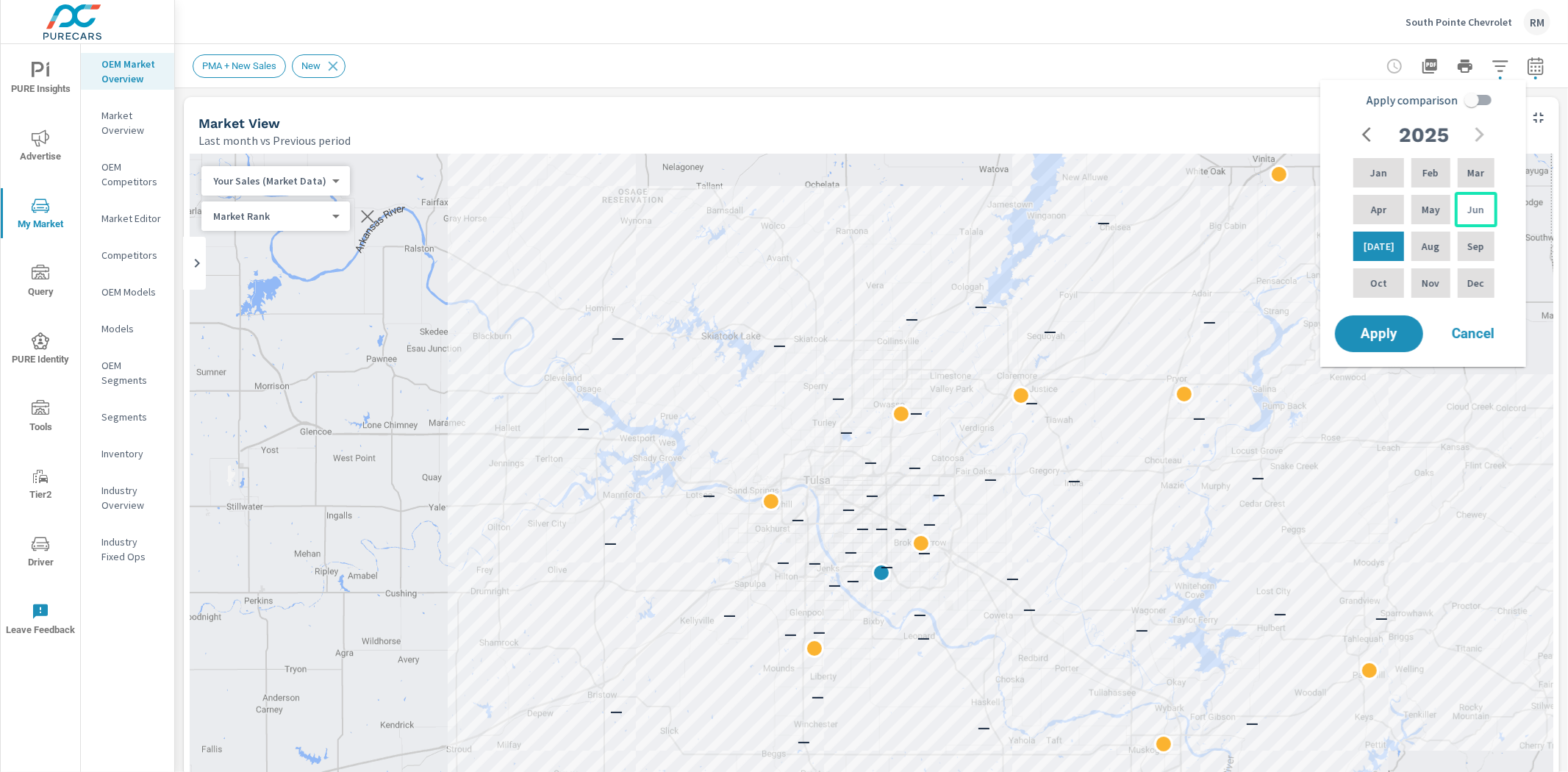
click at [1488, 215] on div "Jun" at bounding box center [1476, 209] width 43 height 35
click at [1374, 234] on div "[DATE]" at bounding box center [1378, 246] width 57 height 35
click at [1377, 327] on span "Apply" at bounding box center [1380, 334] width 61 height 14
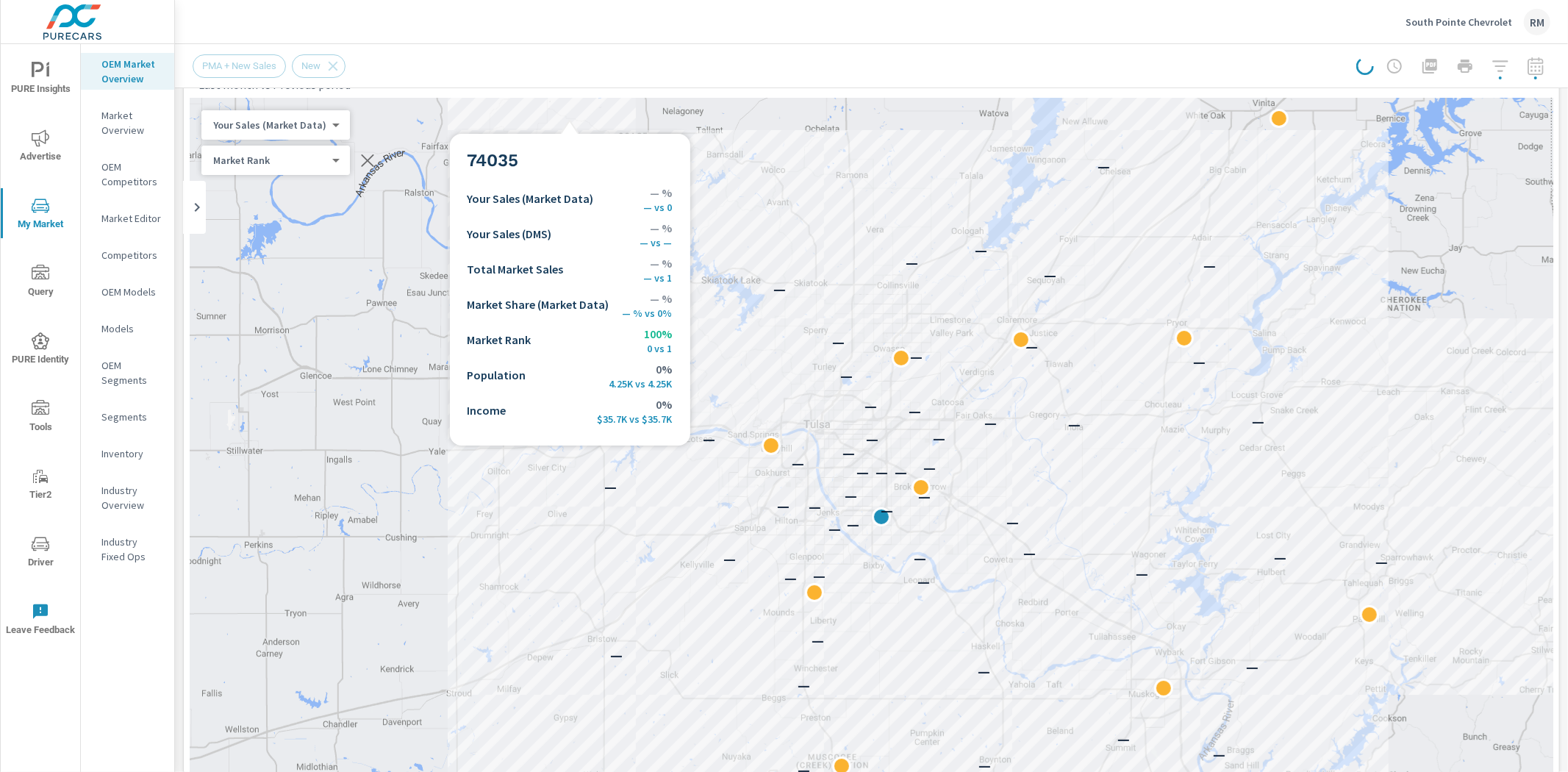
scroll to position [82, 0]
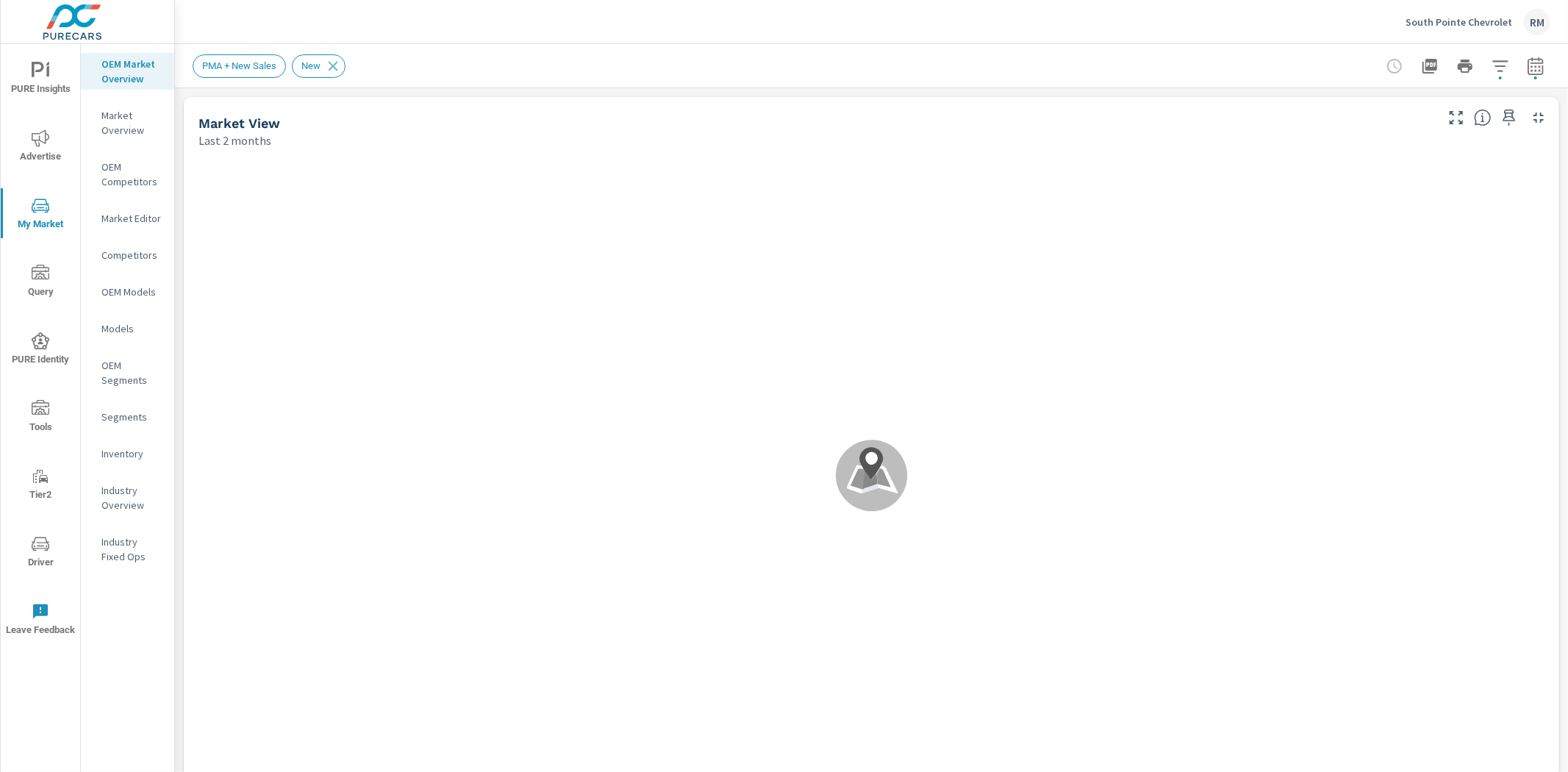
scroll to position [1, 0]
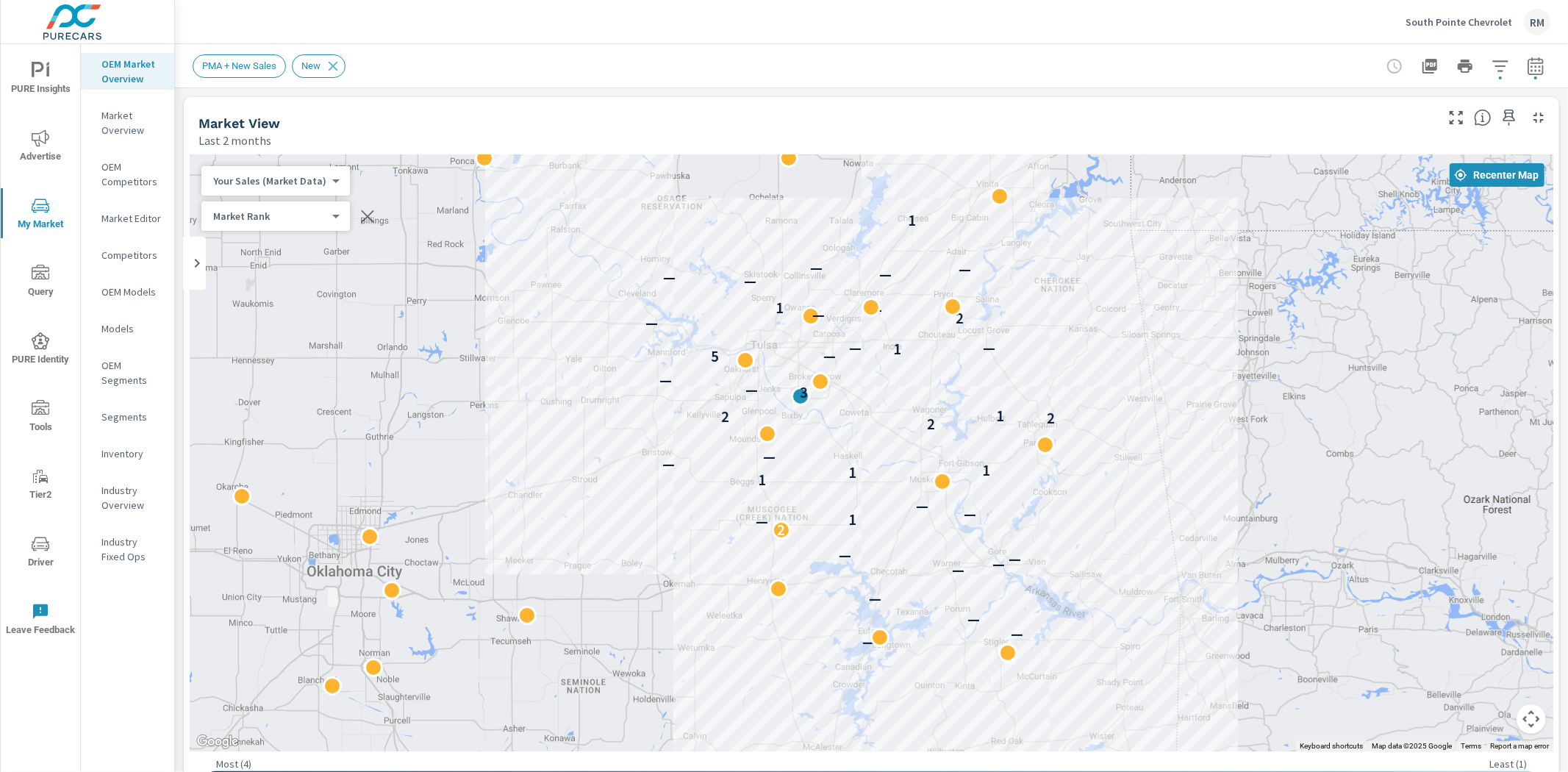
drag, startPoint x: 655, startPoint y: 369, endPoint x: 496, endPoint y: 346, distance: 160.7
click at [498, 349] on div "— — — — — — — — 2 — 1 — — 1 1 1 — — 2 2 2 1 3 — — 5 — 1 — — — 2 — — 1 — — — — —…" at bounding box center [872, 453] width 1364 height 597
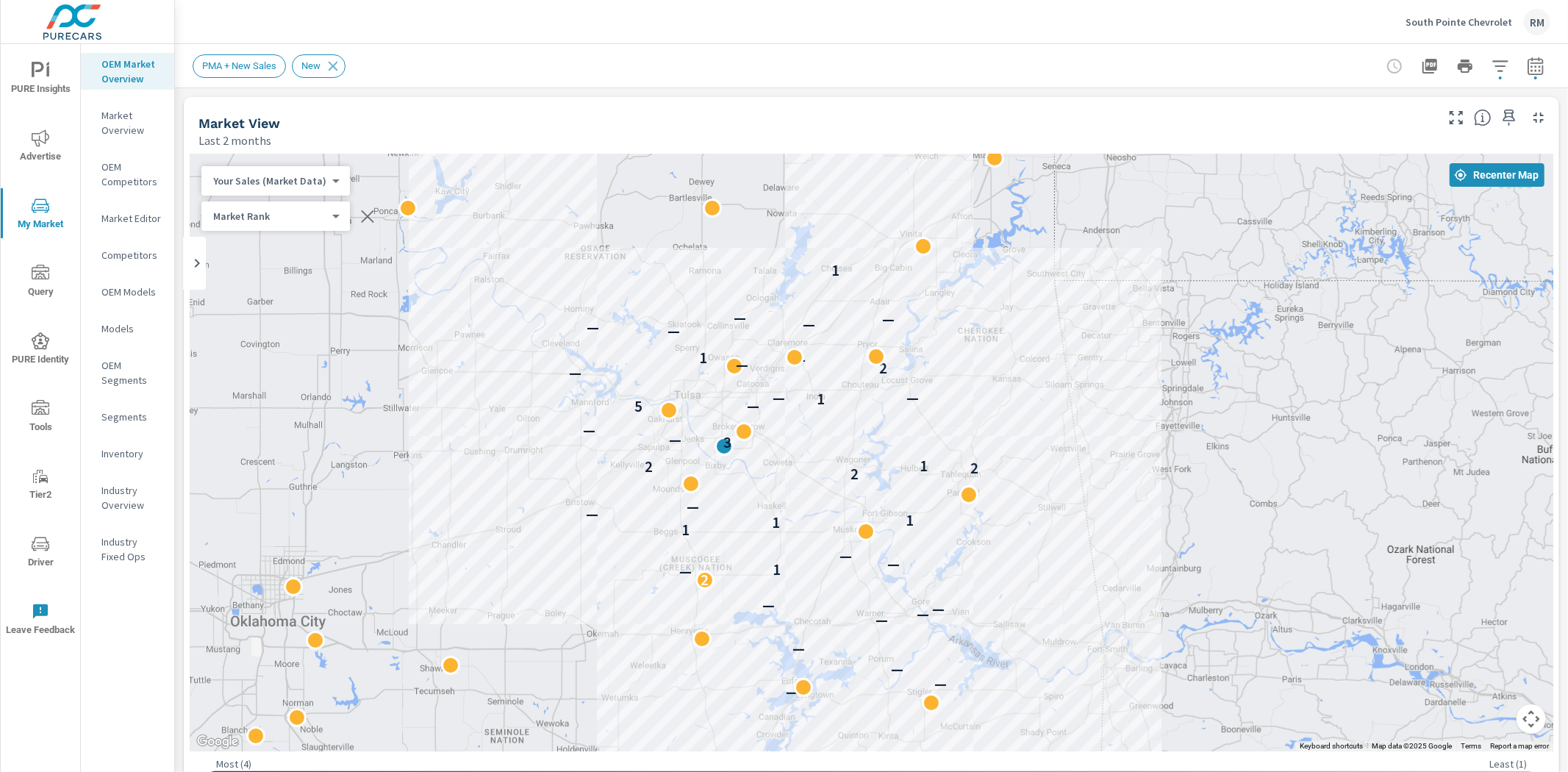
drag, startPoint x: 338, startPoint y: 463, endPoint x: 444, endPoint y: 449, distance: 106.9
click at [444, 449] on div "— — — — — — — — 2 — 1 — — 1 1 1 — — 2 2 2 1 3 — — 5 — 1 — — — 2 — — 1 — — — — —…" at bounding box center [872, 453] width 1364 height 597
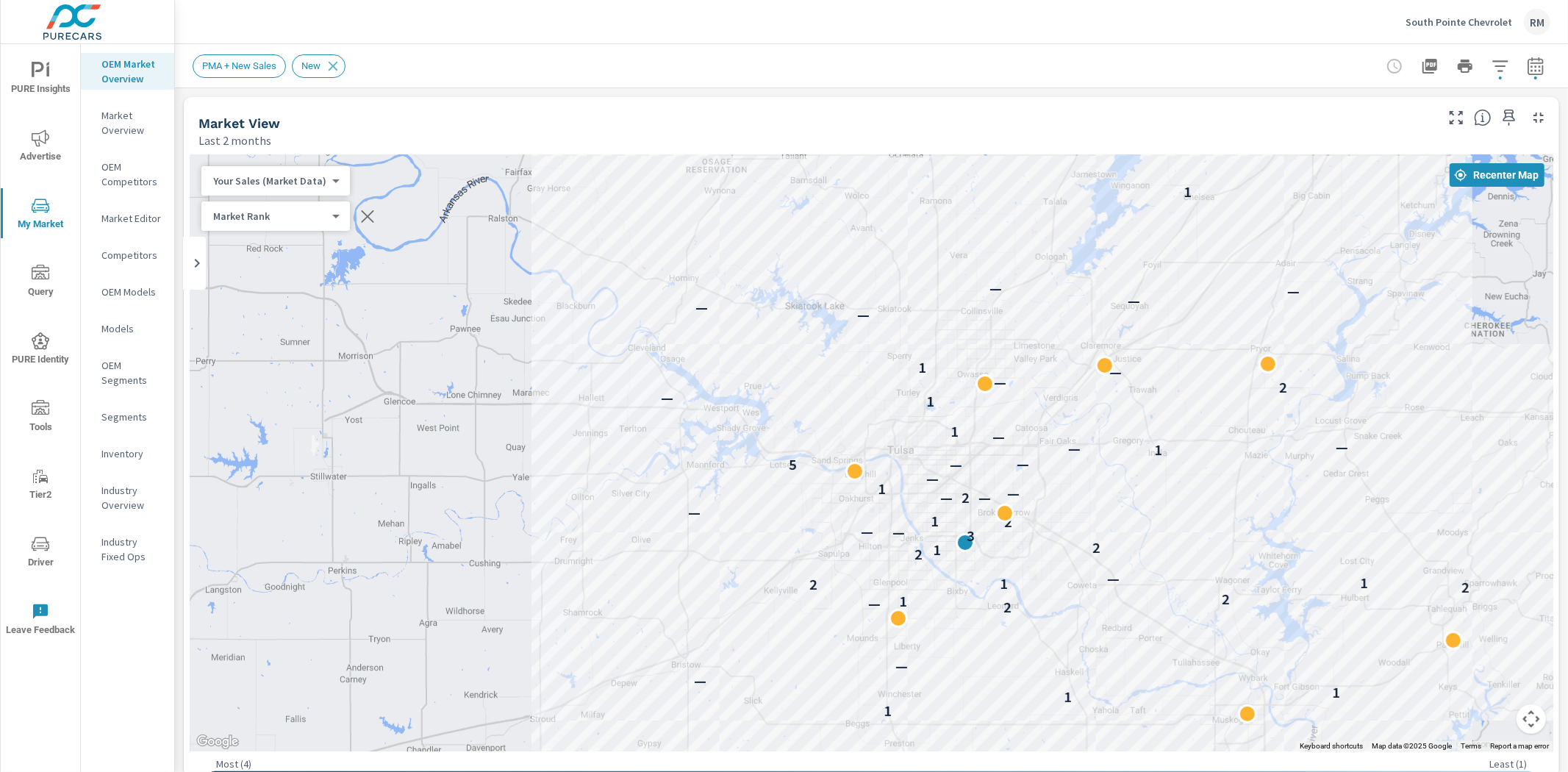
click at [45, 147] on span "Advertise" at bounding box center [40, 147] width 71 height 36
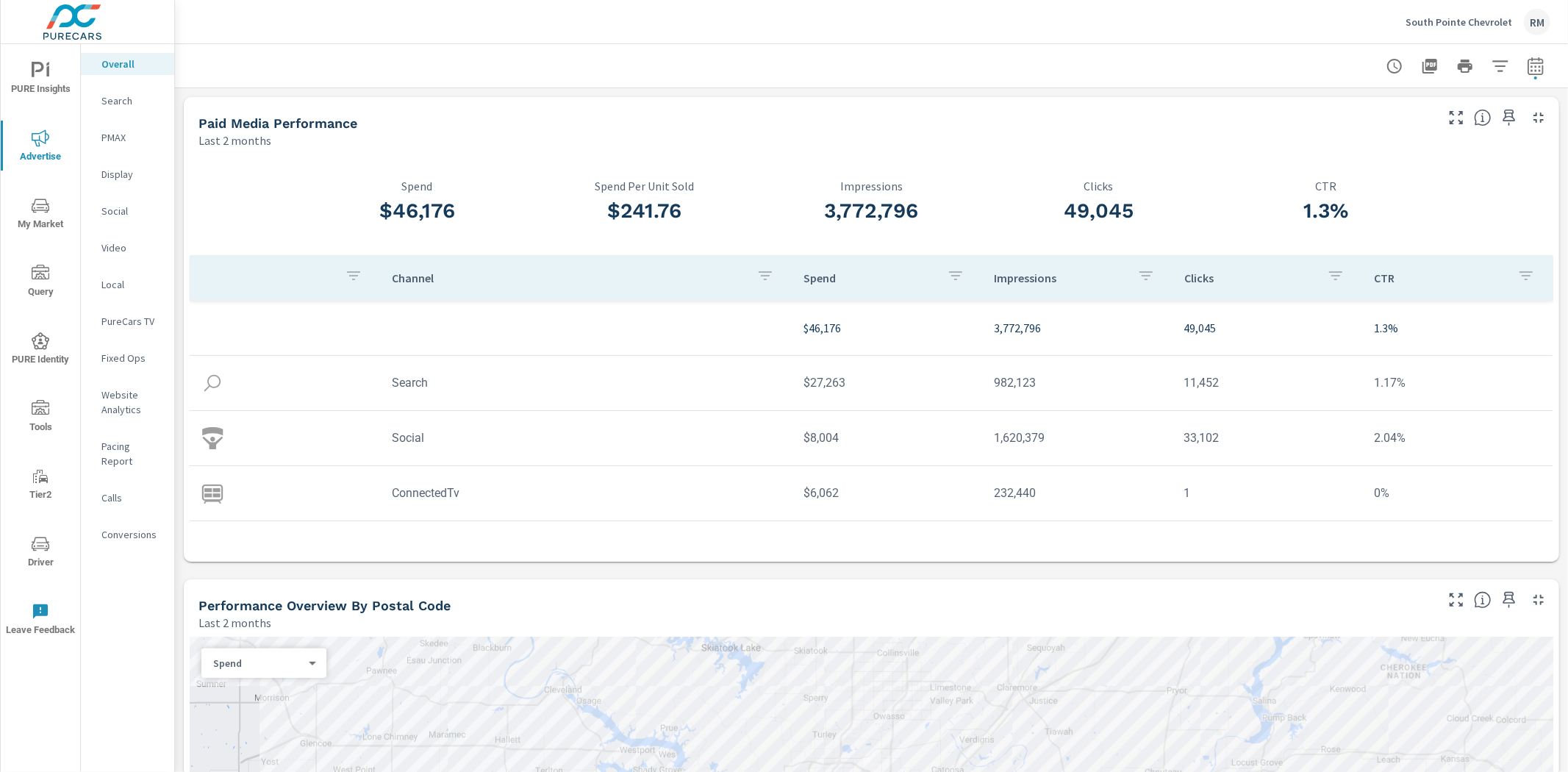
click at [679, 75] on div at bounding box center [872, 66] width 1358 height 44
click at [1527, 68] on icon "button" at bounding box center [1535, 66] width 18 height 18
click at [1418, 132] on select "Custom [DATE] Last week Last 7 days Last 14 days Last 30 days Last 45 days Last…" at bounding box center [1406, 128] width 147 height 30
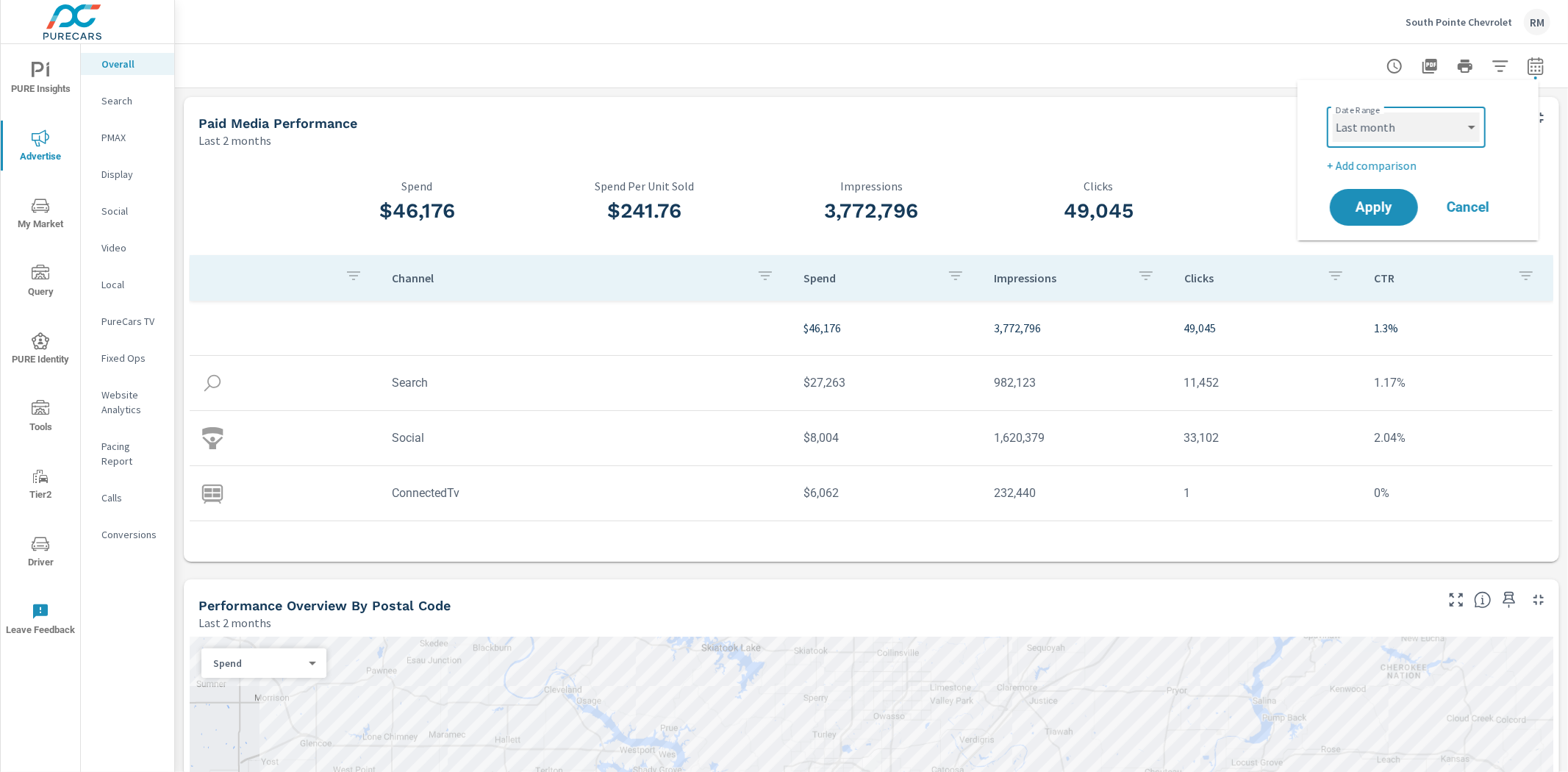
click at [1333, 113] on select "Custom [DATE] Last week Last 7 days Last 14 days Last 30 days Last 45 days Last…" at bounding box center [1406, 128] width 147 height 30
select select "Last month"
click at [1381, 159] on p "+ Add comparison" at bounding box center [1421, 165] width 188 height 18
select select "Previous period"
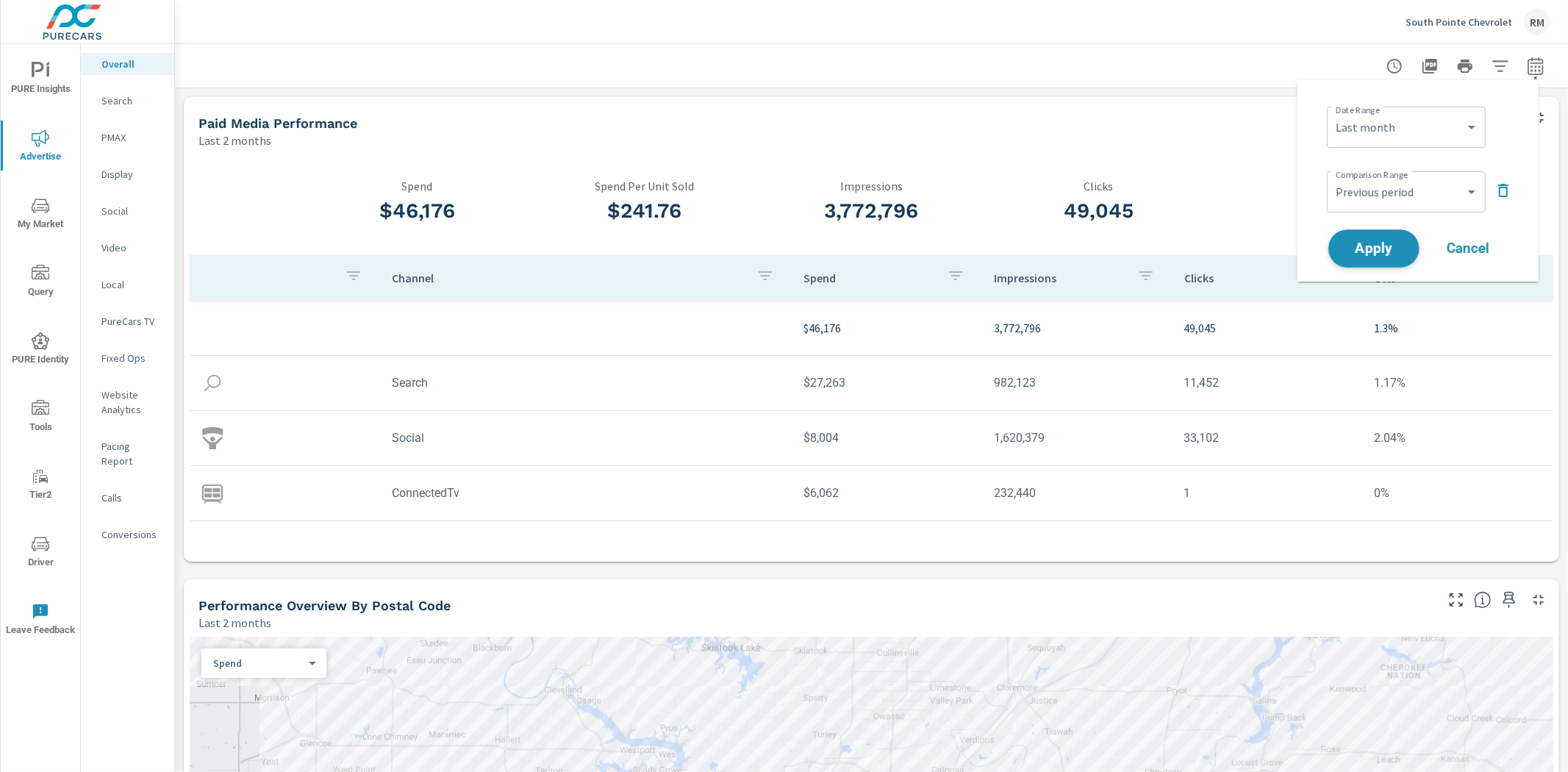
click at [1377, 249] on span "Apply" at bounding box center [1374, 249] width 61 height 14
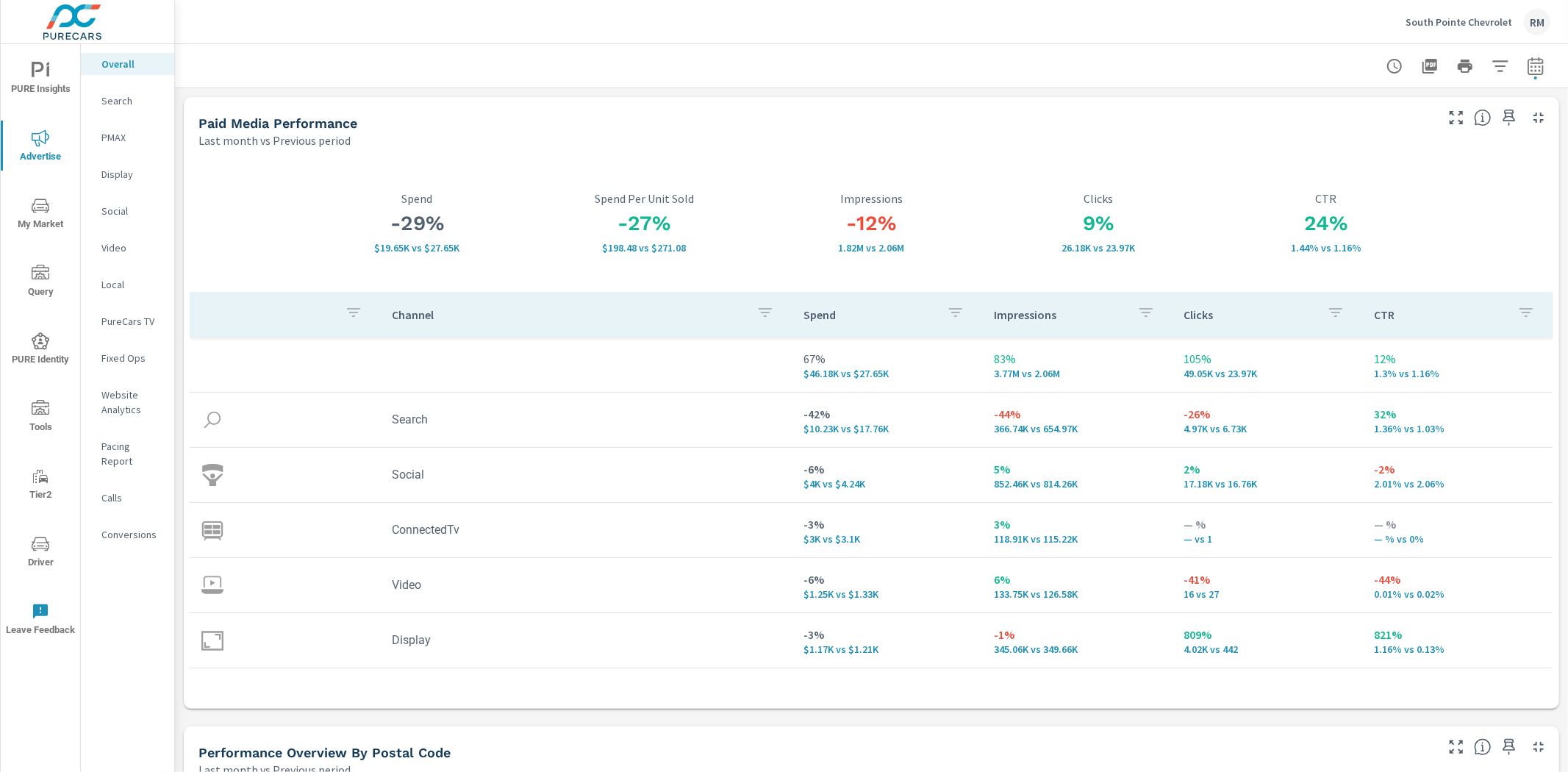
click at [28, 211] on span "My Market" at bounding box center [40, 215] width 71 height 36
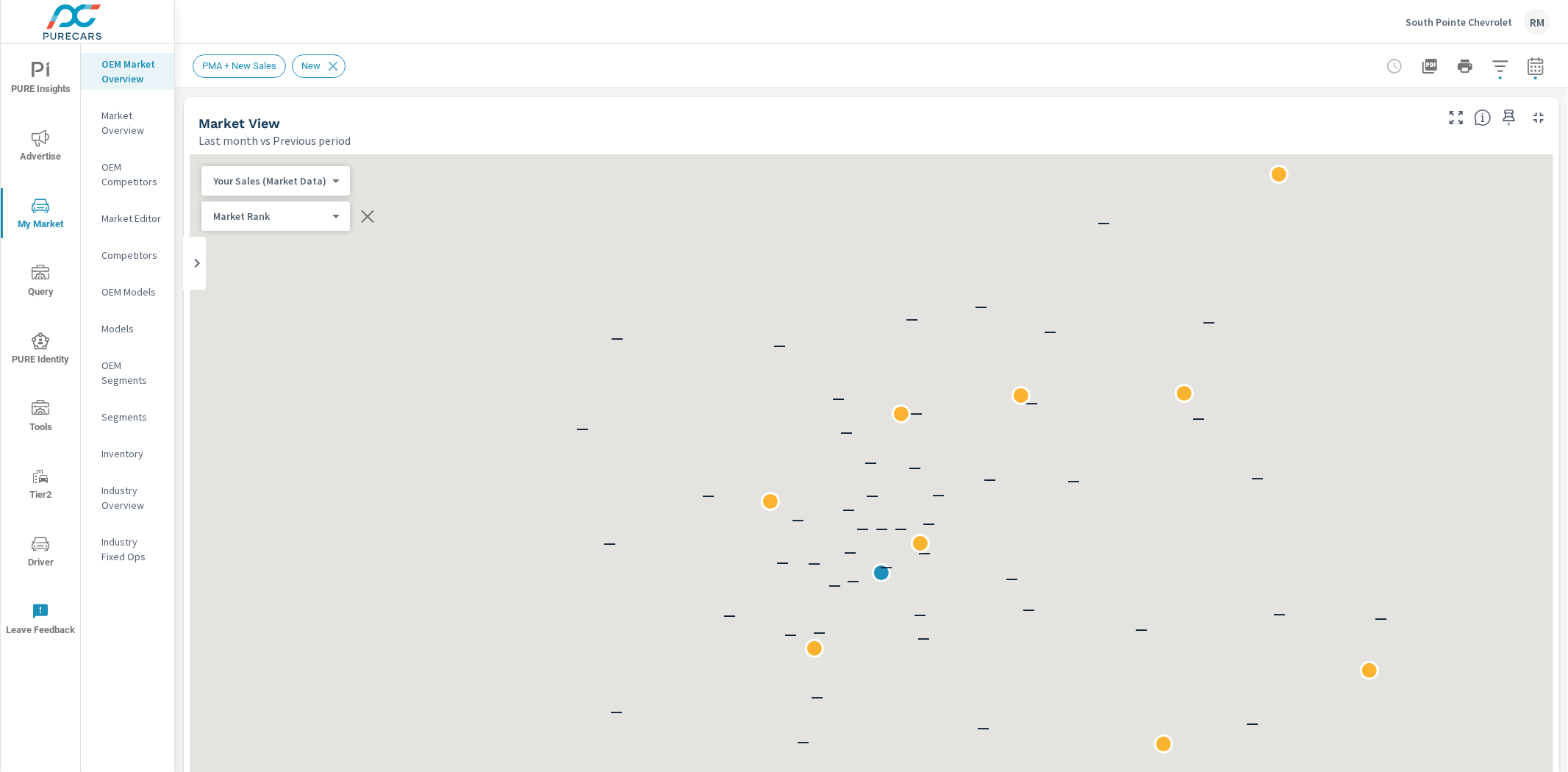
scroll to position [1, 0]
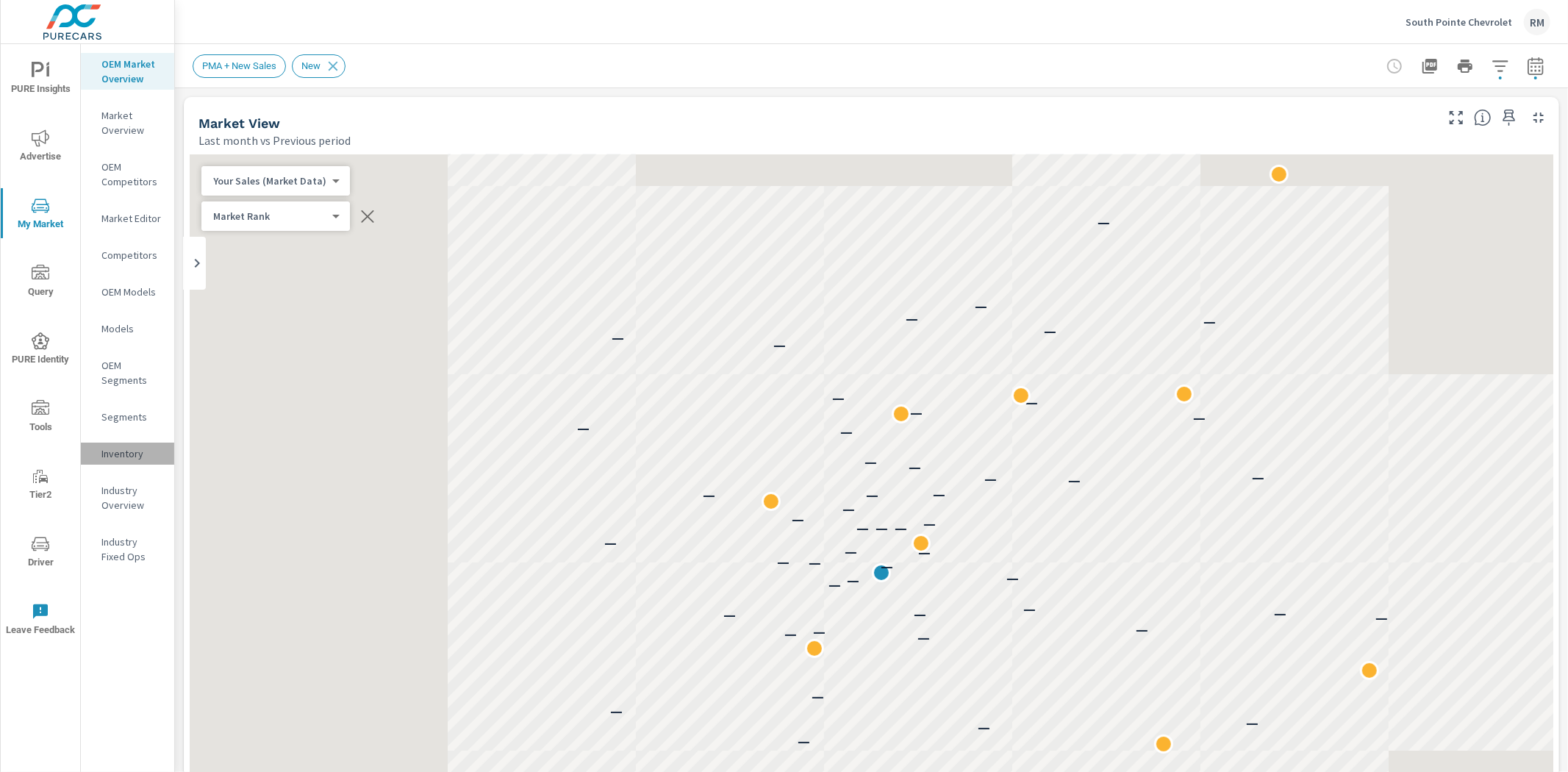
click at [123, 446] on p "Inventory" at bounding box center [131, 453] width 61 height 15
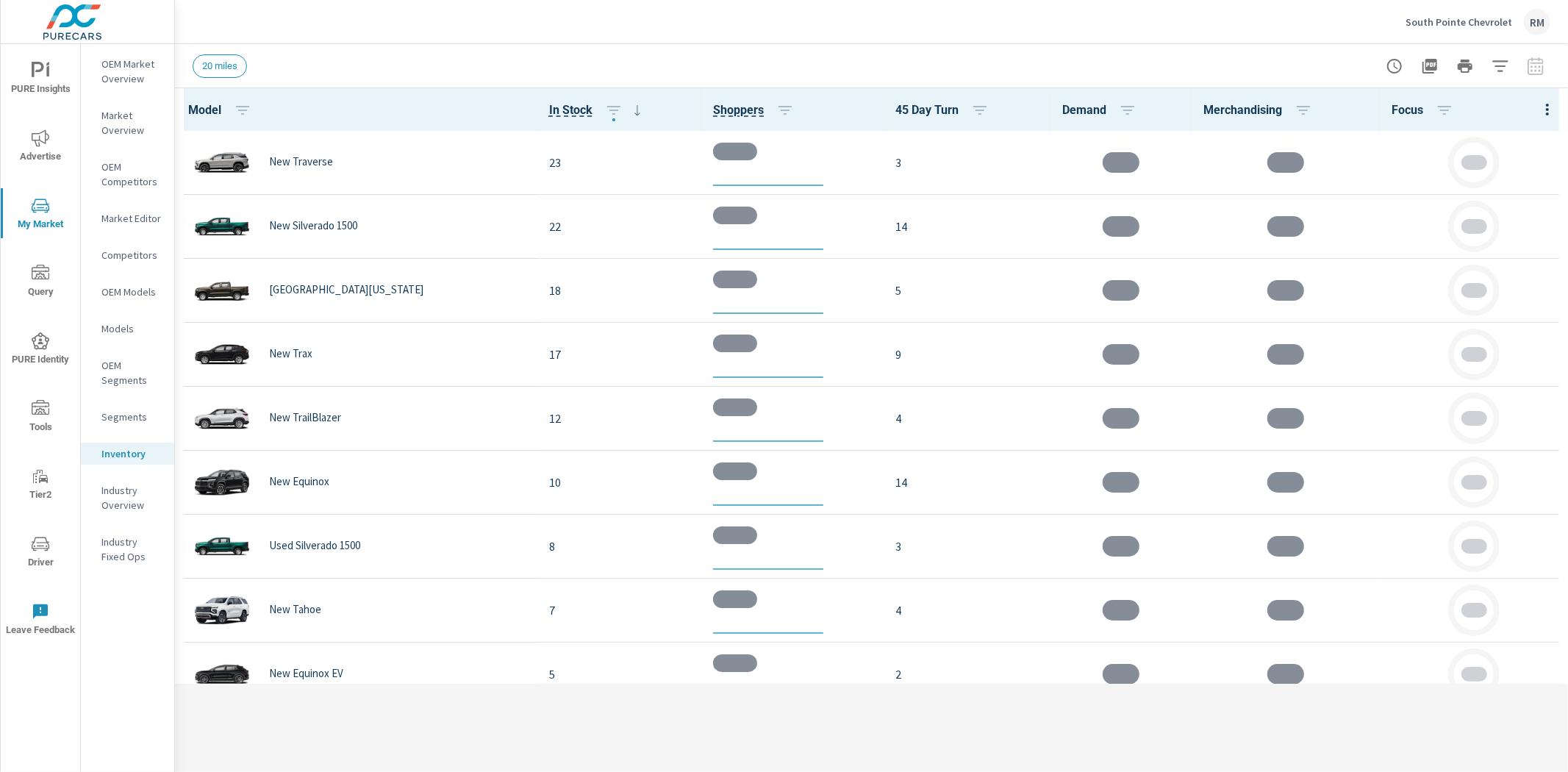
scroll to position [1, 0]
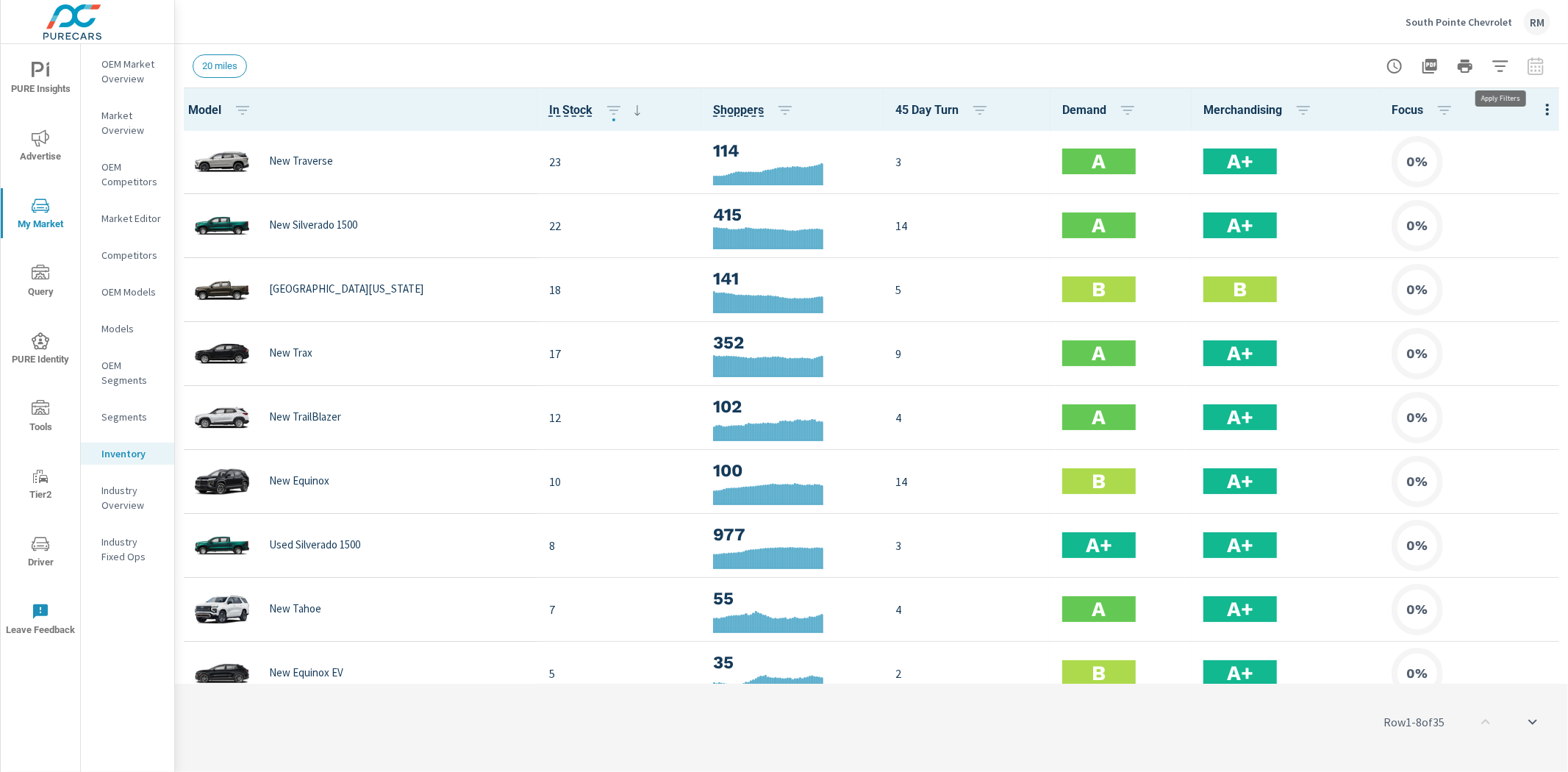
click at [1499, 63] on icon "button" at bounding box center [1500, 66] width 18 height 18
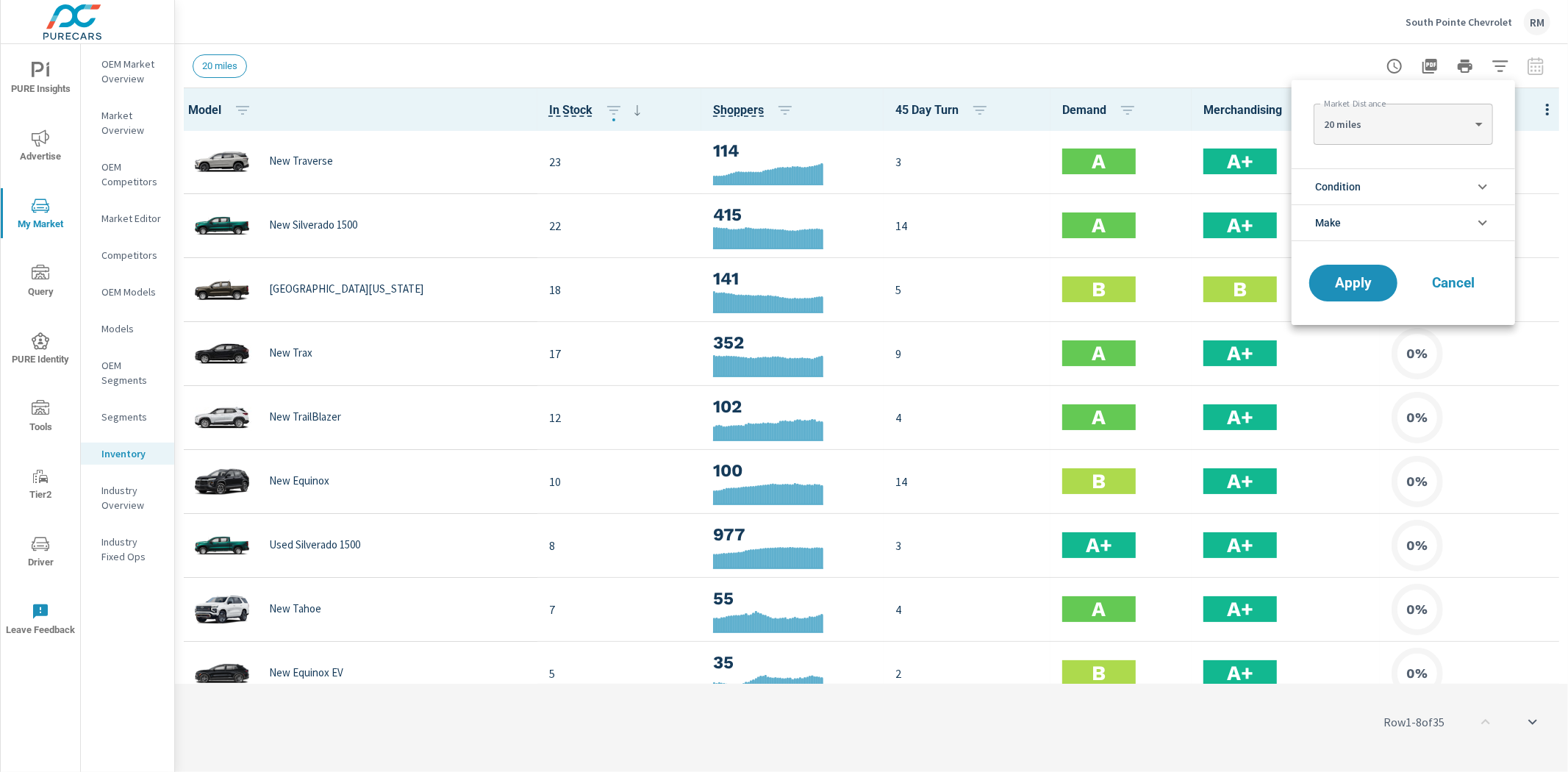
click at [1430, 222] on li "Make" at bounding box center [1403, 222] width 223 height 37
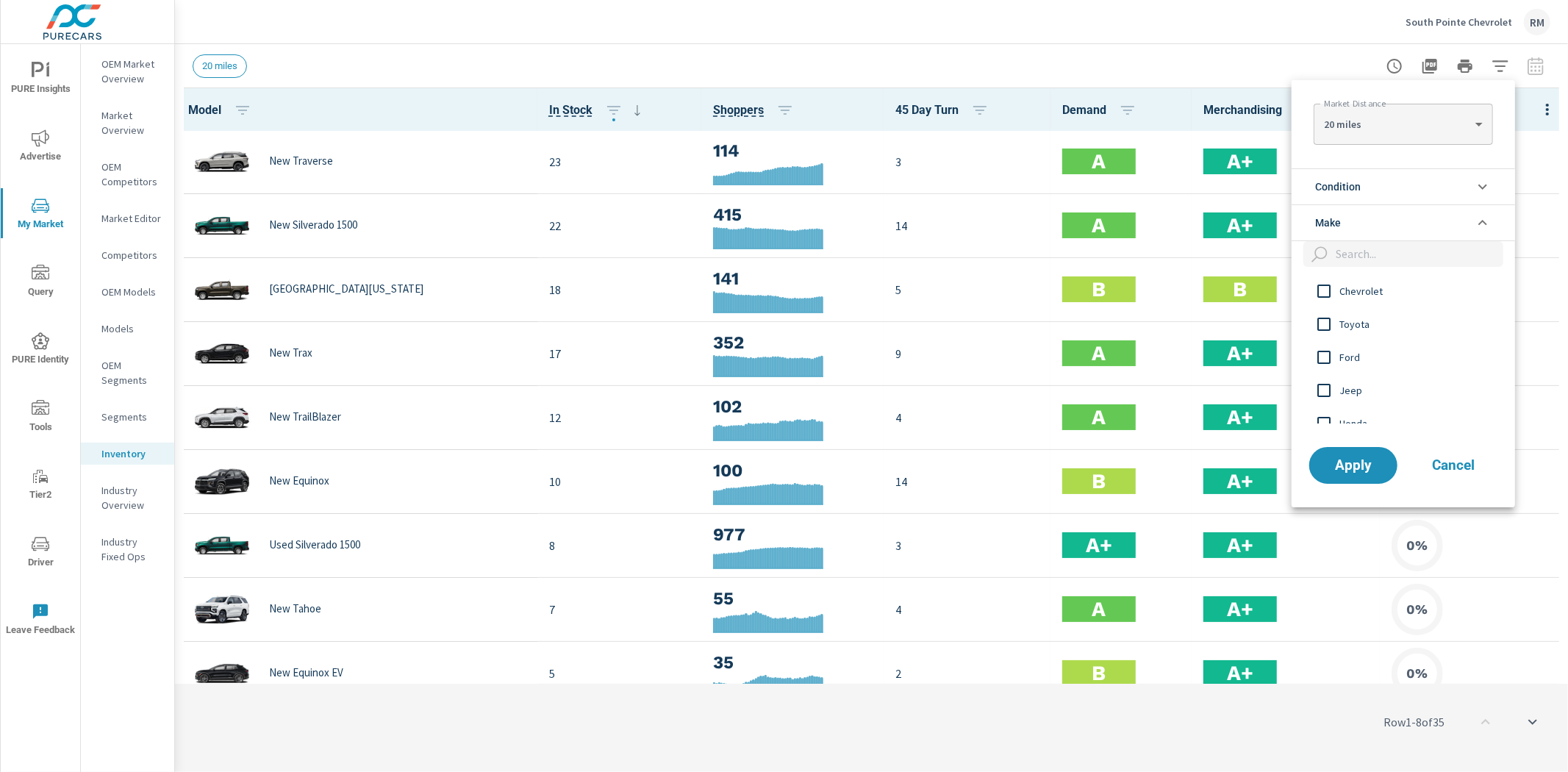
click at [1377, 192] on li "Condition" at bounding box center [1403, 186] width 223 height 36
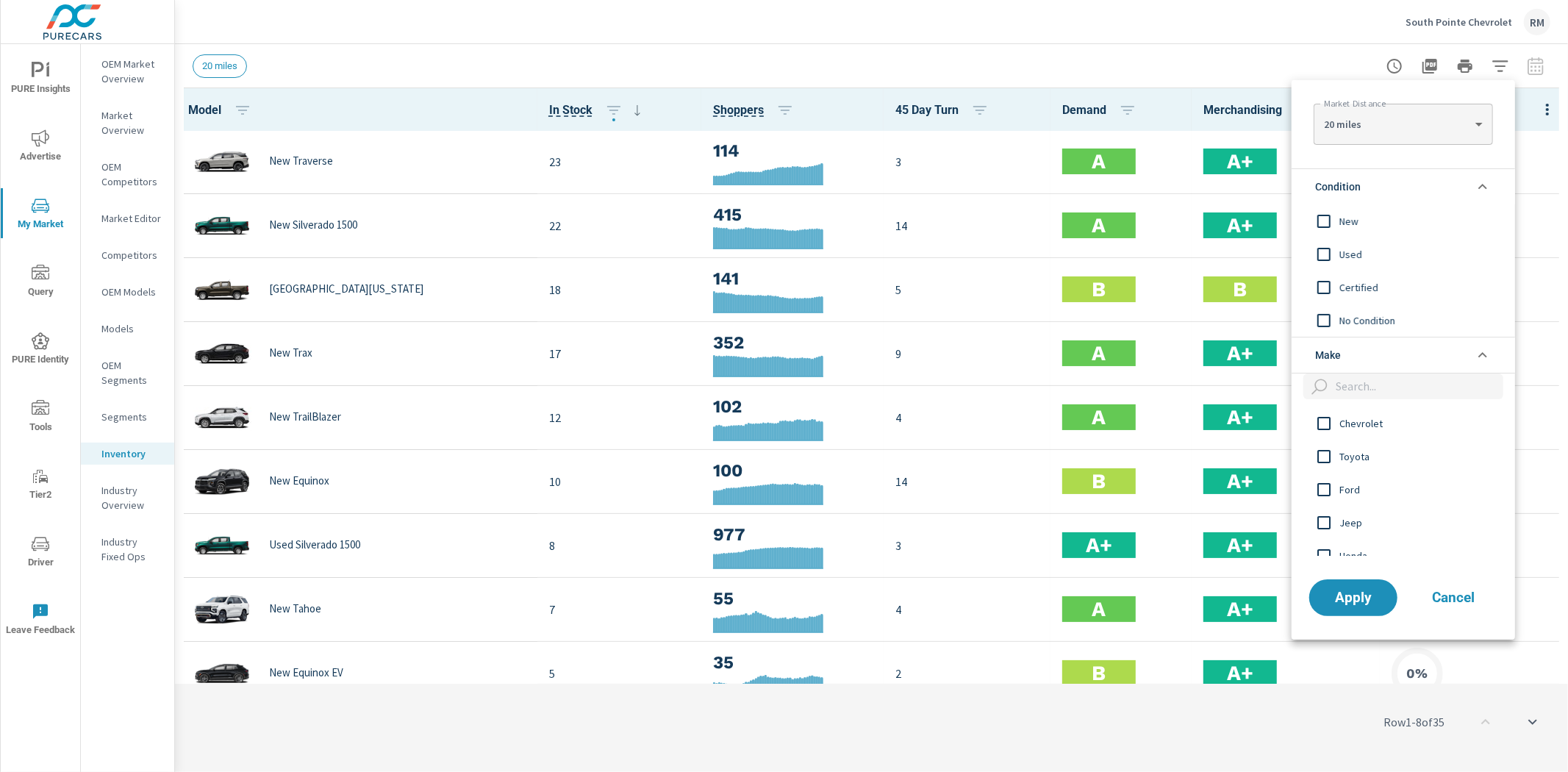
click at [1355, 225] on span "New" at bounding box center [1419, 221] width 161 height 18
click at [1329, 606] on button "Apply" at bounding box center [1353, 597] width 91 height 38
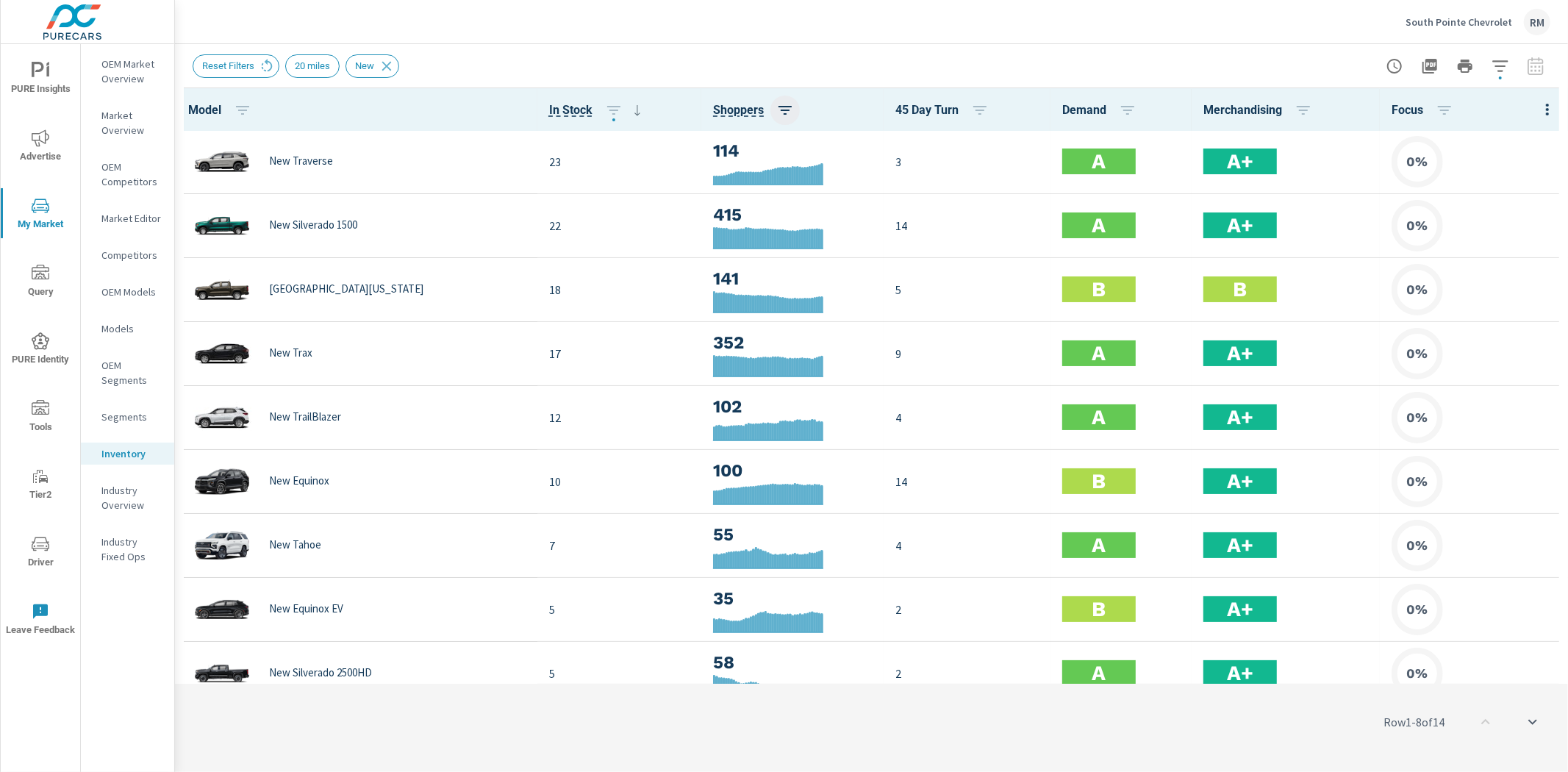
click at [776, 107] on icon "button" at bounding box center [785, 110] width 18 height 18
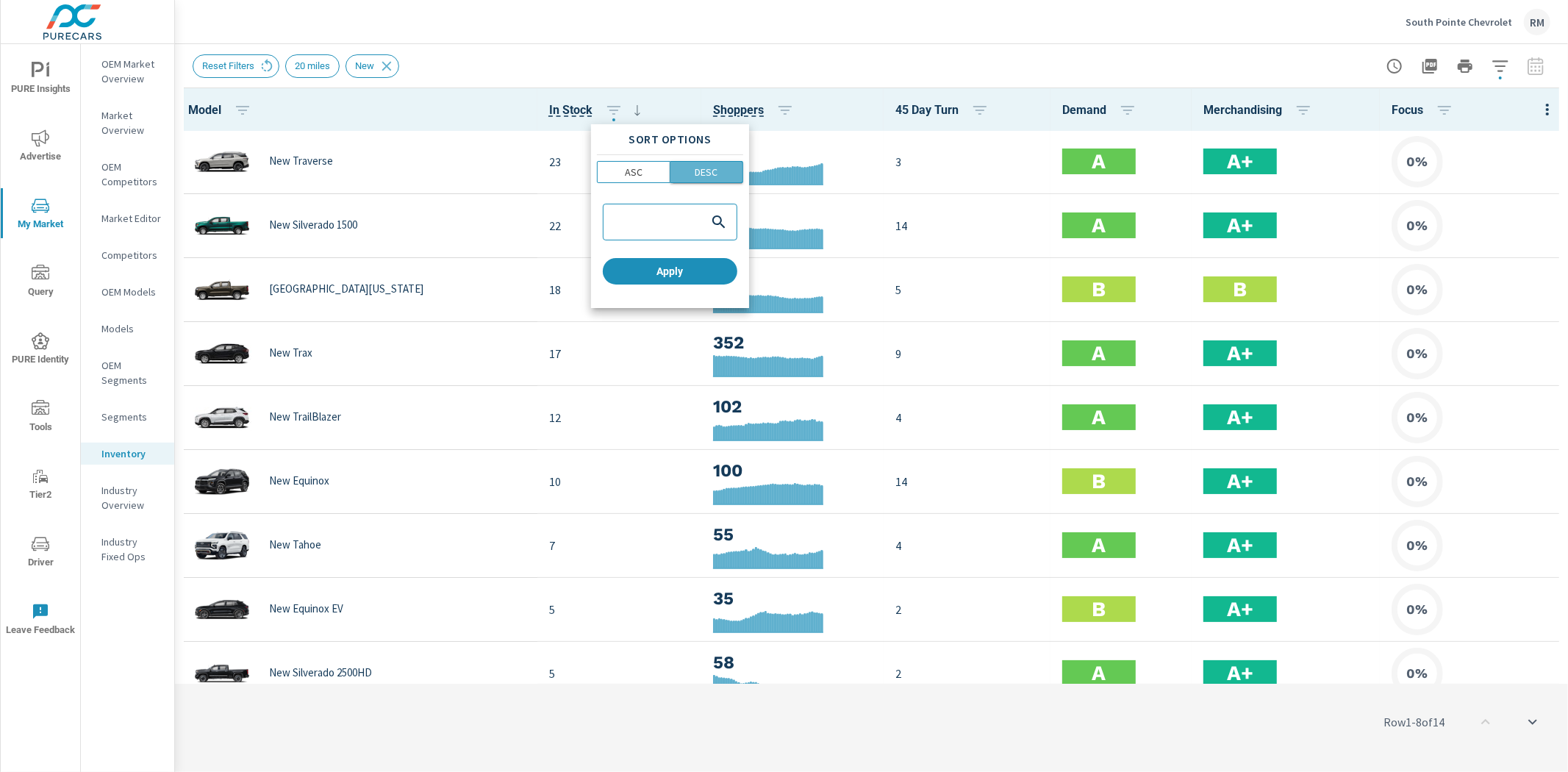
click at [711, 174] on p "DESC" at bounding box center [705, 172] width 23 height 15
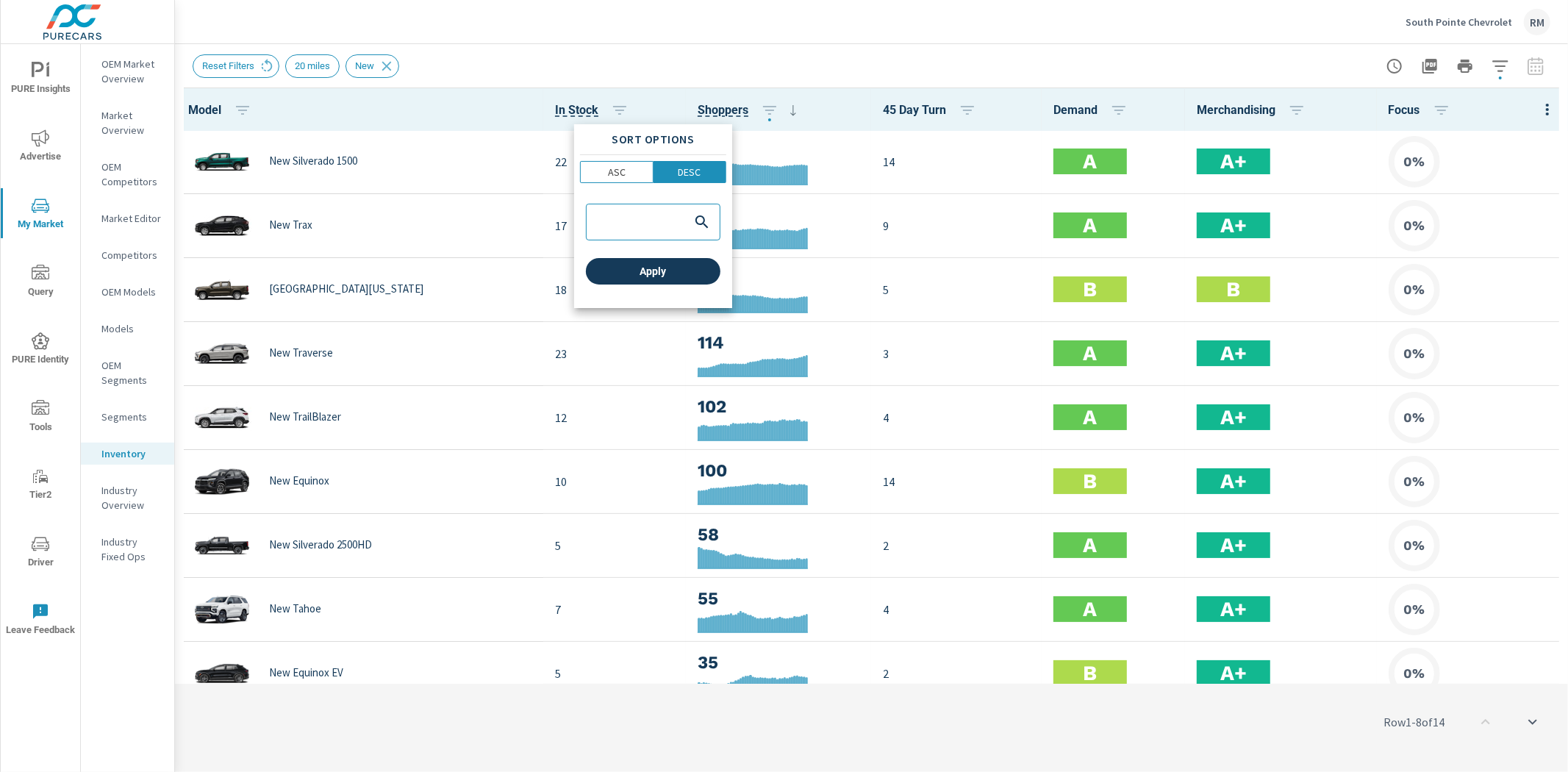
click at [698, 274] on span "Apply" at bounding box center [653, 271] width 123 height 13
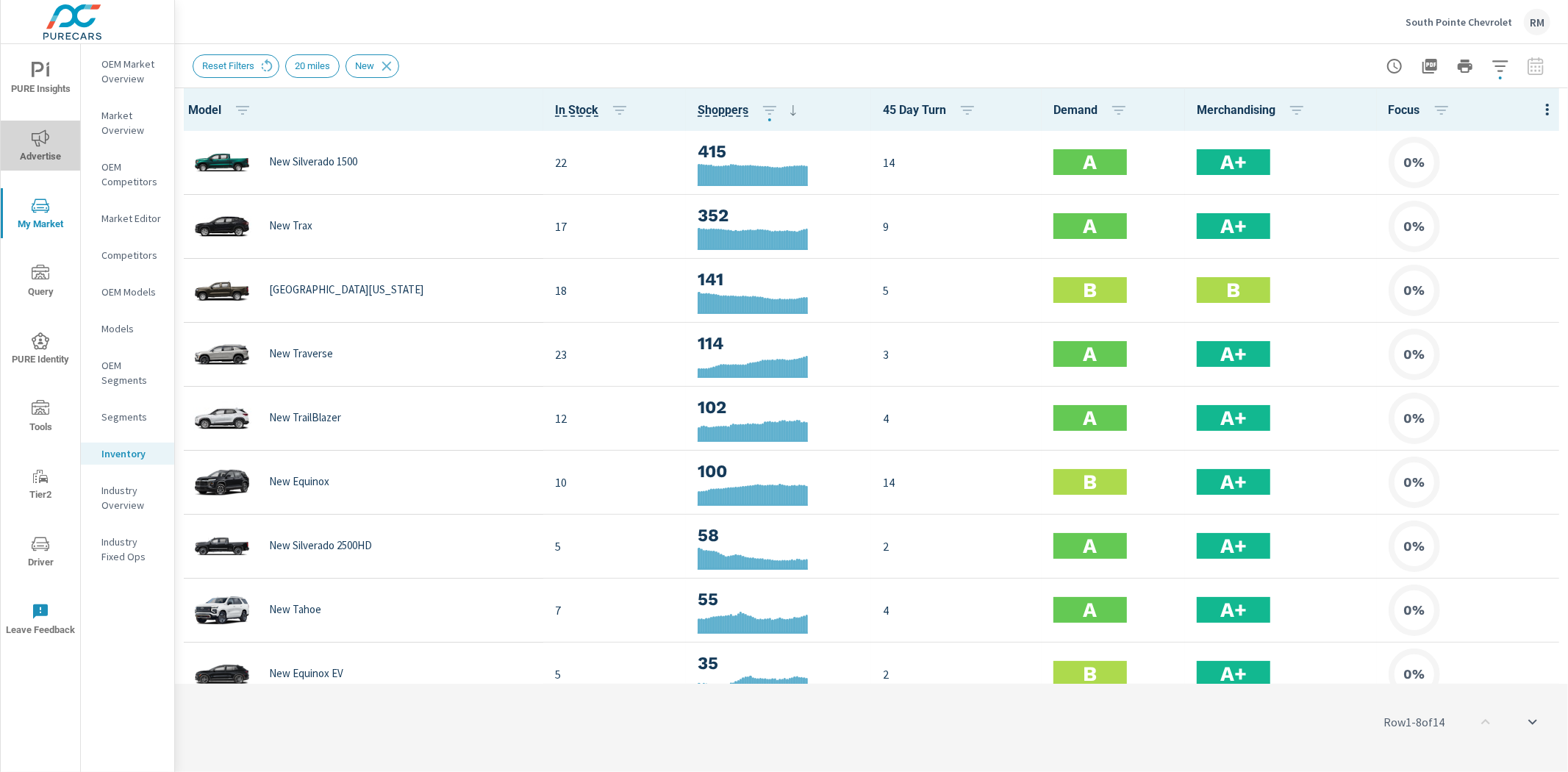
click at [43, 134] on icon "nav menu" at bounding box center [40, 138] width 18 height 18
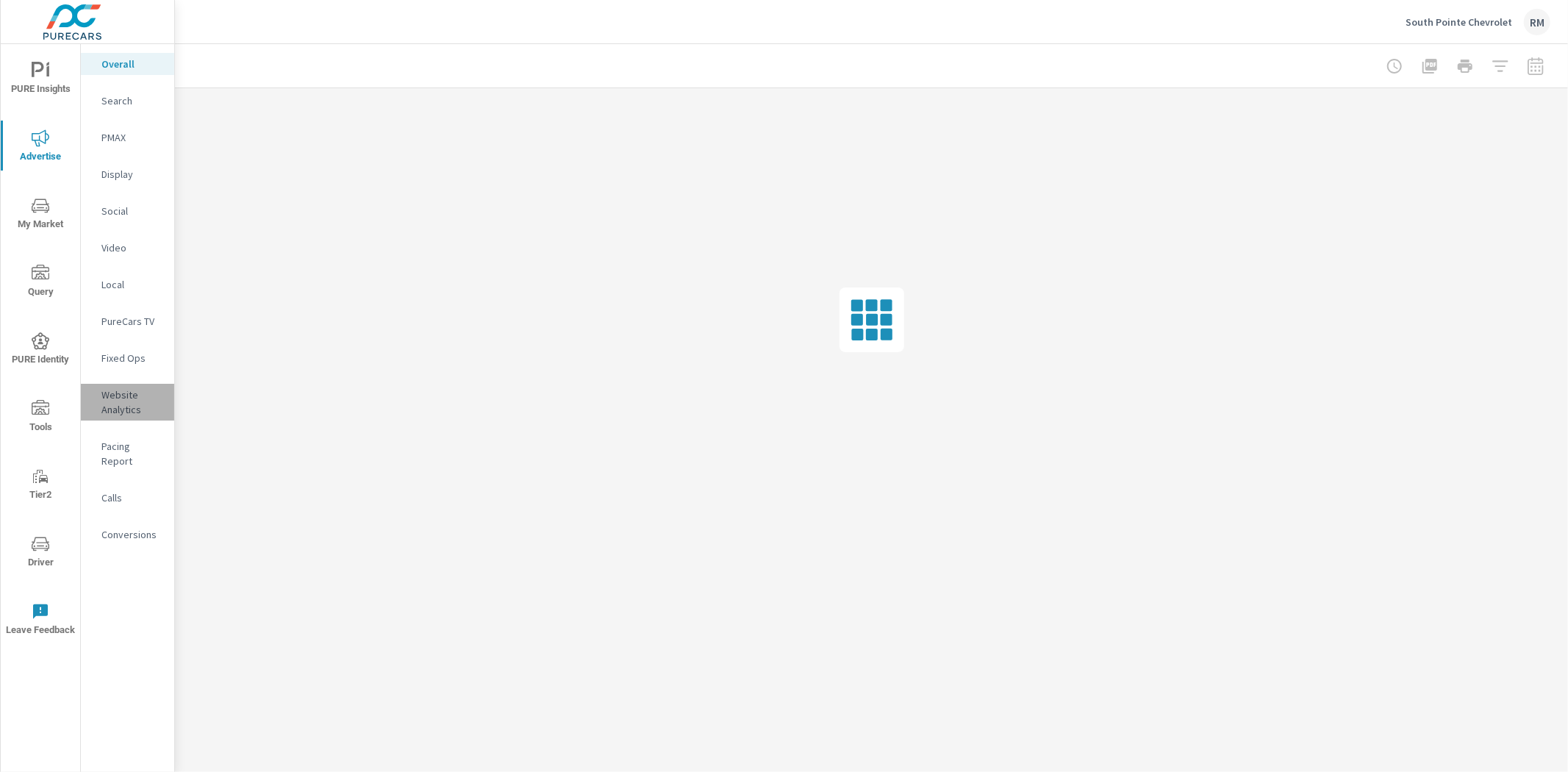
click at [112, 408] on p "Website Analytics" at bounding box center [131, 402] width 61 height 30
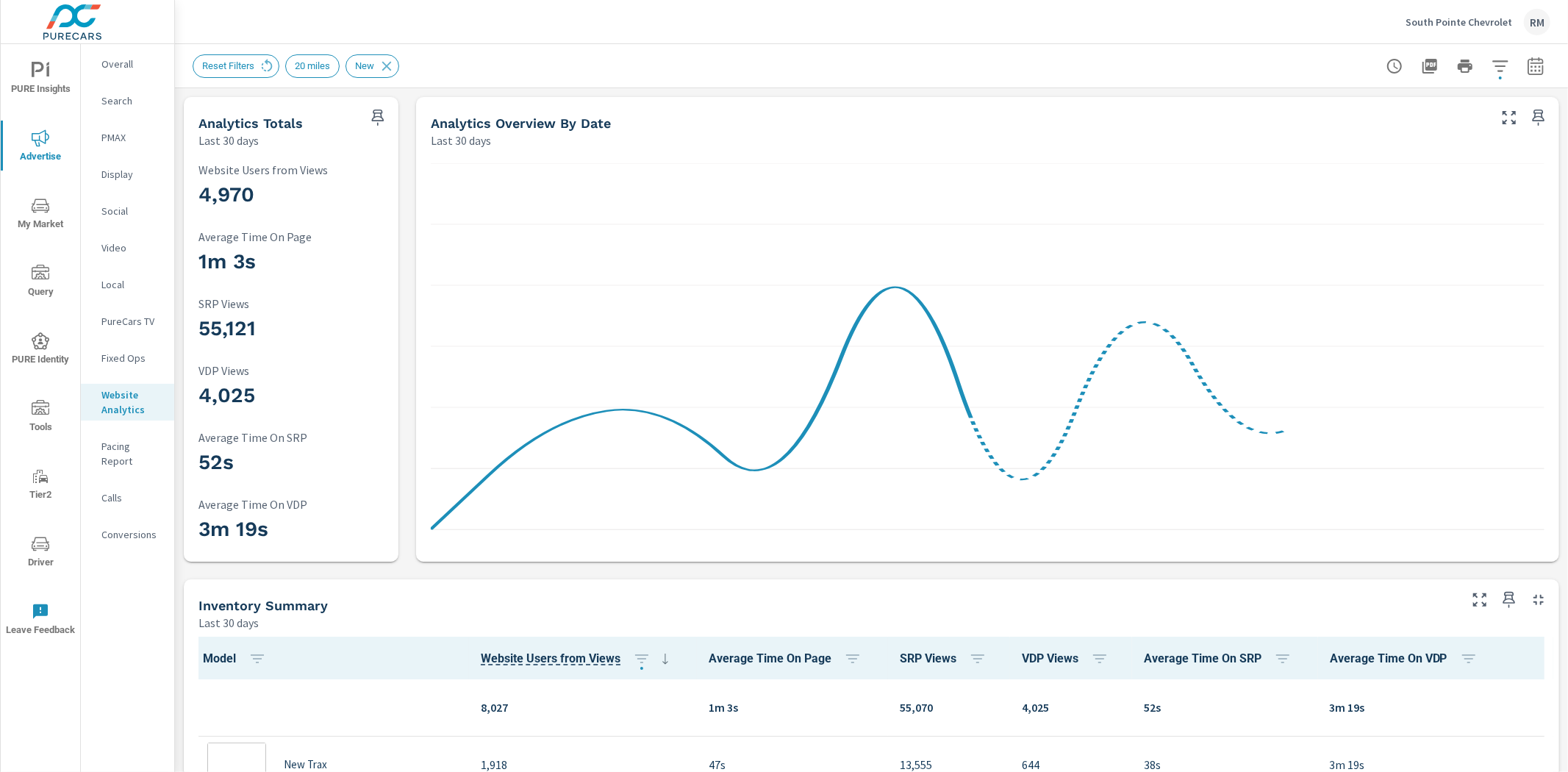
scroll to position [1, 0]
click at [1492, 68] on icon "button" at bounding box center [1500, 66] width 18 height 18
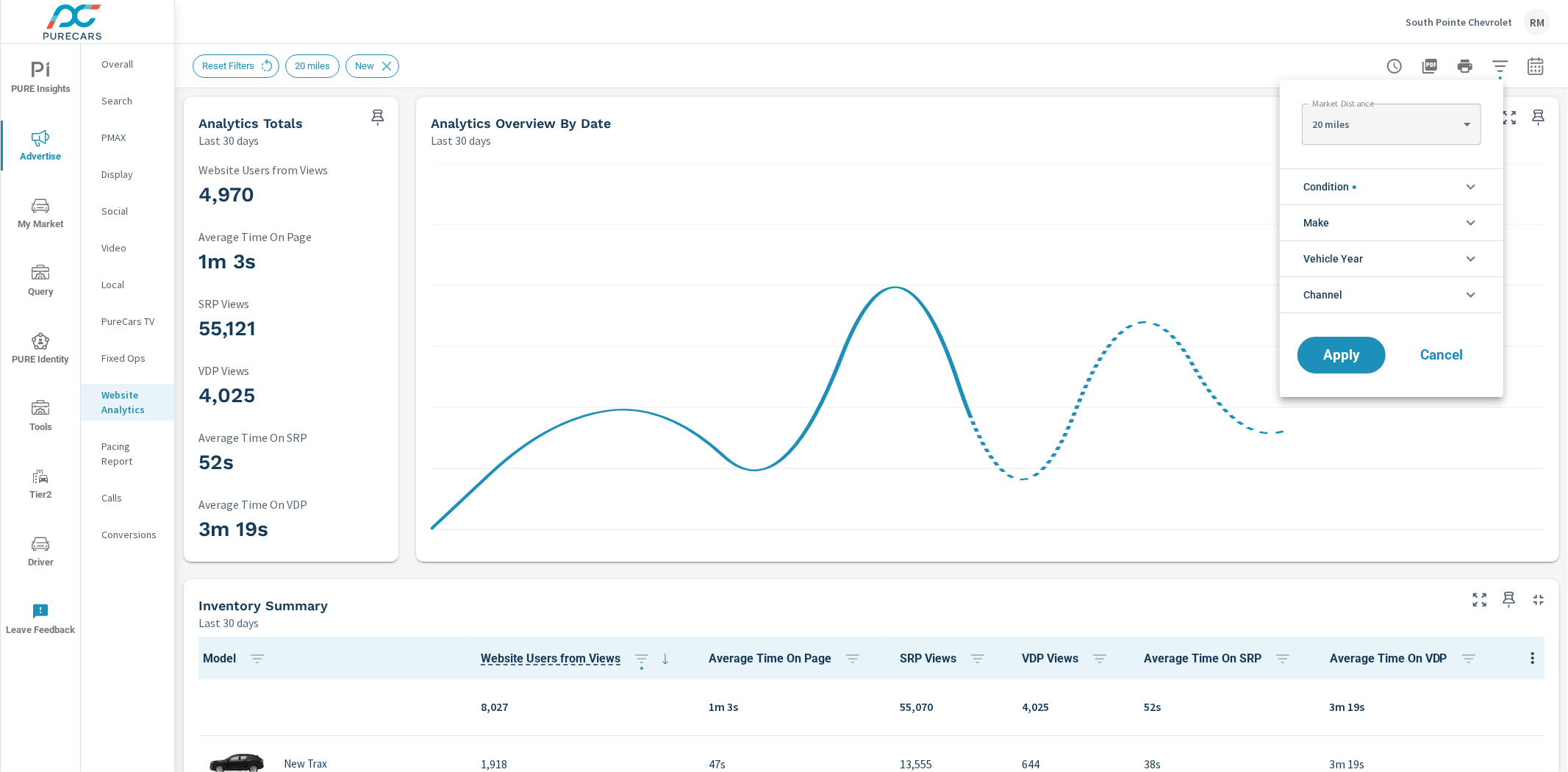
click at [1326, 180] on span "Condition" at bounding box center [1330, 186] width 53 height 35
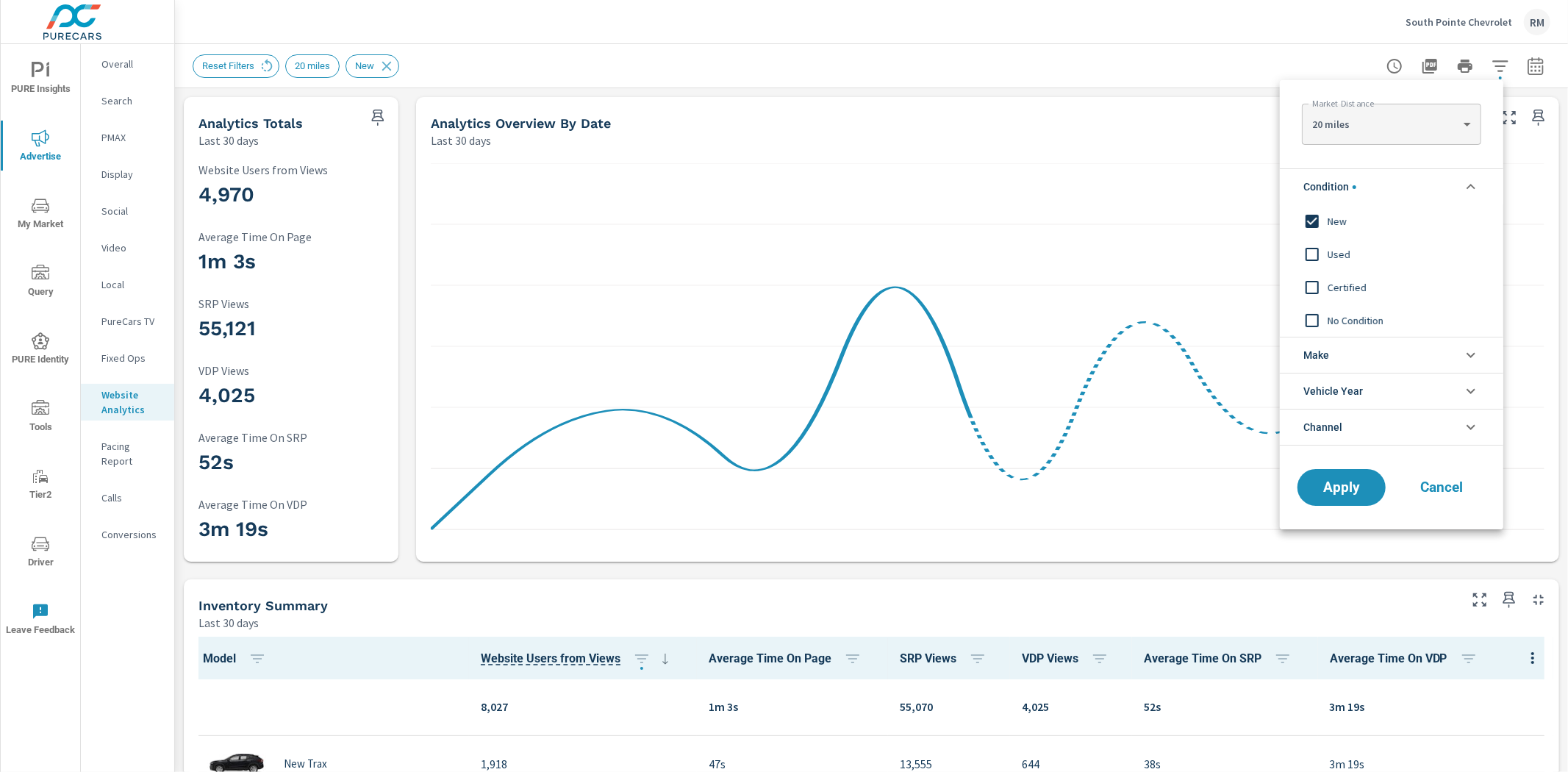
click at [1150, 63] on div at bounding box center [784, 386] width 1568 height 772
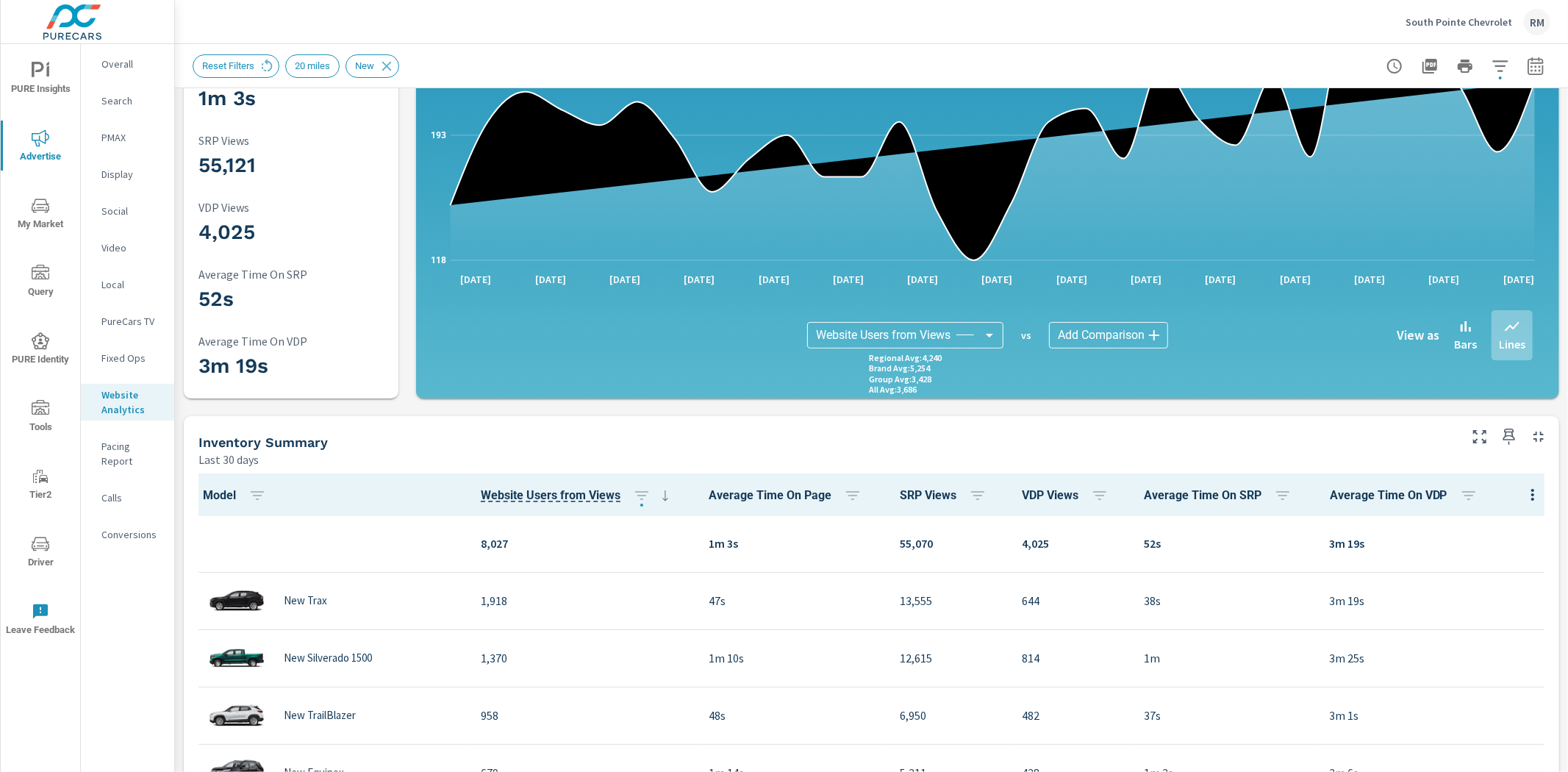
scroll to position [0, 0]
click at [1527, 63] on icon "button" at bounding box center [1535, 66] width 18 height 18
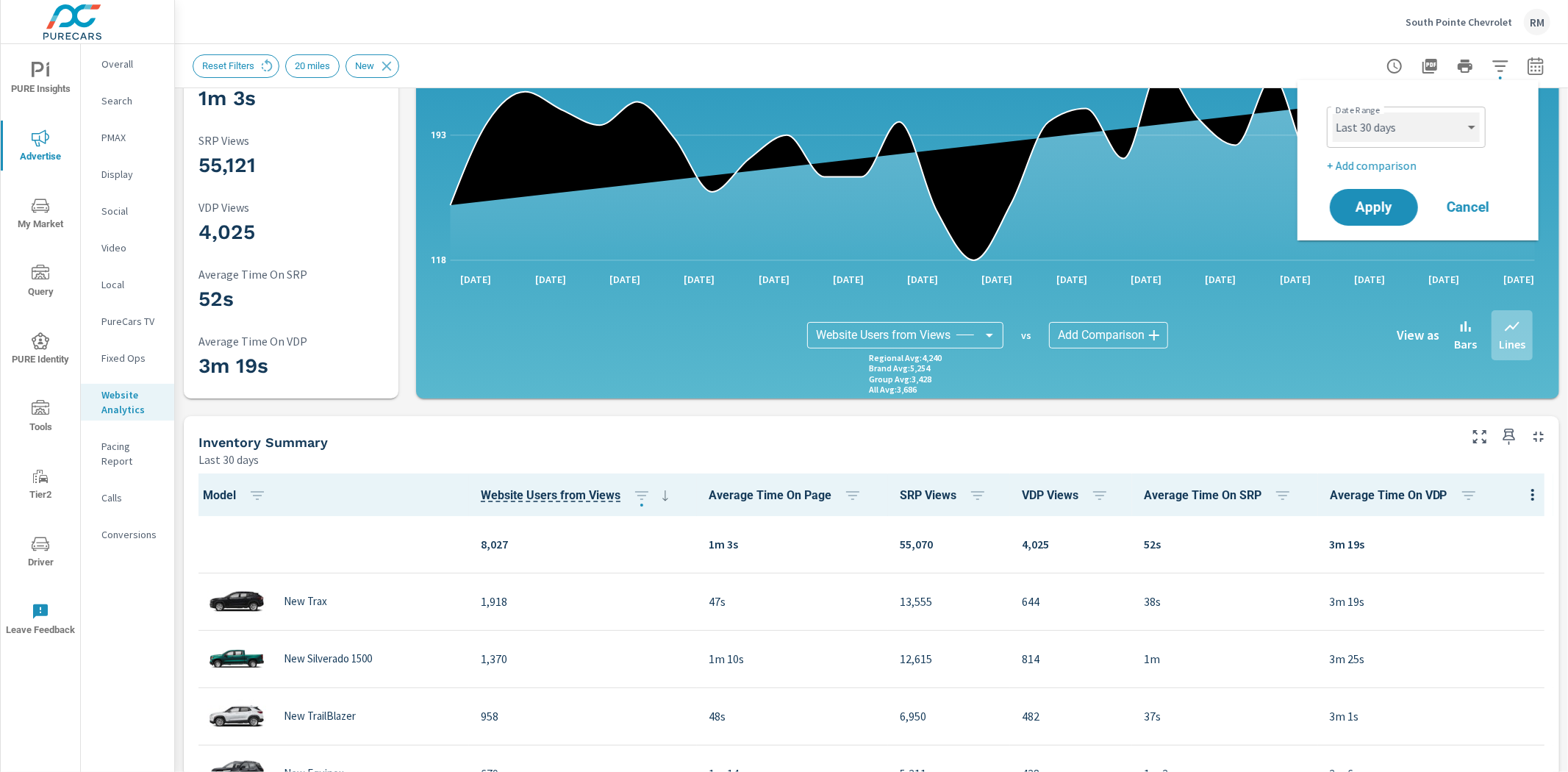
click at [1398, 138] on select "Custom [DATE] Last week Last 7 days Last 14 days Last 30 days Last 45 days Last…" at bounding box center [1406, 128] width 147 height 30
click at [1333, 113] on select "Custom [DATE] Last week Last 7 days Last 14 days Last 30 days Last 45 days Last…" at bounding box center [1406, 128] width 147 height 30
select select "Last month"
click at [1355, 166] on p "+ Add comparison" at bounding box center [1421, 165] width 188 height 18
select select "Previous period"
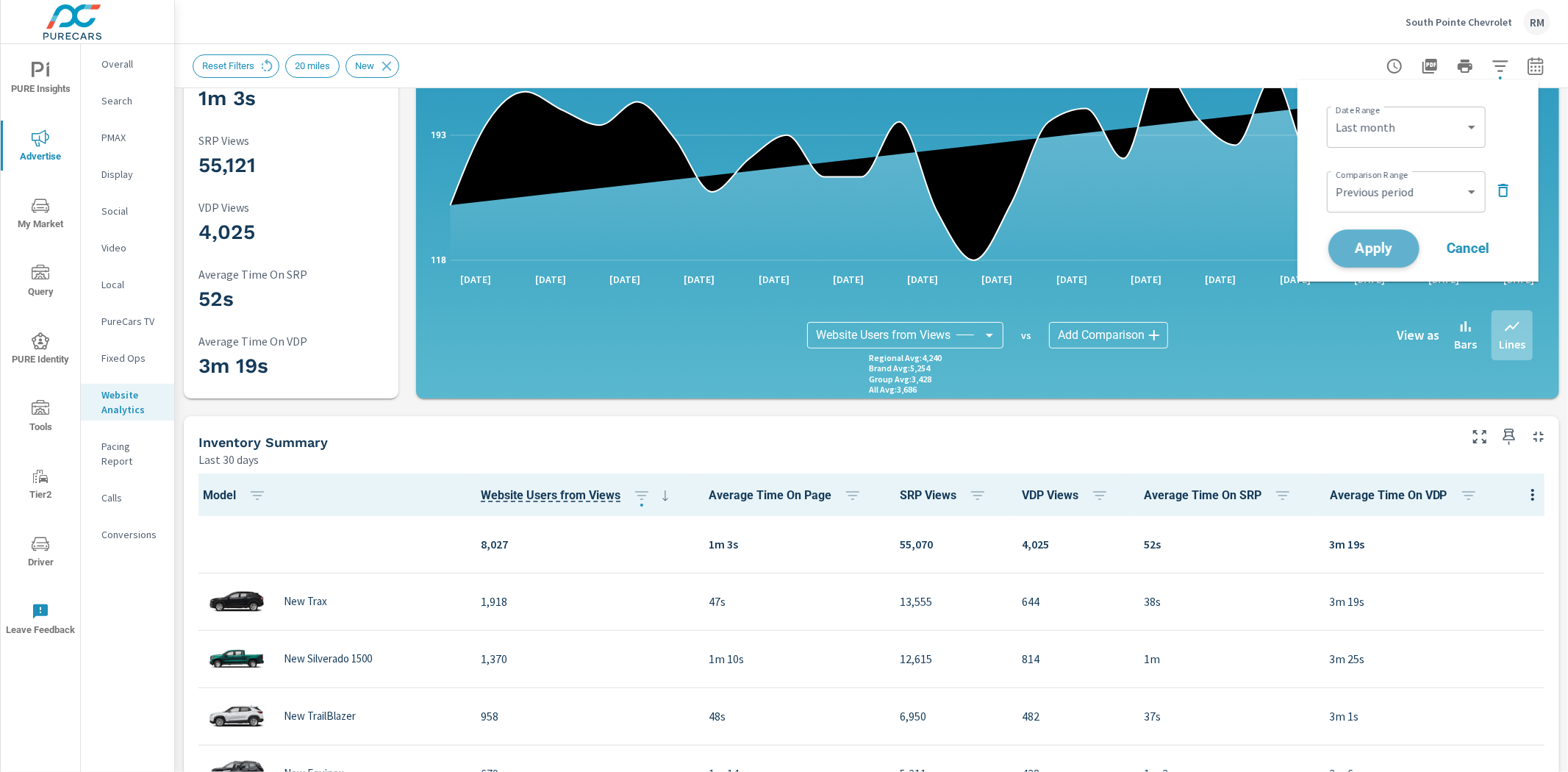
click at [1377, 250] on span "Apply" at bounding box center [1374, 249] width 61 height 14
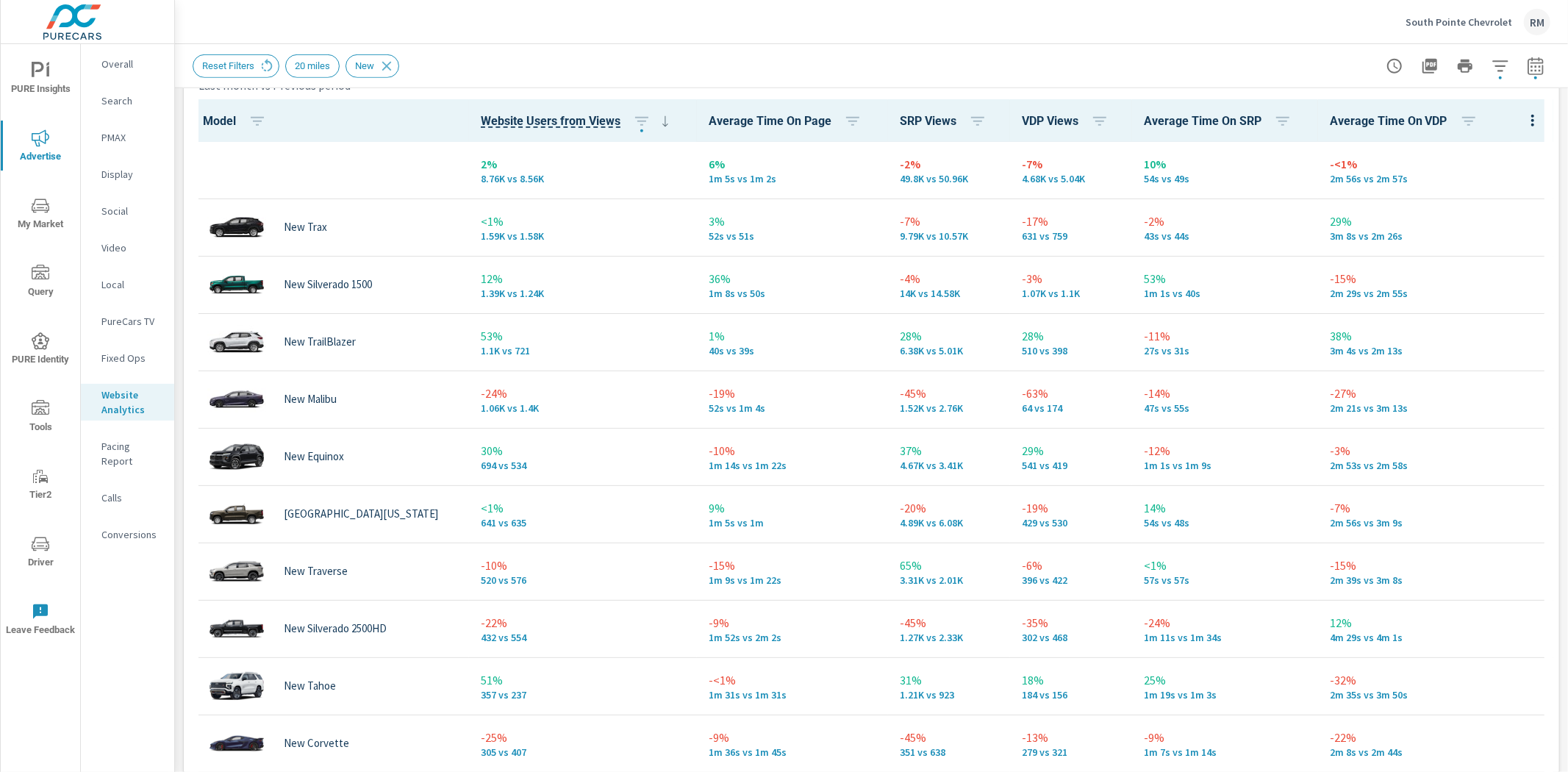
scroll to position [692, 0]
